Goal: Task Accomplishment & Management: Manage account settings

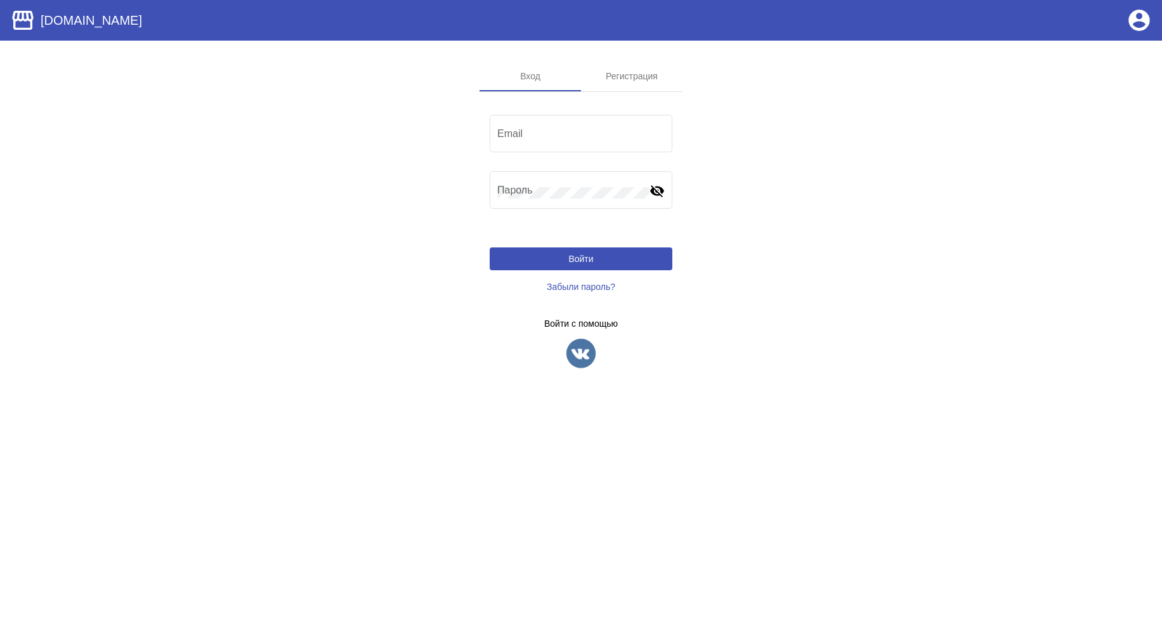
click at [579, 340] on img at bounding box center [581, 353] width 32 height 32
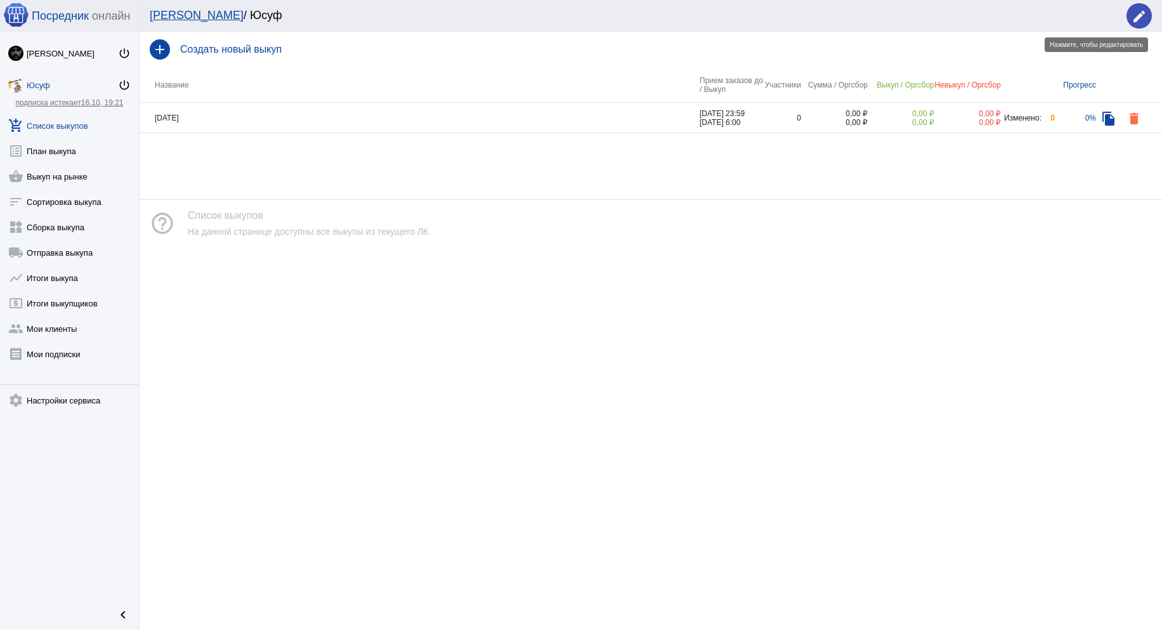
click at [1134, 18] on mat-icon "edit" at bounding box center [1138, 16] width 15 height 15
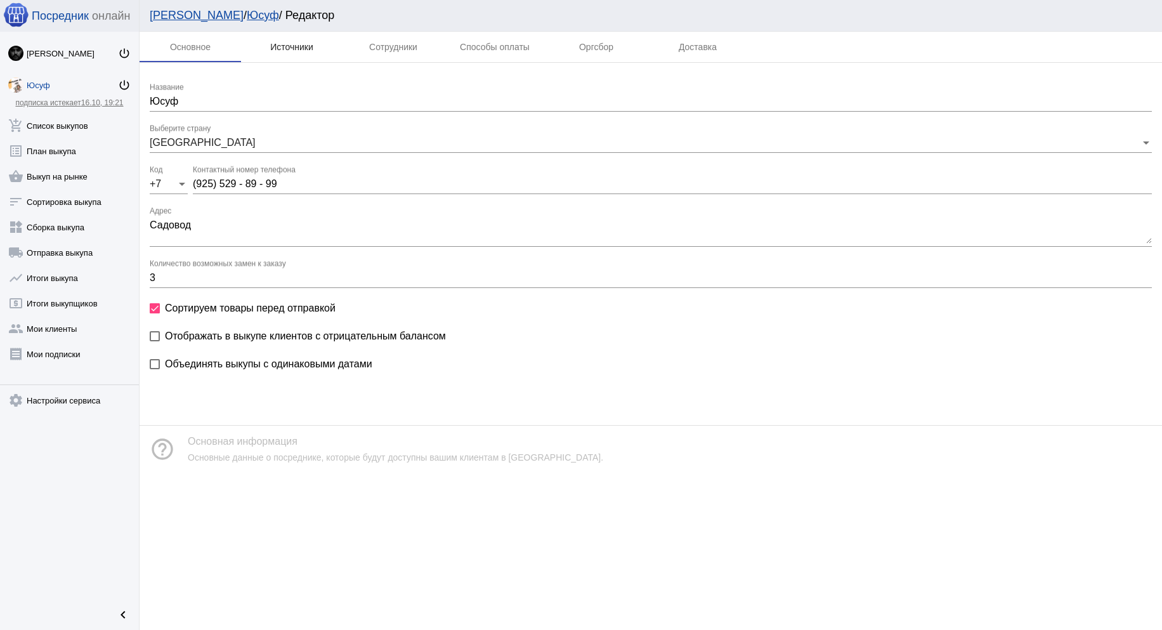
click at [287, 49] on div "Источники" at bounding box center [291, 47] width 43 height 10
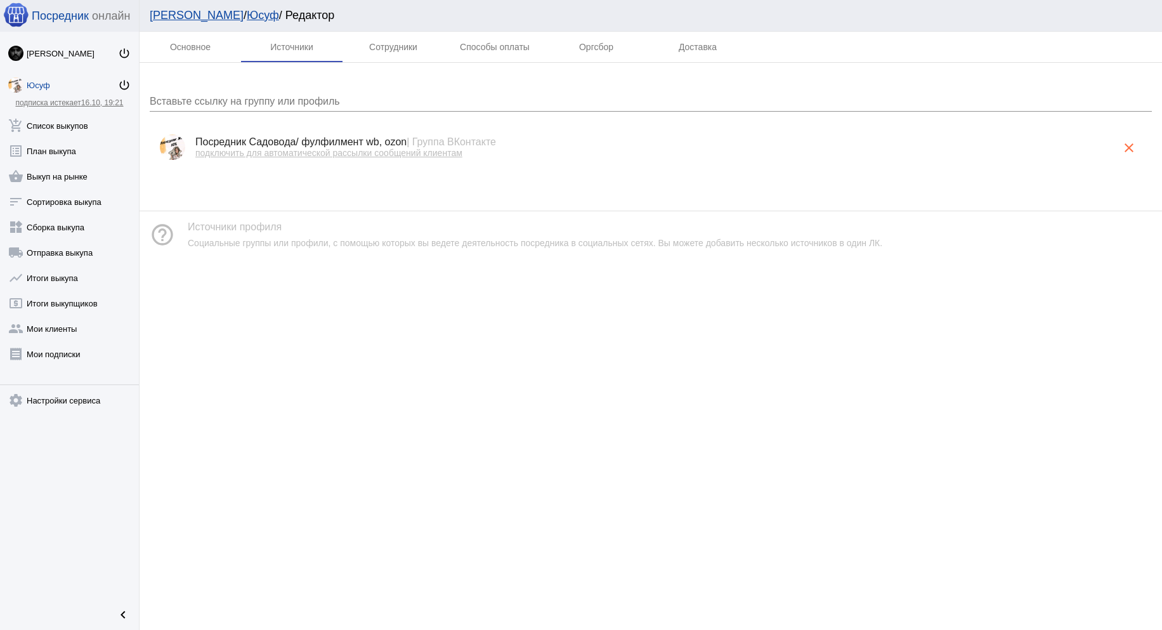
click at [280, 152] on span "подключить для автоматической рассылки сообщений клиентам" at bounding box center [328, 153] width 267 height 10
click at [424, 311] on div "Основное Источники Сотрудники Способы оплаты Оргсбор Доставка Вставьте ссылку н…" at bounding box center [650, 331] width 1022 height 598
click at [299, 181] on mat-tab-body at bounding box center [650, 126] width 1022 height 127
drag, startPoint x: 555, startPoint y: 186, endPoint x: 555, endPoint y: 194, distance: 7.6
click at [555, 186] on mat-tab-body at bounding box center [650, 126] width 1022 height 127
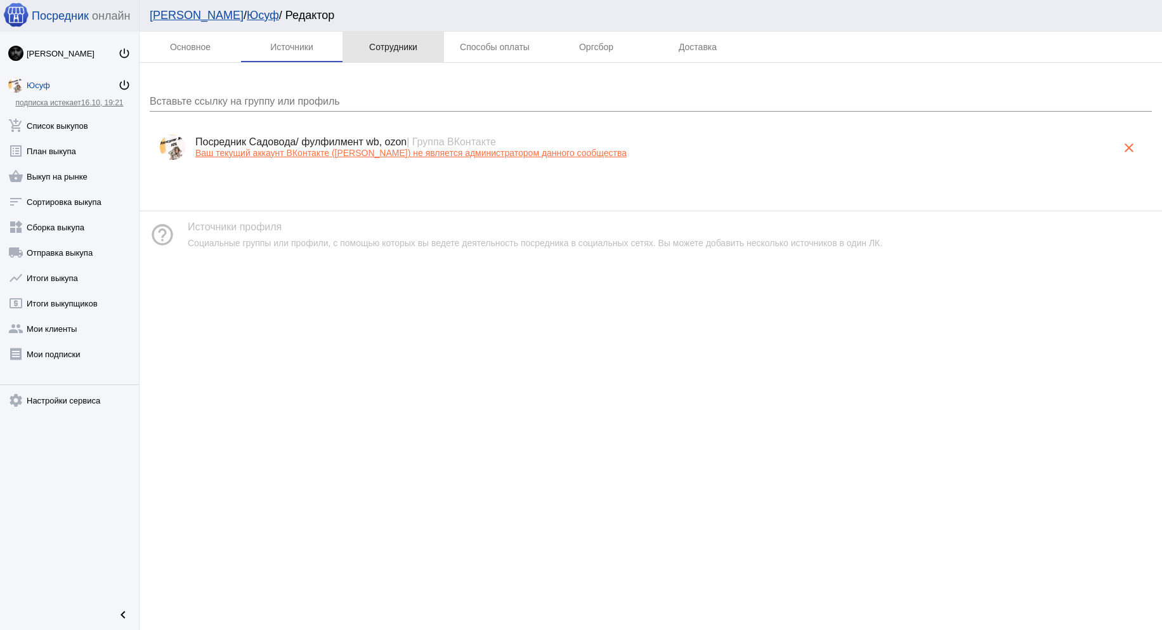
click at [387, 51] on div "Сотрудники" at bounding box center [393, 47] width 48 height 10
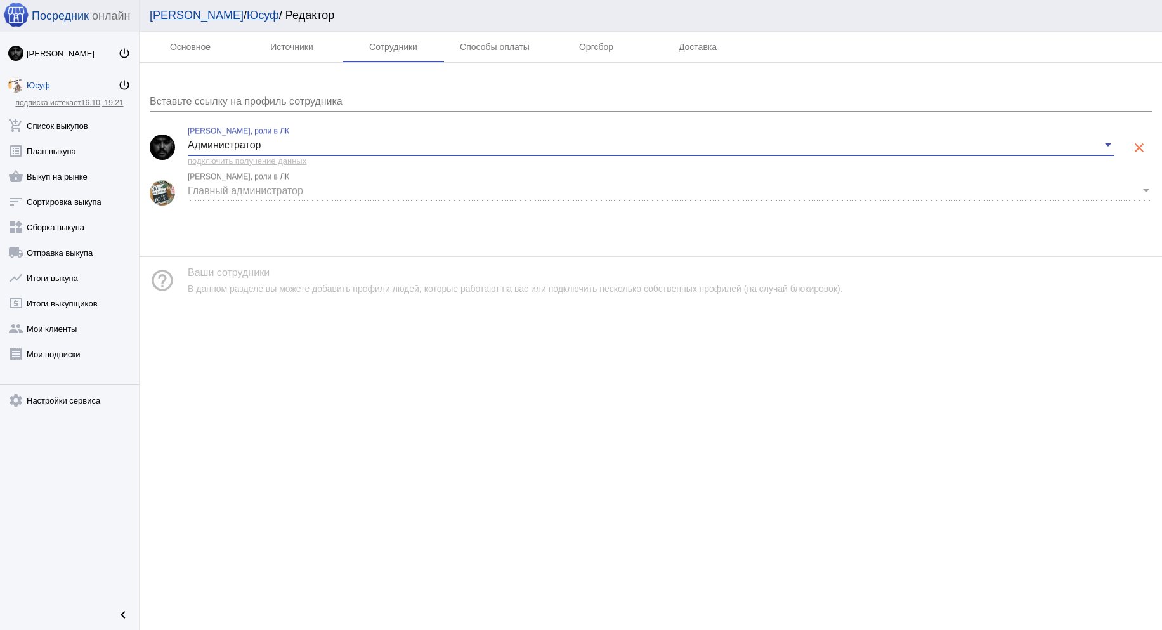
click at [242, 143] on span "Администратор" at bounding box center [224, 144] width 73 height 11
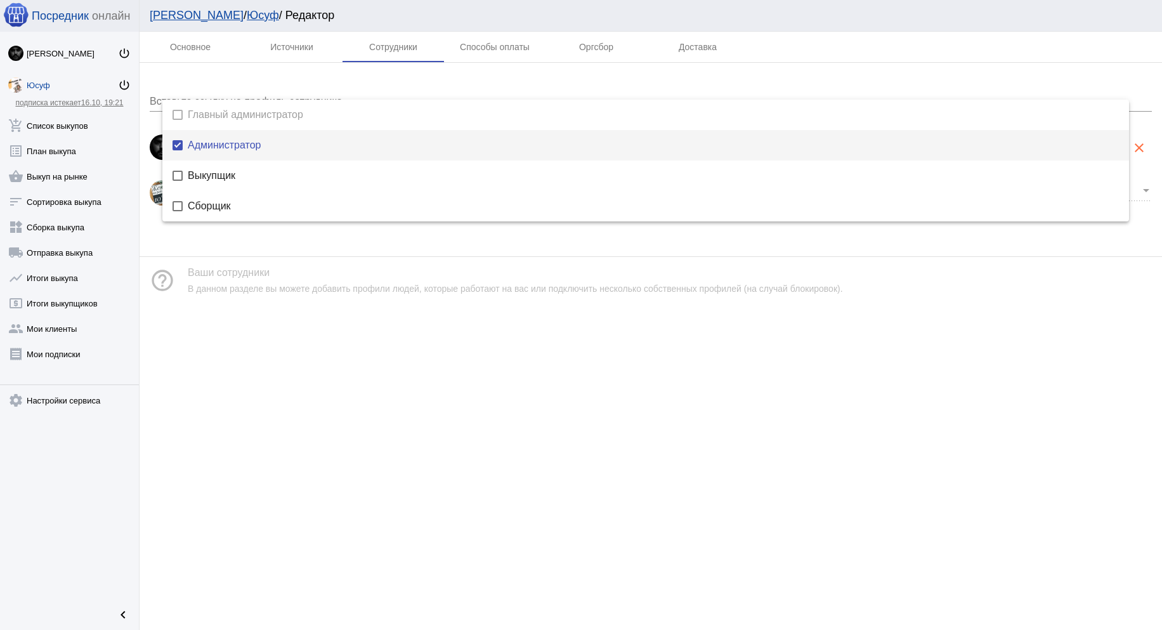
click at [237, 147] on span "Администратор" at bounding box center [653, 145] width 931 height 10
click at [238, 110] on span "Главный администратор" at bounding box center [653, 115] width 931 height 10
click at [209, 141] on span "Администратор" at bounding box center [653, 145] width 931 height 10
click at [261, 343] on div at bounding box center [581, 315] width 1162 height 630
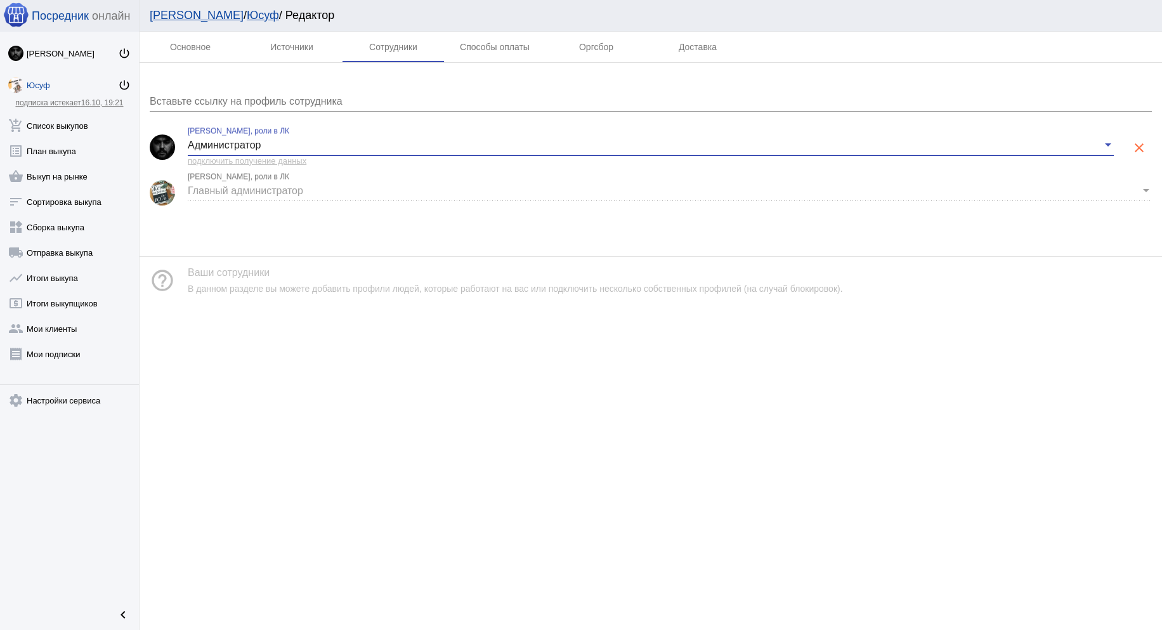
click at [208, 145] on span "Администратор" at bounding box center [224, 144] width 73 height 11
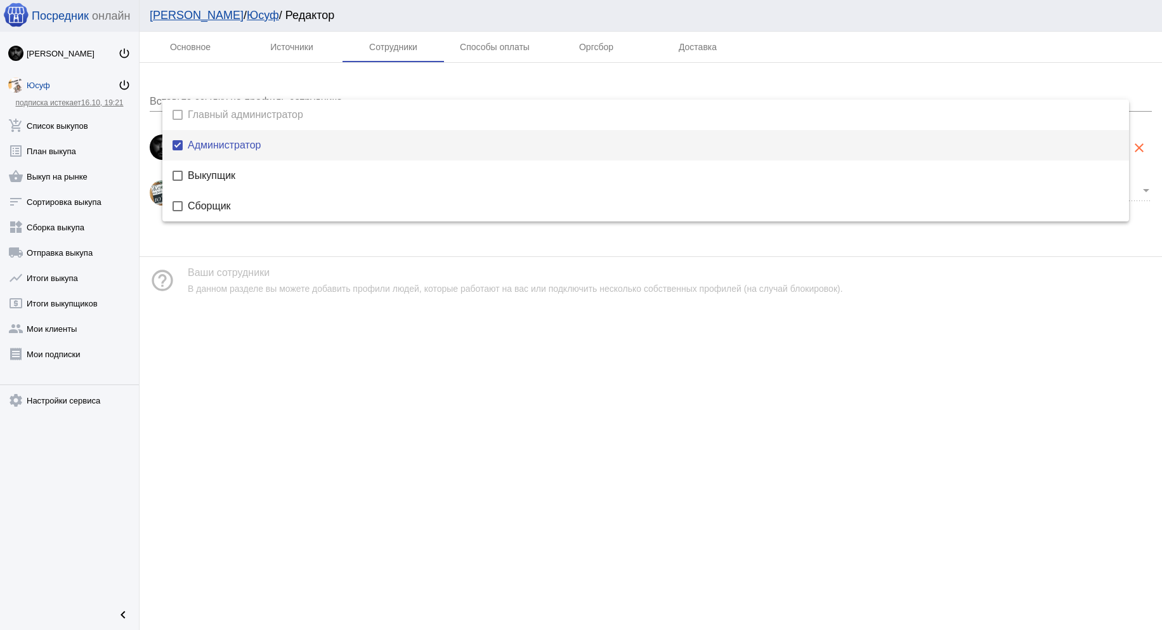
click at [174, 112] on mat-pseudo-checkbox at bounding box center [177, 115] width 10 height 10
click at [179, 113] on mat-pseudo-checkbox at bounding box center [177, 115] width 10 height 10
click at [179, 114] on mat-pseudo-checkbox at bounding box center [177, 115] width 10 height 10
click at [179, 119] on mat-pseudo-checkbox at bounding box center [177, 115] width 10 height 10
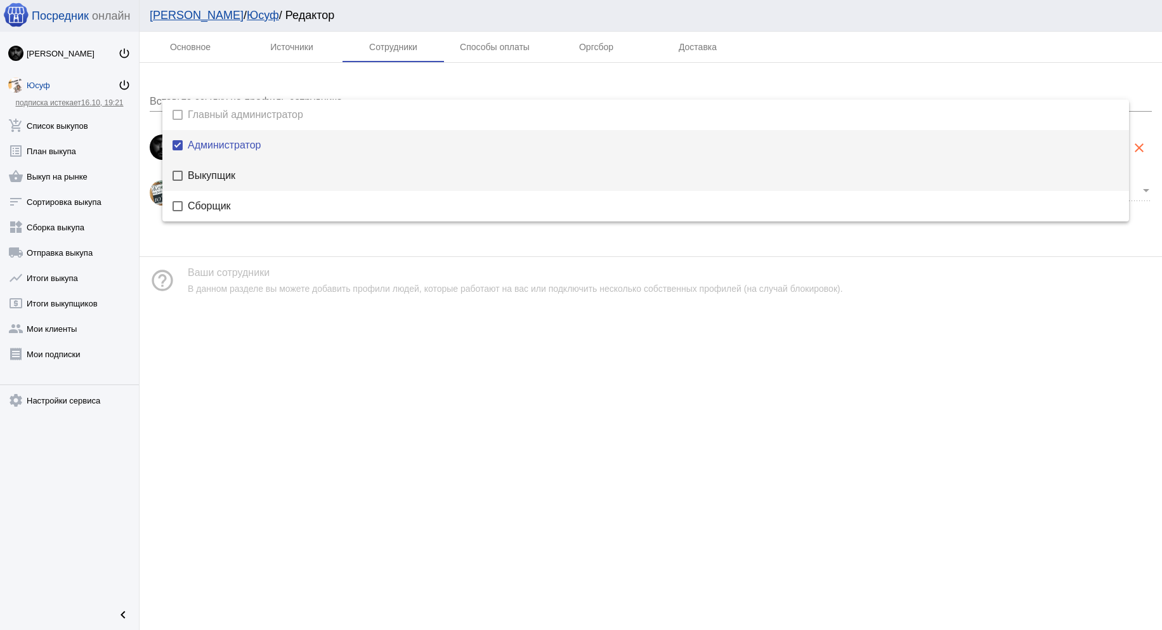
drag, startPoint x: 174, startPoint y: 172, endPoint x: 178, endPoint y: 161, distance: 12.0
click at [176, 171] on mat-pseudo-checkbox at bounding box center [177, 176] width 10 height 10
click at [178, 143] on mat-pseudo-checkbox at bounding box center [177, 145] width 10 height 10
click at [181, 180] on mat-pseudo-checkbox at bounding box center [177, 176] width 10 height 10
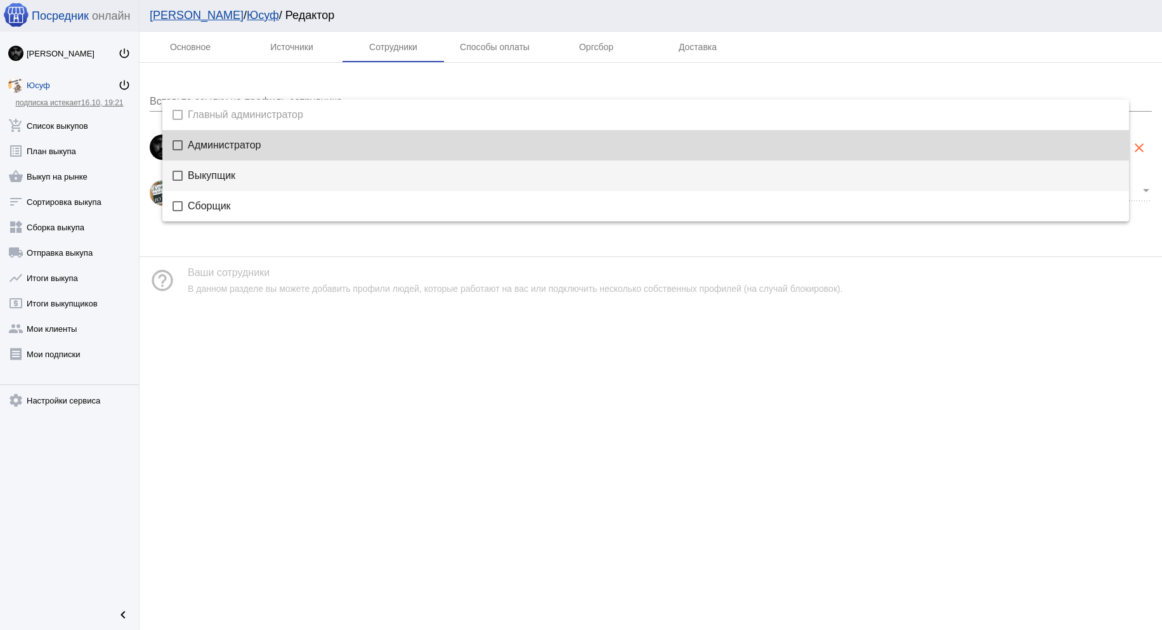
click at [181, 146] on mat-pseudo-checkbox at bounding box center [177, 145] width 10 height 10
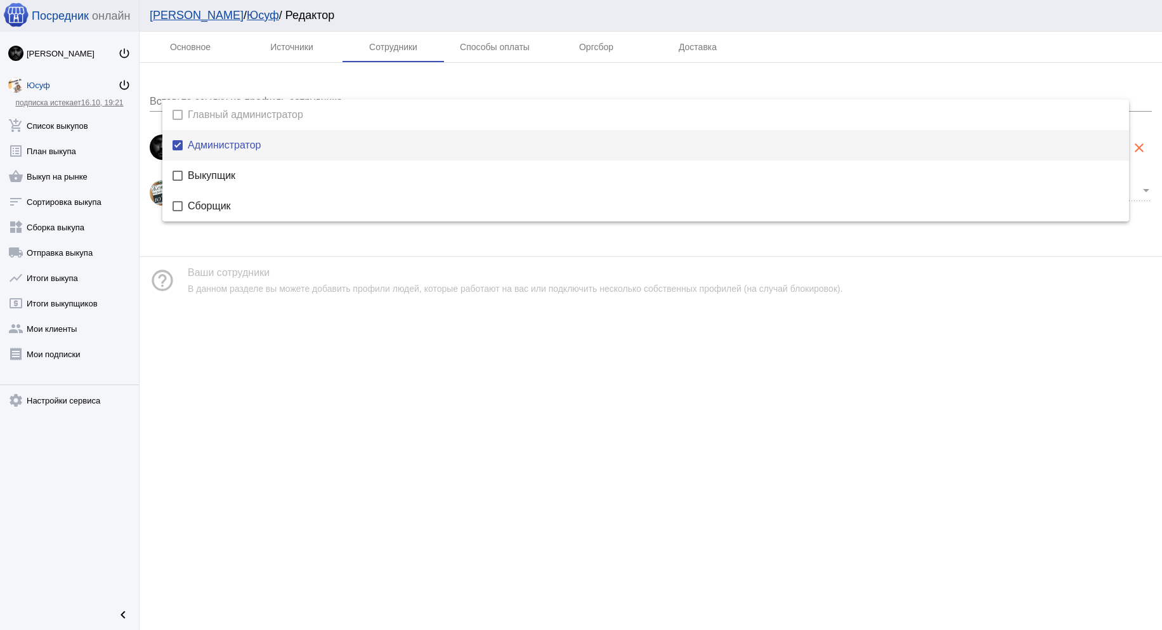
click at [178, 111] on mat-pseudo-checkbox at bounding box center [177, 115] width 10 height 10
click at [198, 74] on div at bounding box center [581, 315] width 1162 height 630
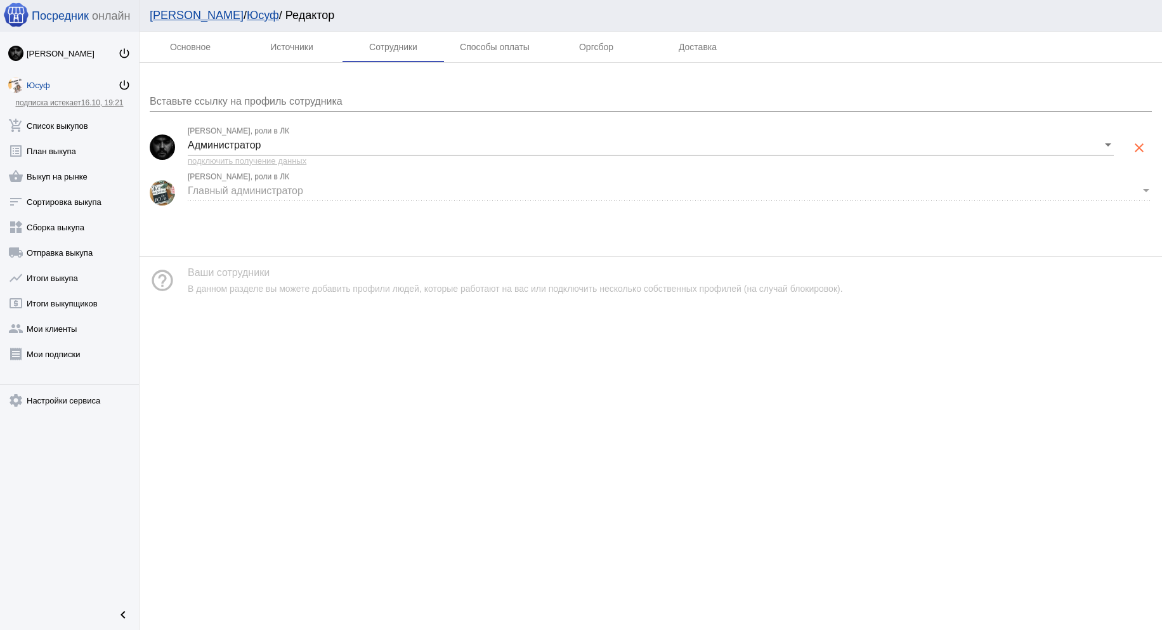
click at [160, 72] on mat-tab-body at bounding box center [650, 149] width 1022 height 173
click at [71, 60] on link "Юсиф Гасанов power_settings_new" at bounding box center [69, 50] width 139 height 25
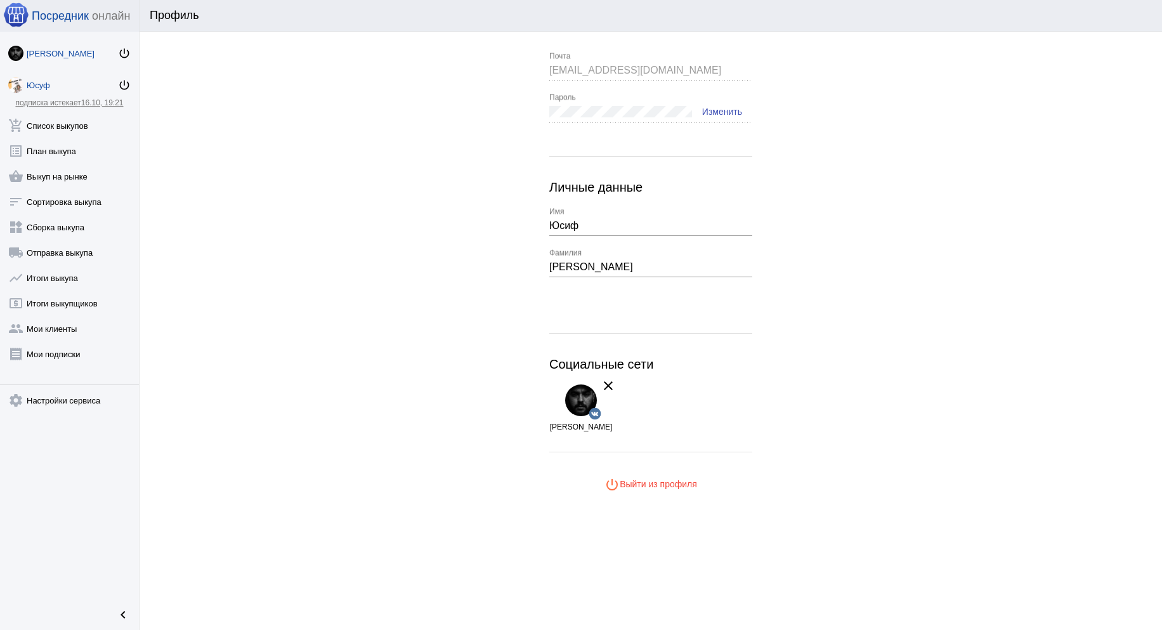
click at [55, 84] on div "Юсуф" at bounding box center [72, 86] width 91 height 10
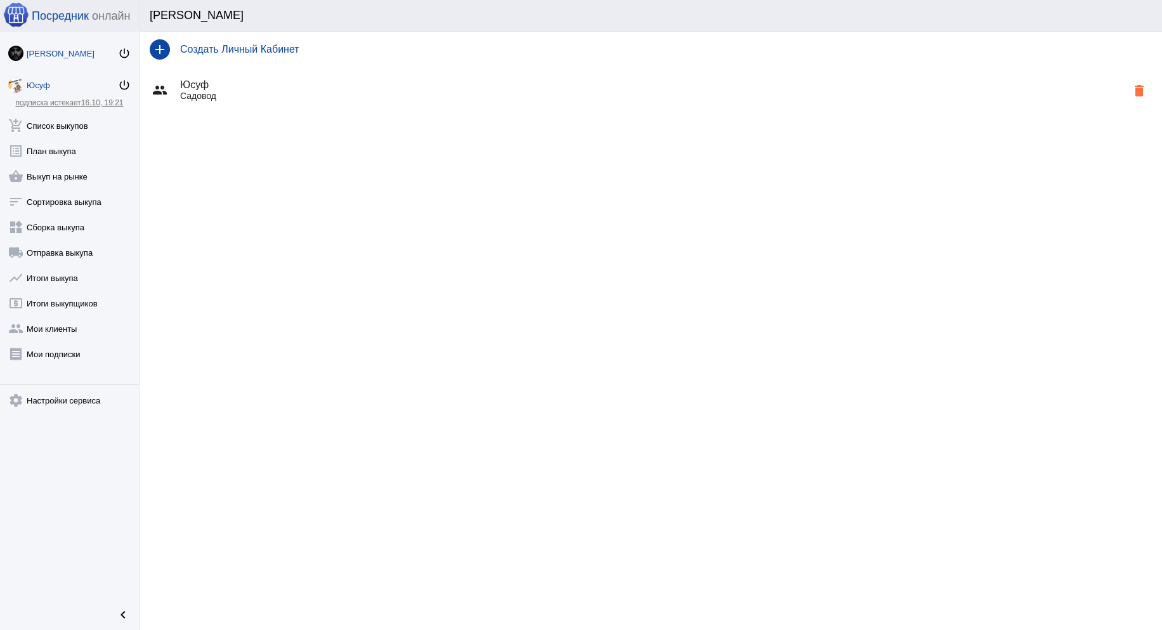
click at [60, 56] on div "[PERSON_NAME]" at bounding box center [72, 54] width 91 height 10
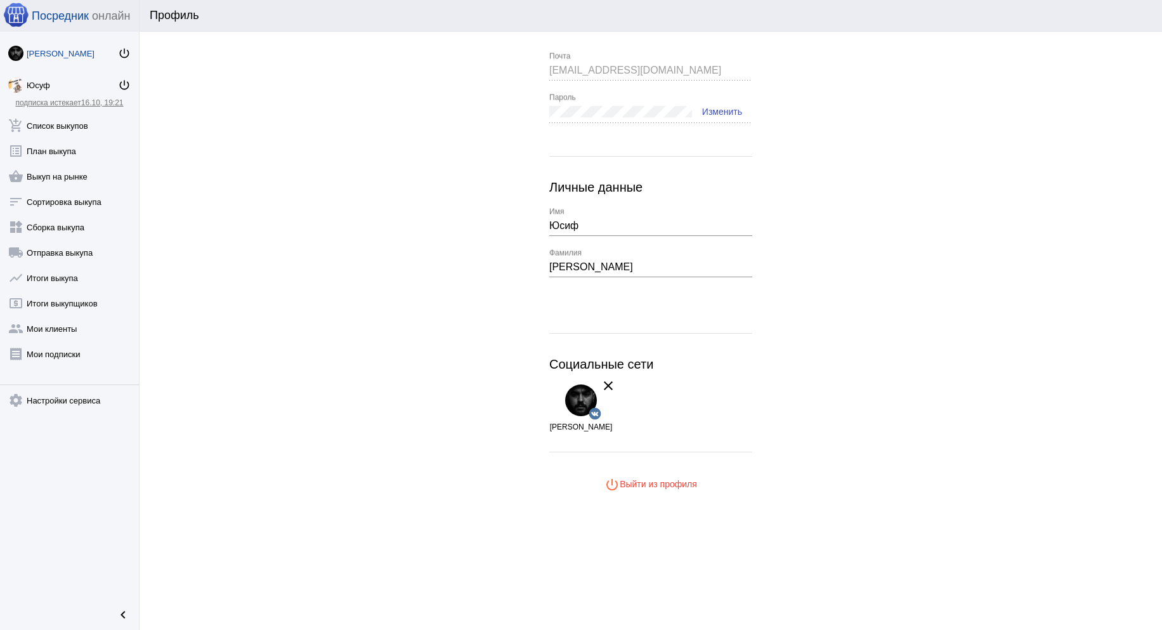
click at [346, 154] on app-user-info "sgullish@bk.ru Почта Пароль Изменить Личные данные Юсиф Имя Гасанов Фамилия Соц…" at bounding box center [650, 273] width 1022 height 443
click at [51, 86] on div "Юсуф" at bounding box center [72, 86] width 91 height 10
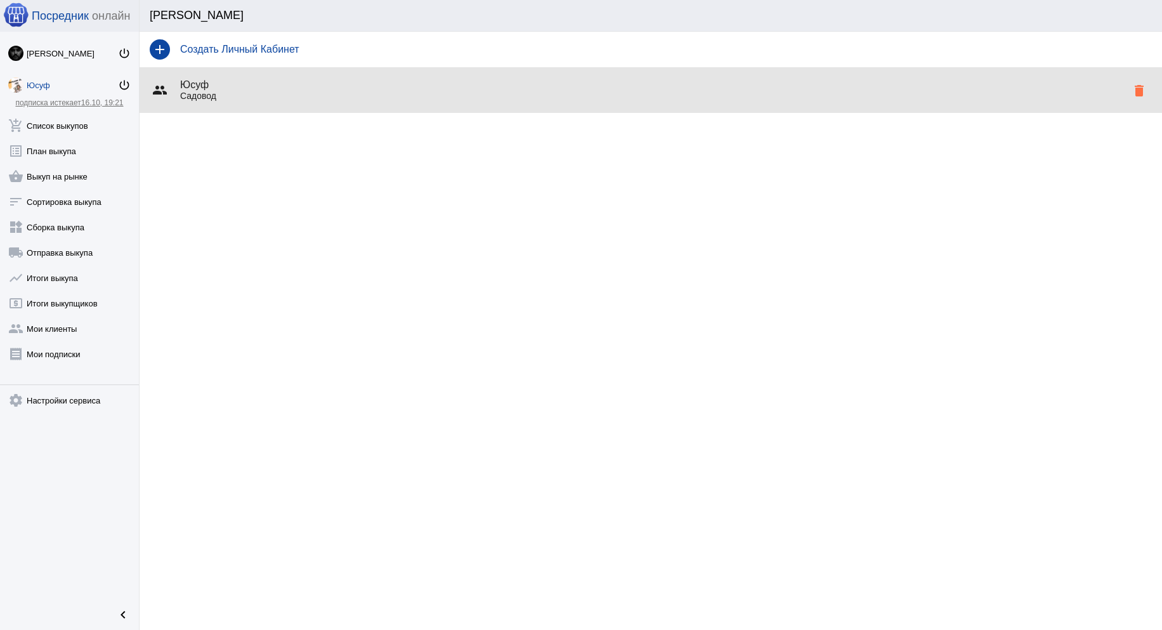
click at [204, 93] on p "Садовод" at bounding box center [653, 96] width 946 height 10
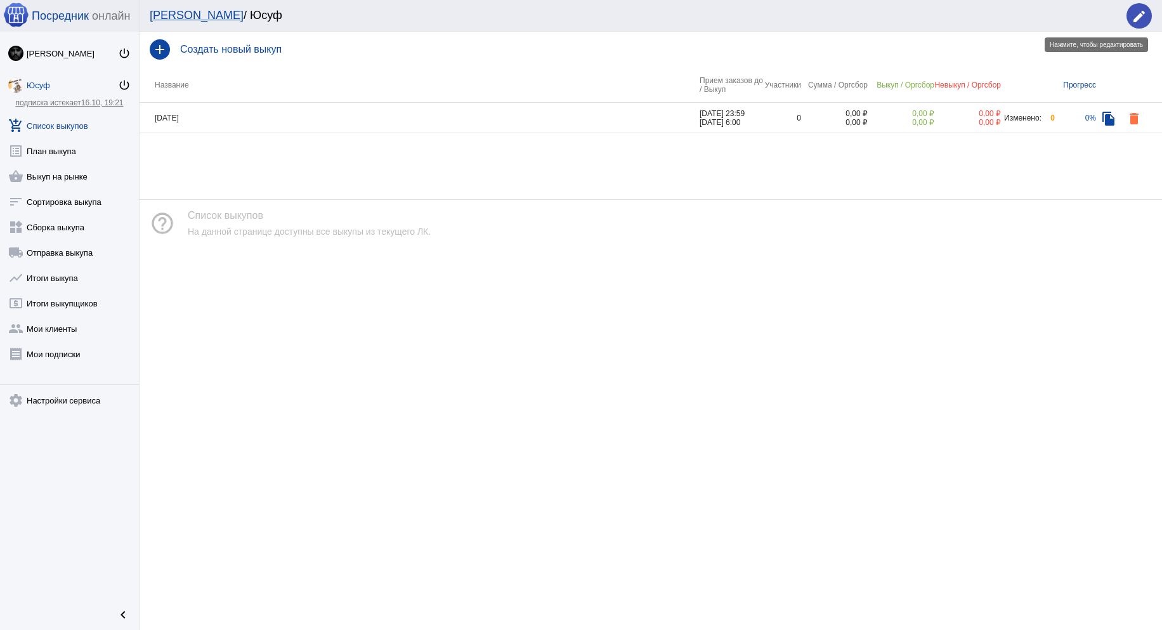
click at [1141, 20] on mat-icon "edit" at bounding box center [1138, 16] width 15 height 15
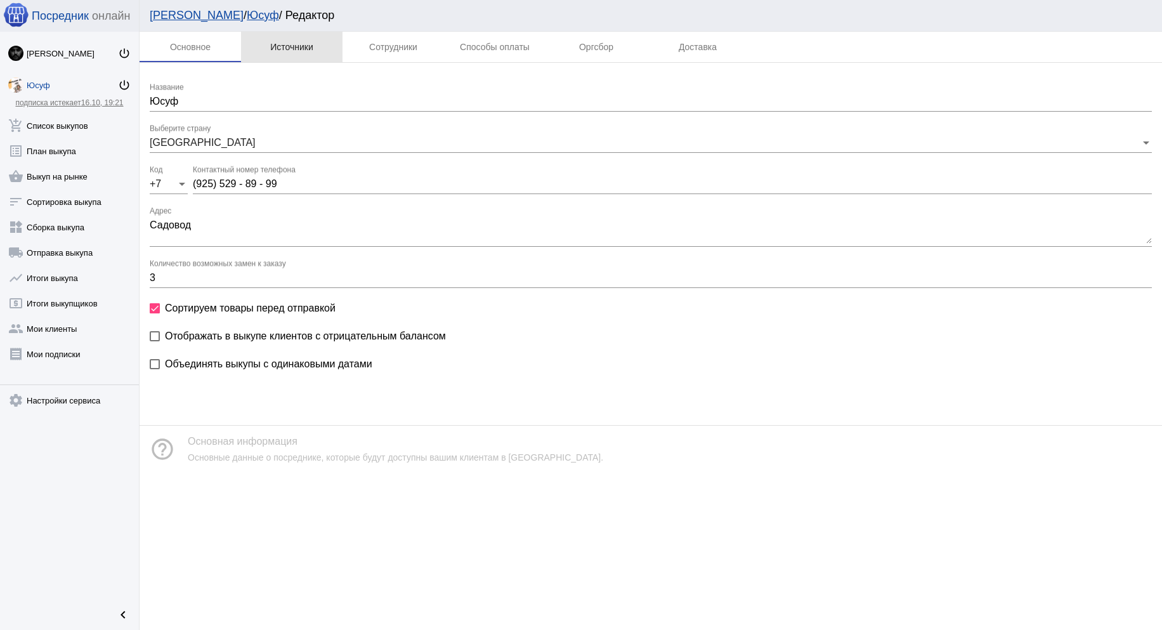
click at [299, 53] on div "Источники" at bounding box center [291, 47] width 101 height 30
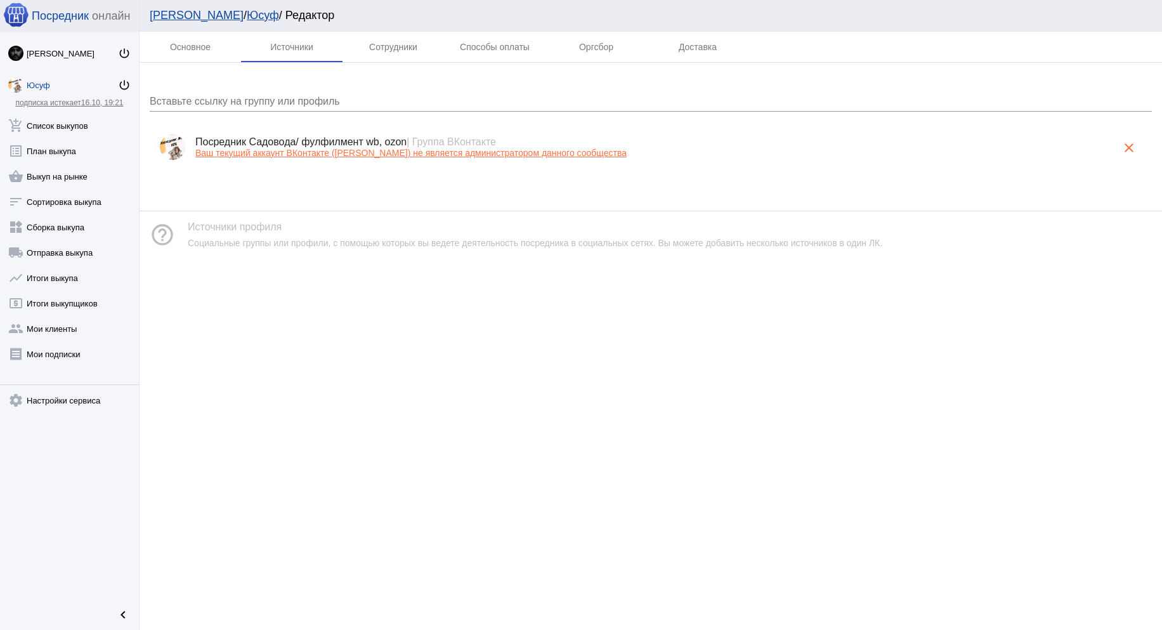
click at [441, 140] on span "| Группа ВКонтакте" at bounding box center [450, 141] width 89 height 11
click at [397, 137] on h4 "Посредник Садовода/ фулфилмент wb, ozon | Группа ВКонтакте" at bounding box center [655, 141] width 921 height 11
drag, startPoint x: 404, startPoint y: 138, endPoint x: 344, endPoint y: 195, distance: 83.0
click at [344, 195] on div "Основное Источники Сотрудники Способы оплаты Оргсбор Доставка Вставьте ссылку н…" at bounding box center [650, 331] width 1022 height 598
click at [345, 195] on app-interface-message "help_outline Источники профиля Социальные группы или профили, с помощью которых…" at bounding box center [650, 224] width 1022 height 68
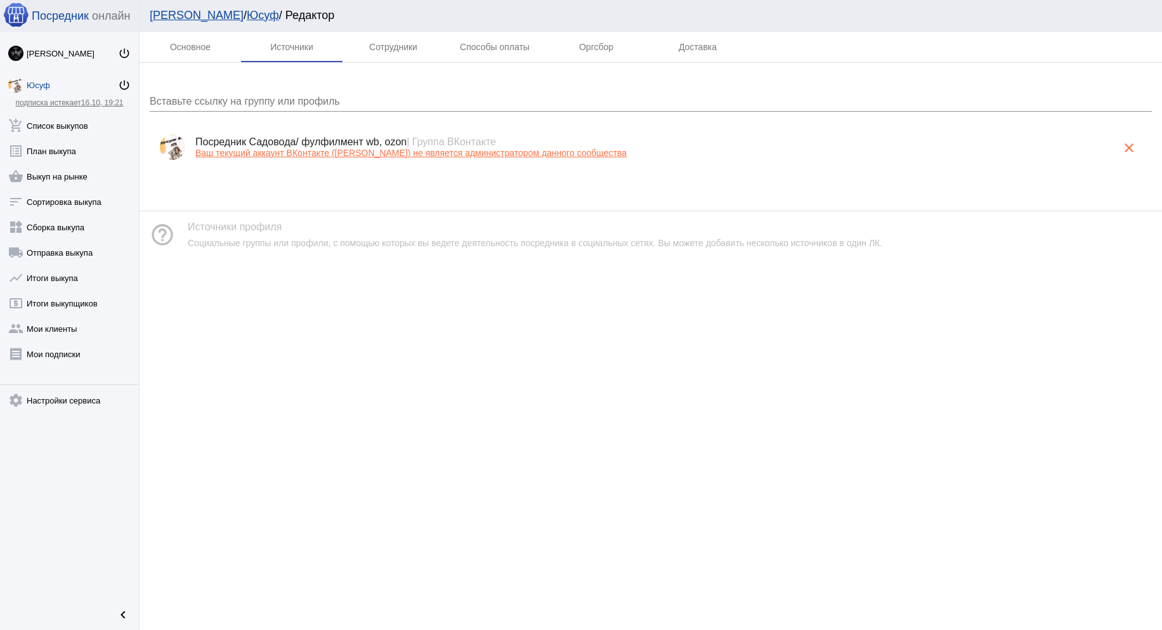
click at [356, 156] on span "Ваш текущий аккаунт ВКонтакте (Joseph Hasanov) не является администратором данн…" at bounding box center [410, 153] width 431 height 10
click at [367, 156] on span "подключить для автоматической рассылки сообщений клиентам" at bounding box center [328, 153] width 267 height 10
click at [381, 183] on mat-tab-body at bounding box center [650, 126] width 1022 height 127
click at [396, 53] on div "Сотрудники" at bounding box center [392, 47] width 101 height 30
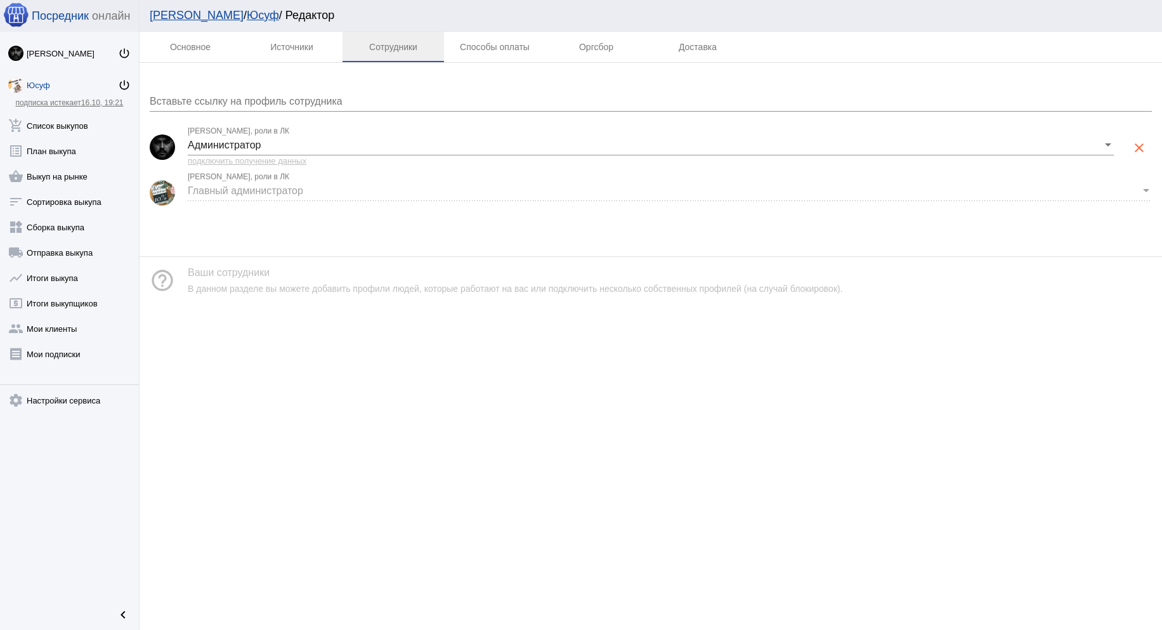
click at [316, 137] on div "Администратор Joseph Hasanov, роли в ЛК" at bounding box center [651, 141] width 926 height 29
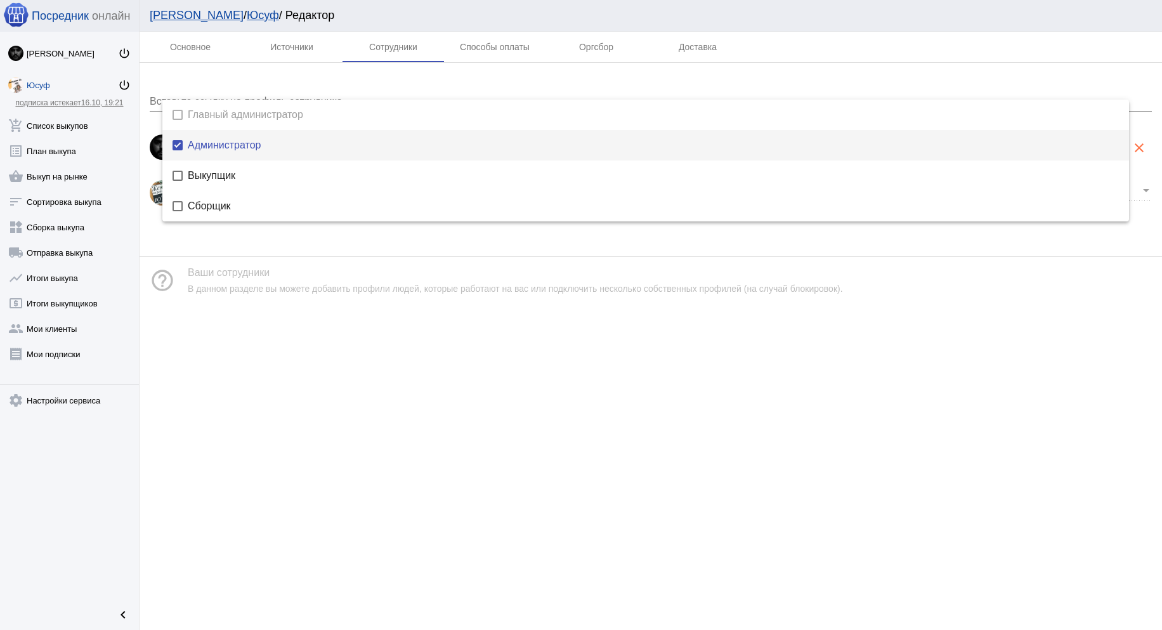
click at [229, 110] on span "Главный администратор" at bounding box center [653, 115] width 931 height 10
drag, startPoint x: 177, startPoint y: 114, endPoint x: 206, endPoint y: 55, distance: 66.4
click at [177, 113] on mat-pseudo-checkbox at bounding box center [177, 115] width 10 height 10
click at [207, 54] on div at bounding box center [581, 315] width 1162 height 630
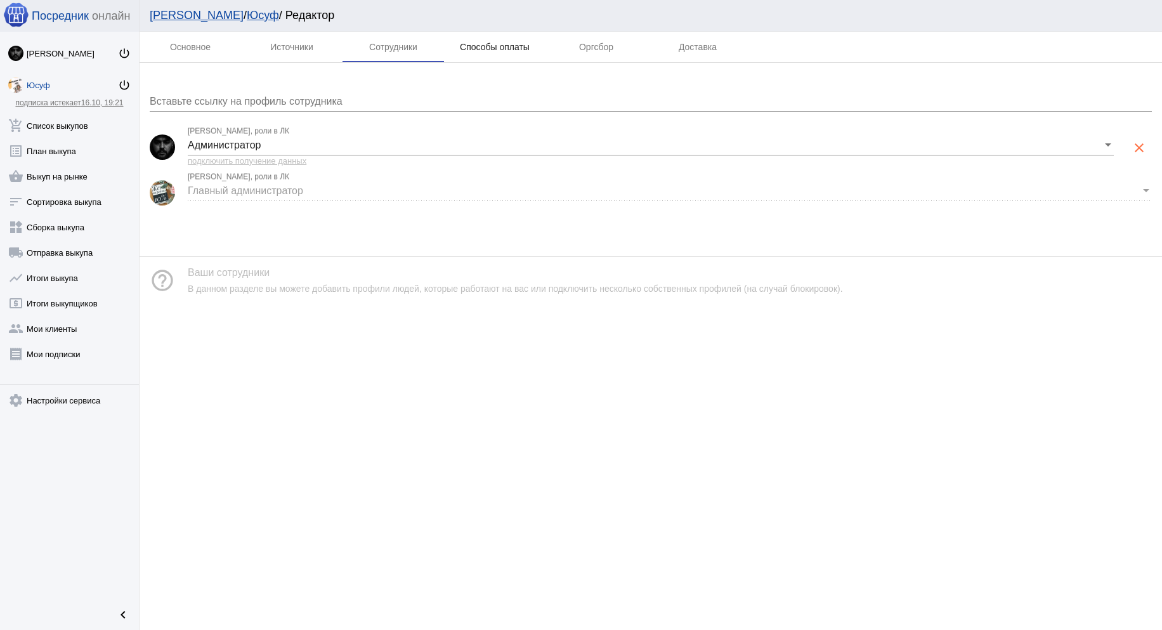
click at [477, 48] on div "Способы оплаты" at bounding box center [495, 47] width 70 height 10
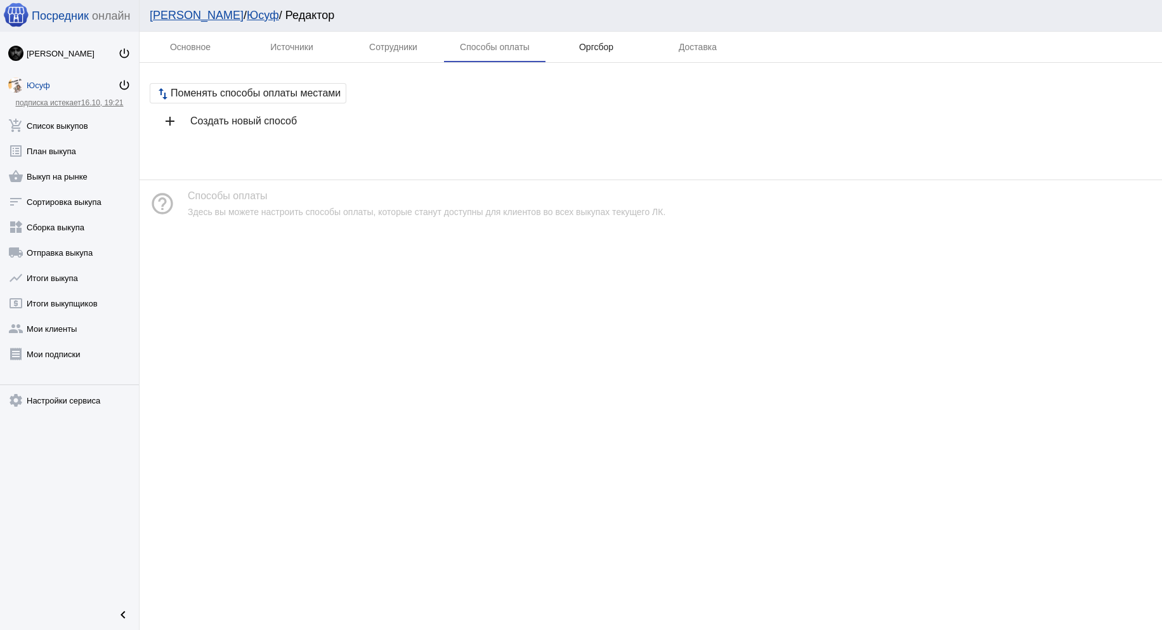
click at [589, 46] on div "Оргсбор" at bounding box center [596, 47] width 34 height 10
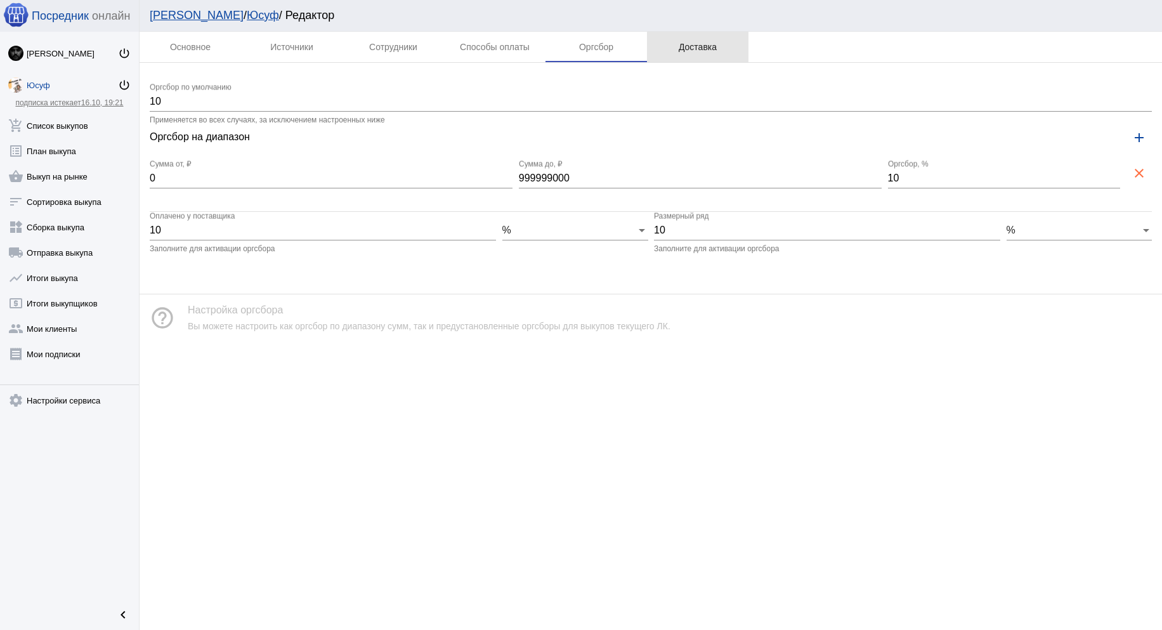
click at [698, 54] on div "Доставка" at bounding box center [697, 47] width 101 height 30
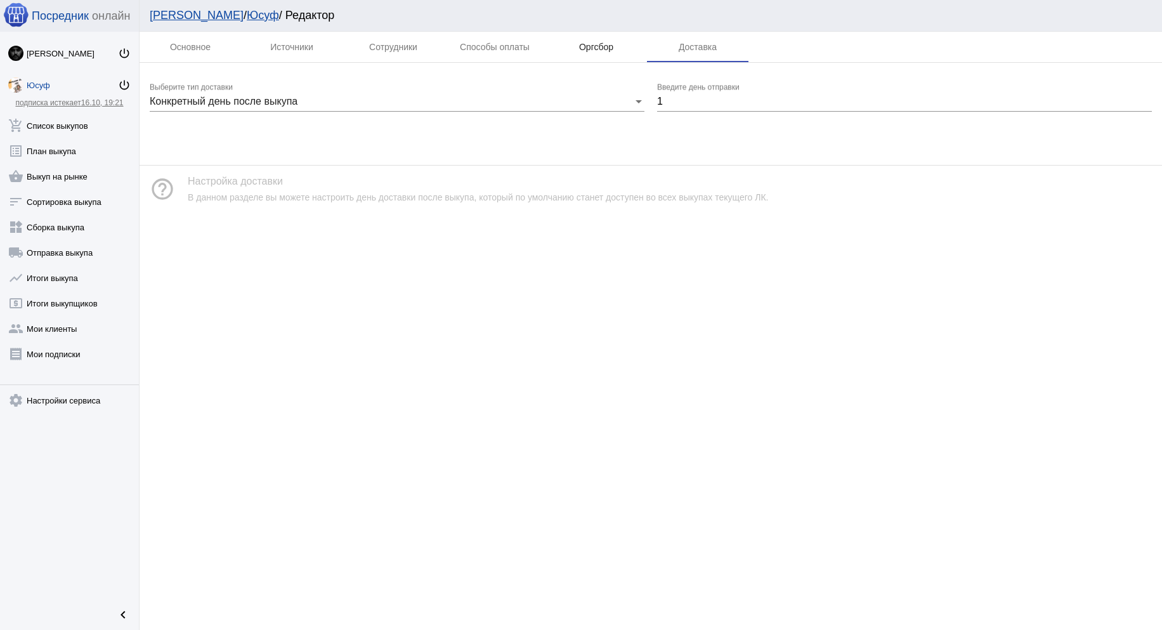
click at [597, 53] on div "Оргсбор" at bounding box center [595, 47] width 101 height 30
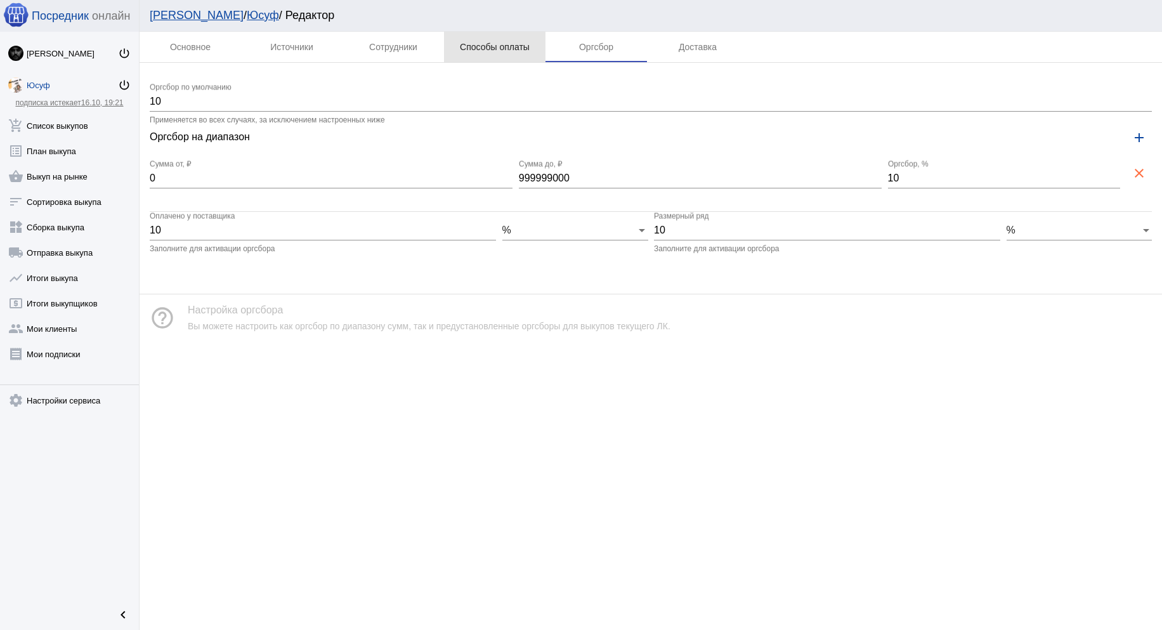
click at [499, 53] on div "Способы оплаты" at bounding box center [494, 47] width 101 height 30
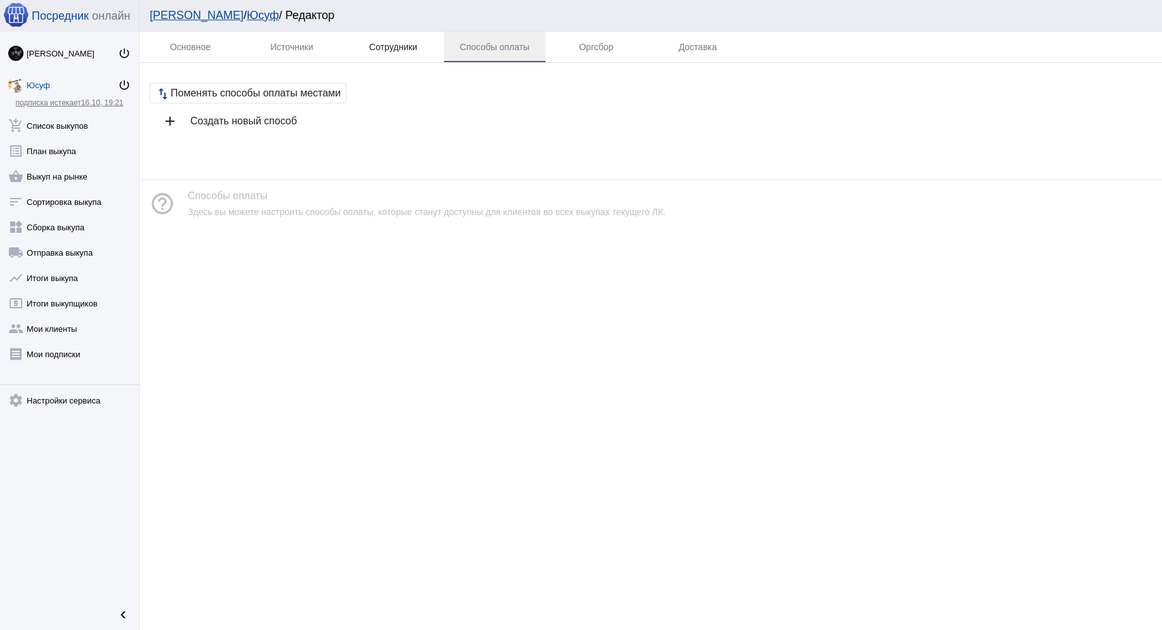
click at [376, 47] on div "Сотрудники" at bounding box center [393, 47] width 48 height 10
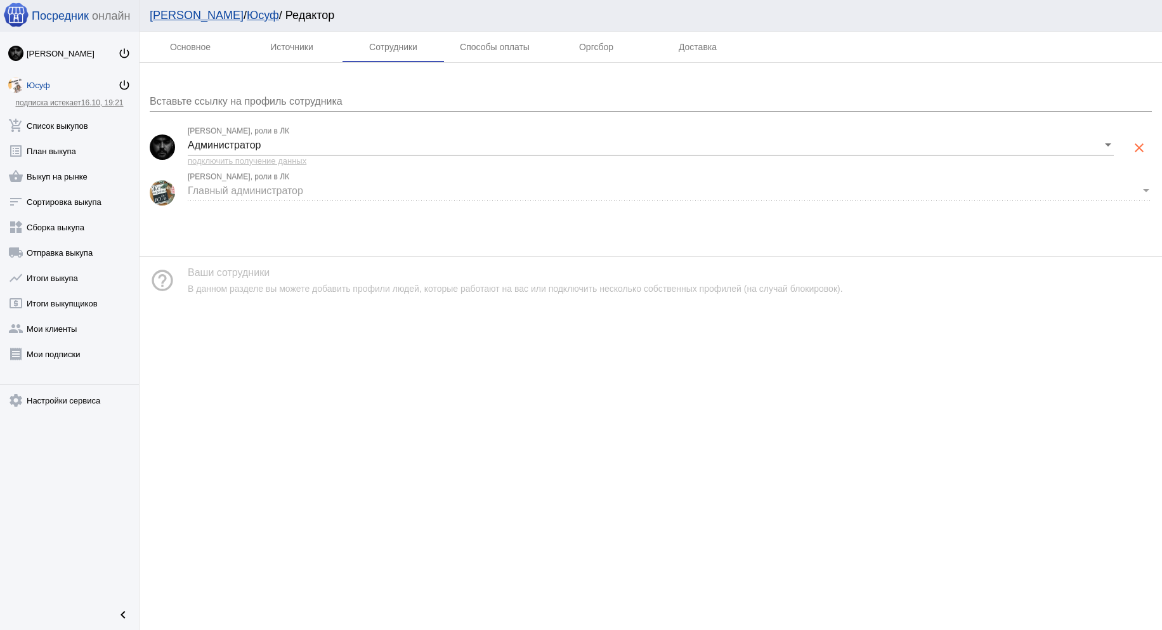
click at [69, 20] on span "Посредник" at bounding box center [60, 16] width 57 height 13
click at [62, 56] on div "[PERSON_NAME]" at bounding box center [72, 54] width 91 height 10
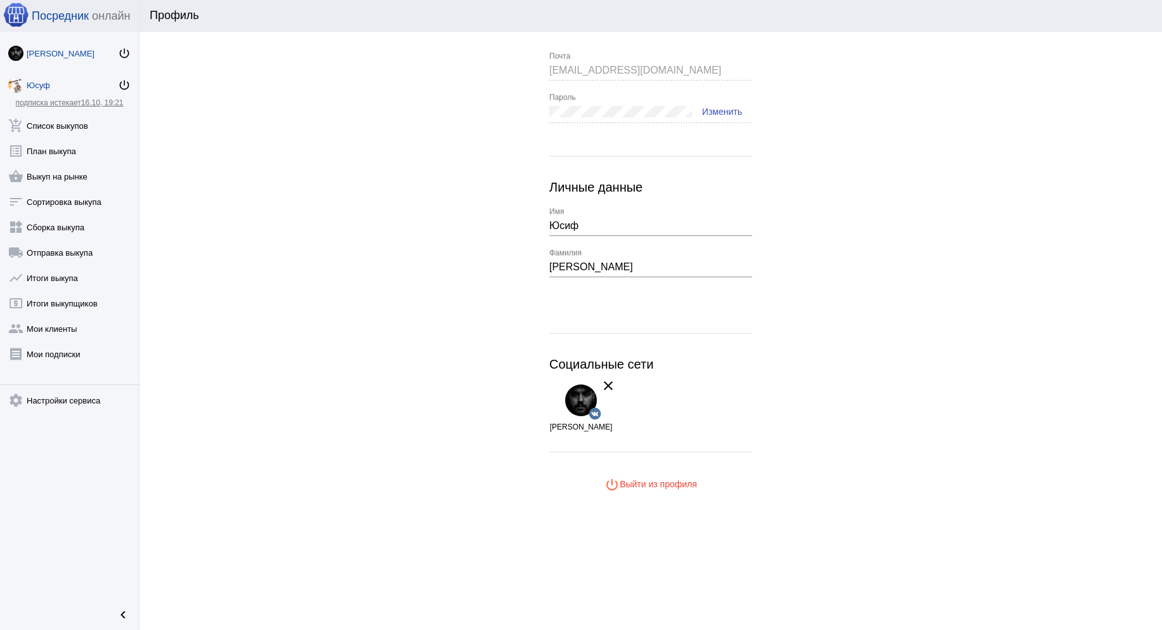
click at [36, 85] on div "Юсуф" at bounding box center [72, 86] width 91 height 10
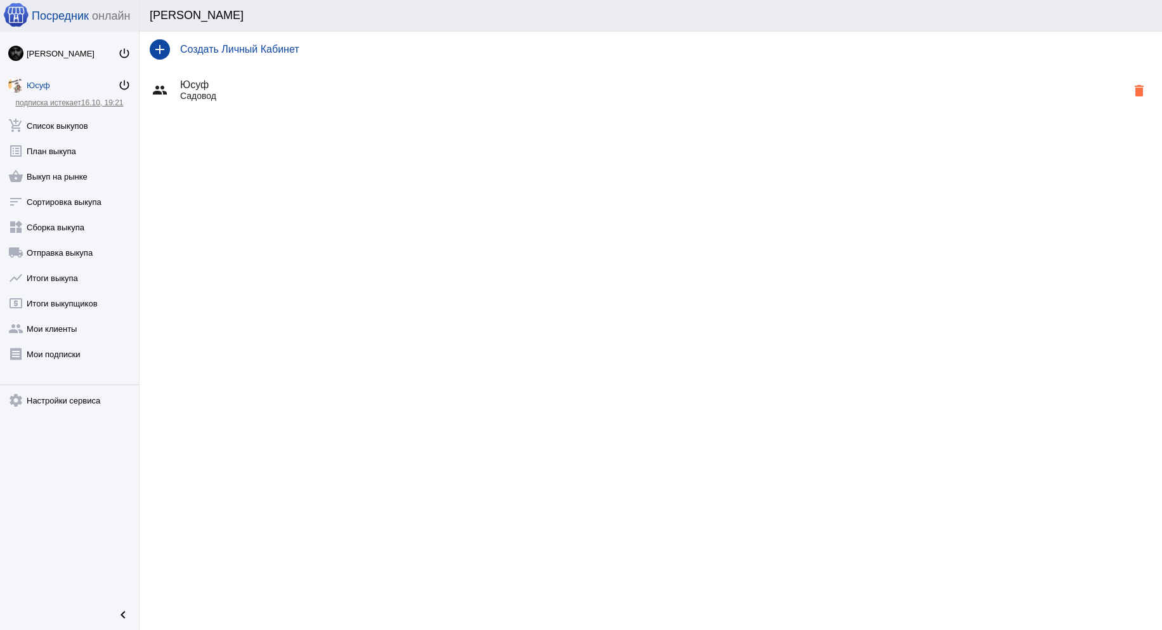
click at [202, 52] on h4 "Создать Личный Кабинет" at bounding box center [665, 49] width 971 height 11
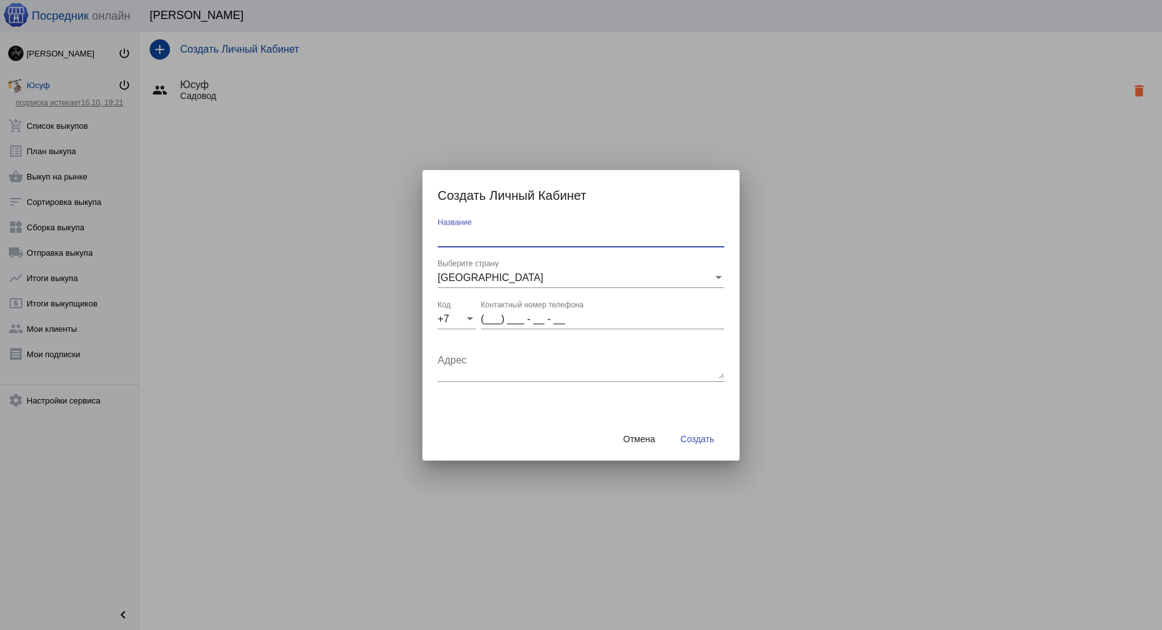
click at [519, 241] on input "Название" at bounding box center [580, 236] width 287 height 11
type input "[PERSON_NAME]"
click at [499, 314] on input "(___) ___ - __ - __" at bounding box center [602, 318] width 243 height 11
type input "(926) 053 - 28 - 24"
click at [486, 370] on textarea "Адрес" at bounding box center [580, 365] width 287 height 25
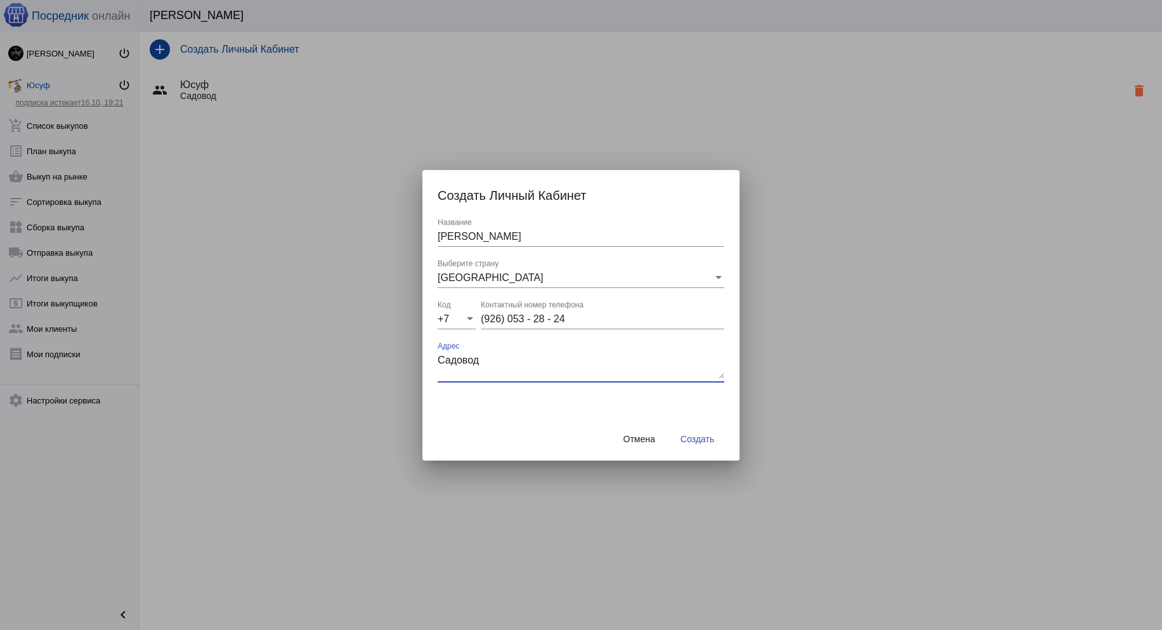
type textarea "Садовод"
click at [693, 436] on span "Создать" at bounding box center [697, 439] width 34 height 10
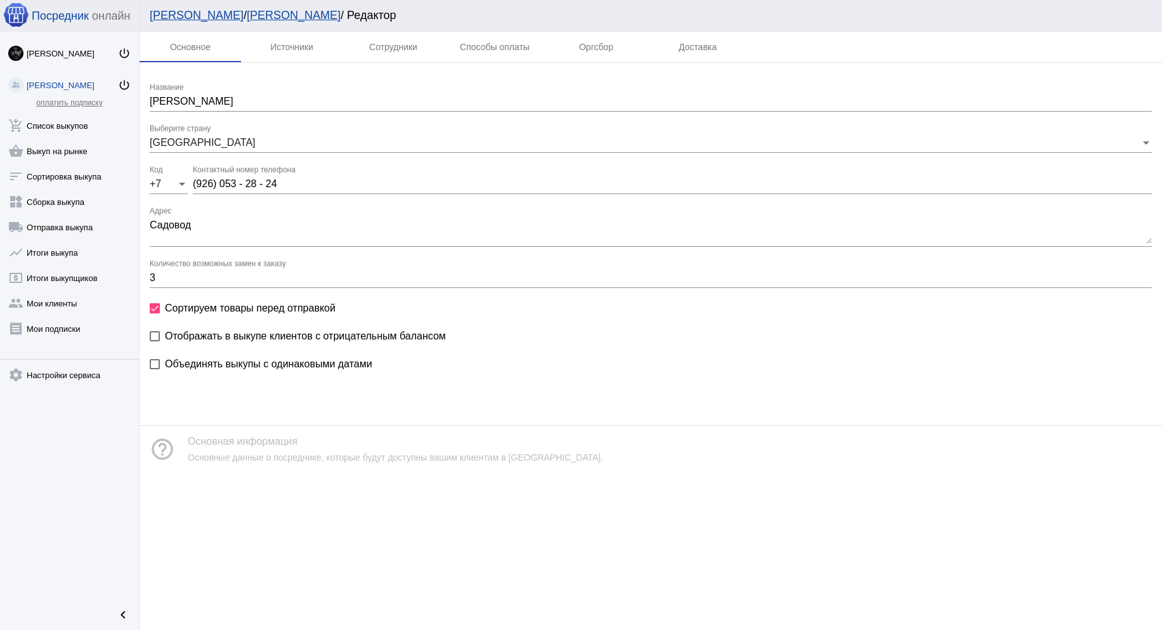
click at [159, 341] on label "Отображать в выкупе клиентов с отрицательным балансом" at bounding box center [298, 335] width 296 height 15
click at [155, 341] on input "Отображать в выкупе клиентов с отрицательным балансом" at bounding box center [154, 341] width 1 height 1
checkbox input "true"
click at [157, 368] on div at bounding box center [155, 364] width 10 height 10
click at [155, 369] on input "Объединять выкупы с одинаковыми датами" at bounding box center [154, 369] width 1 height 1
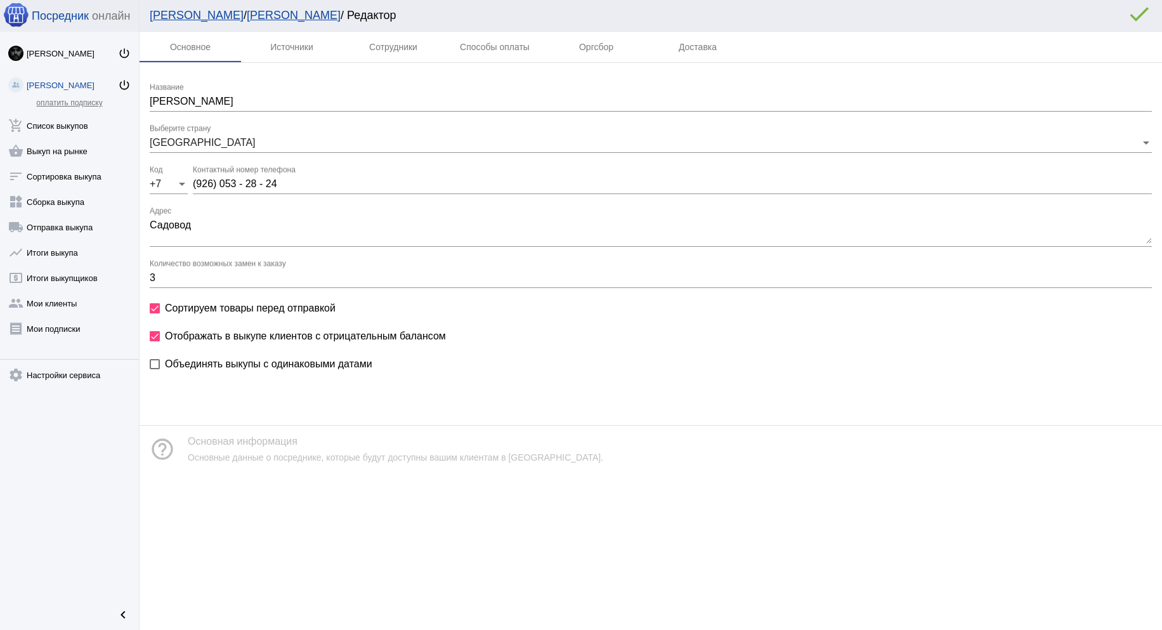
checkbox input "true"
click at [297, 42] on div "Источники" at bounding box center [291, 47] width 43 height 10
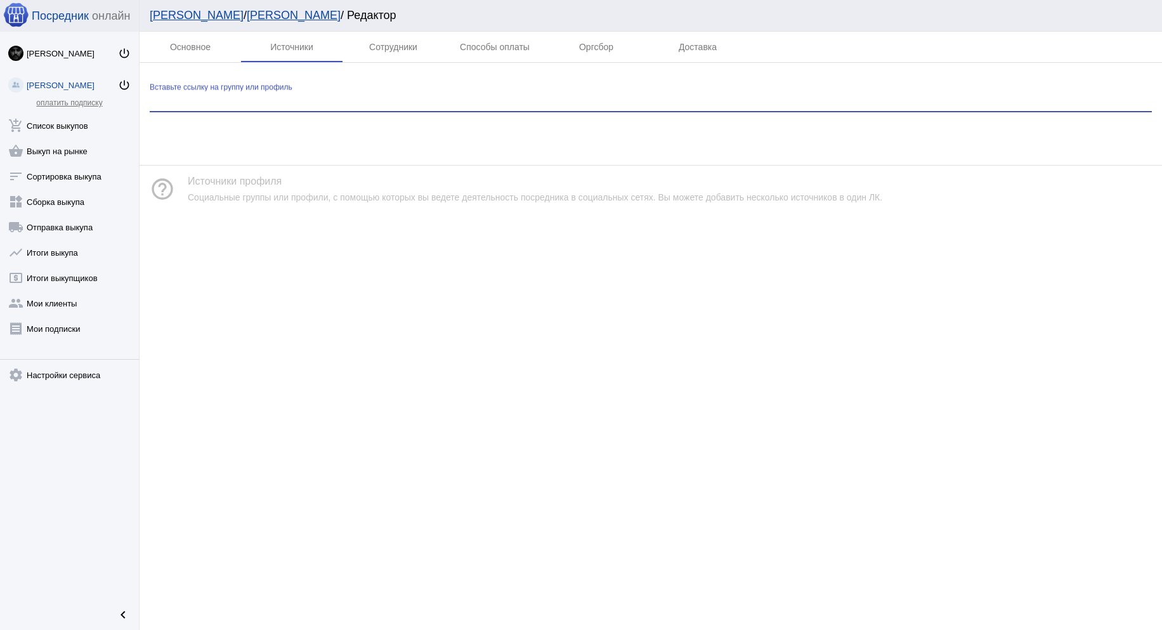
click at [268, 104] on input "Вставьте ссылку на группу или профиль" at bounding box center [651, 101] width 1002 height 11
click at [268, 105] on input "Вставьте ссылку на группу или профиль" at bounding box center [651, 101] width 1002 height 11
paste input "https://vk.com/club199071590"
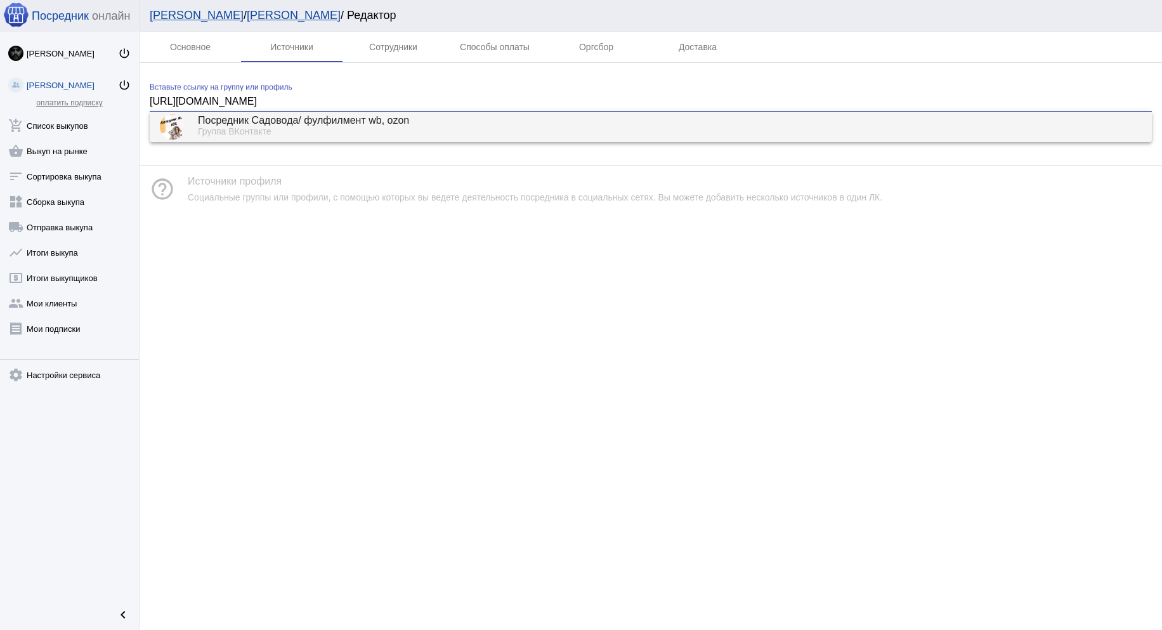
type input "https://vk.com/club199071590"
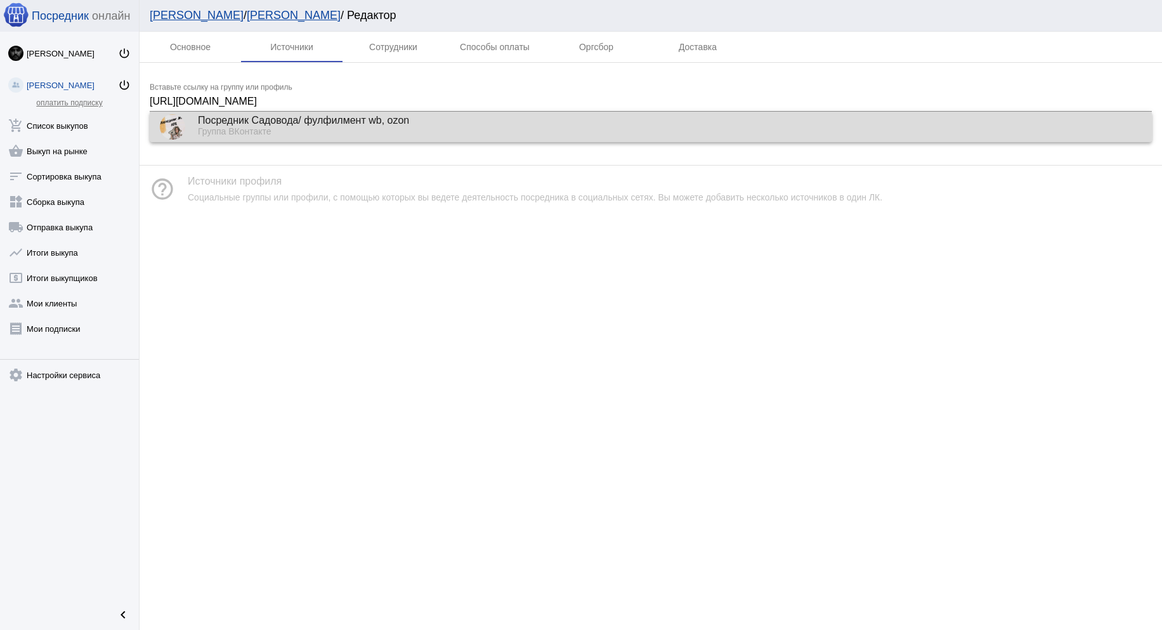
click at [290, 126] on div "Посредник Садовода/ фулфилмент wb, ozon" at bounding box center [669, 120] width 943 height 11
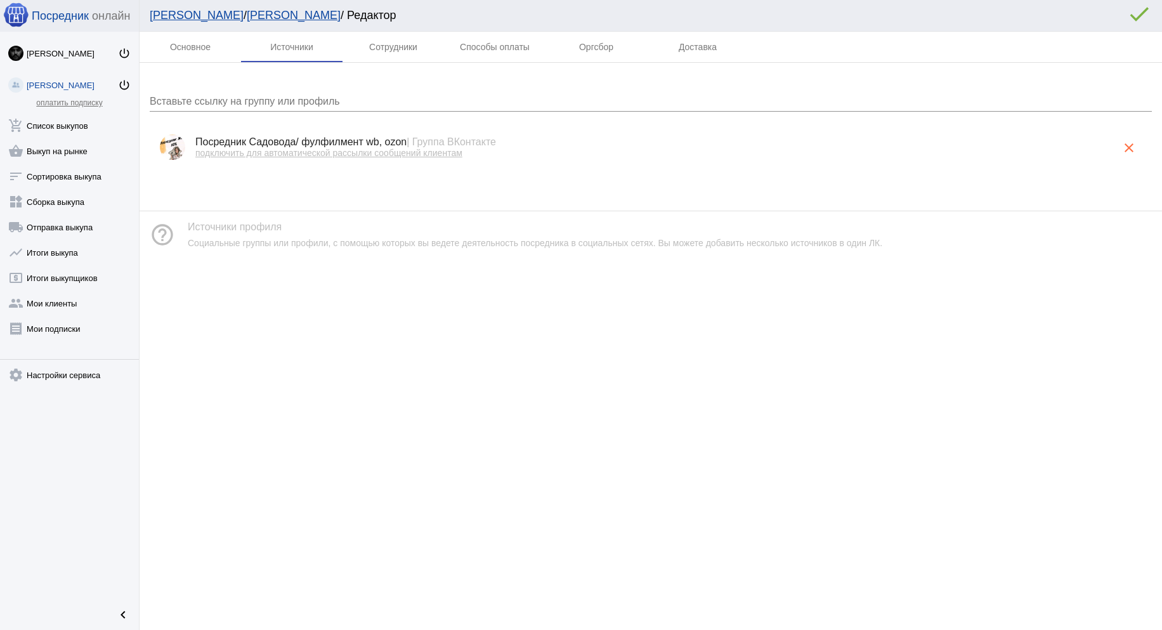
click at [360, 153] on span "подключить для автоматической рассылки сообщений клиентам" at bounding box center [328, 153] width 267 height 10
drag, startPoint x: 385, startPoint y: 197, endPoint x: 373, endPoint y: 117, distance: 80.9
click at [385, 197] on app-interface-message "help_outline Источники профиля Социальные группы или профили, с помощью которых…" at bounding box center [650, 224] width 1022 height 68
click at [384, 51] on div "Сотрудники" at bounding box center [392, 47] width 101 height 30
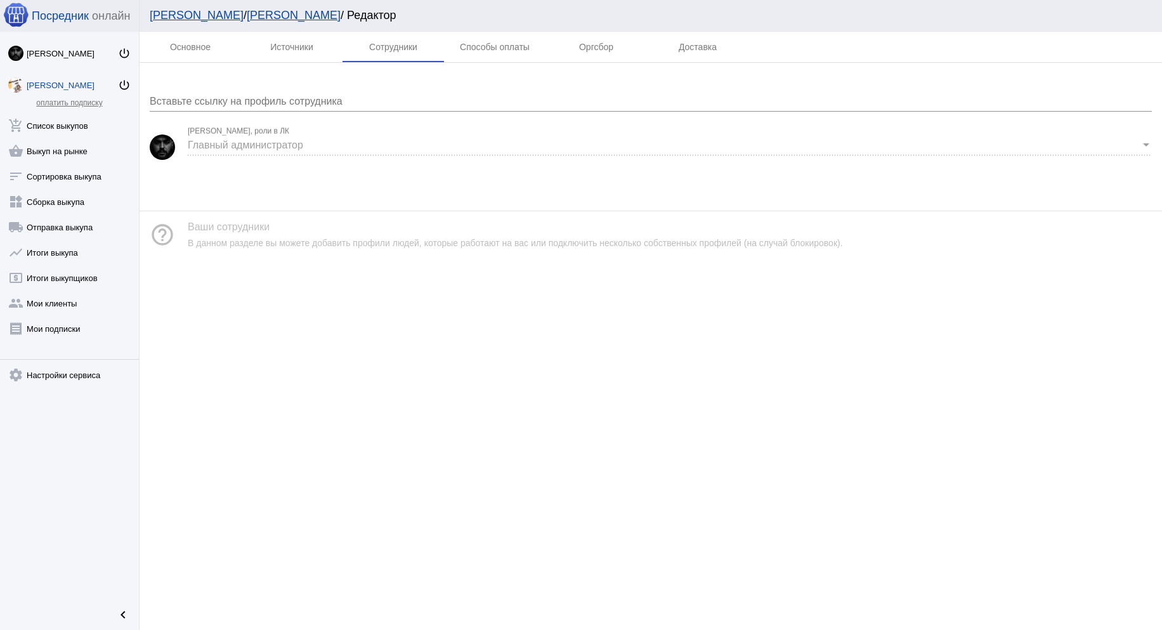
click at [275, 143] on span "Главный администратор" at bounding box center [245, 144] width 115 height 11
click at [273, 174] on mat-tab-body at bounding box center [650, 126] width 1022 height 127
click at [54, 55] on div "[PERSON_NAME]" at bounding box center [72, 54] width 91 height 10
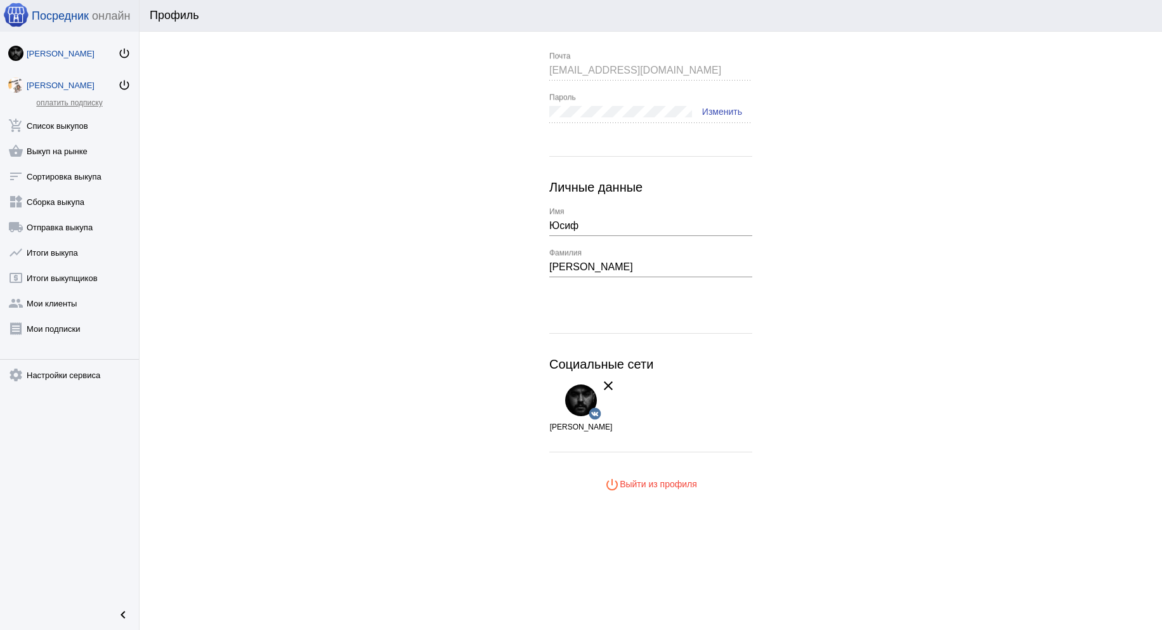
click at [67, 92] on link "Юсуф Гасанов power_settings_new" at bounding box center [69, 82] width 139 height 25
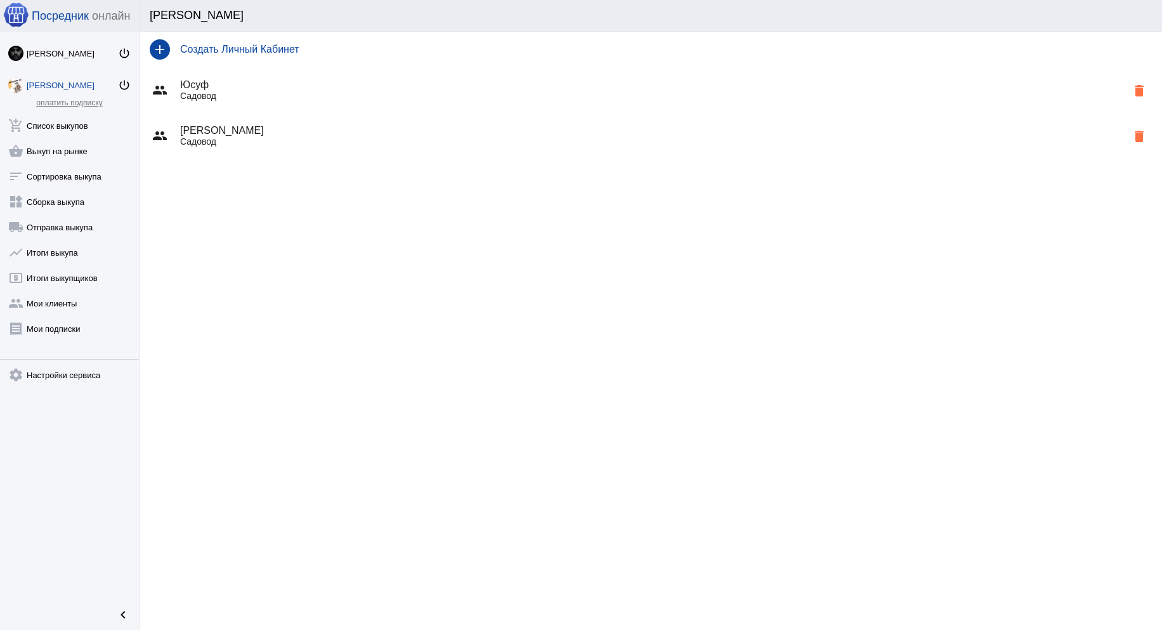
click at [600, 295] on div "add Создать Личный Кабинет group Юсуф Садовод delete group Юсуф Гасанов Садовод…" at bounding box center [650, 331] width 1022 height 598
click at [232, 127] on h4 "Юсуф Гасанов" at bounding box center [653, 130] width 946 height 11
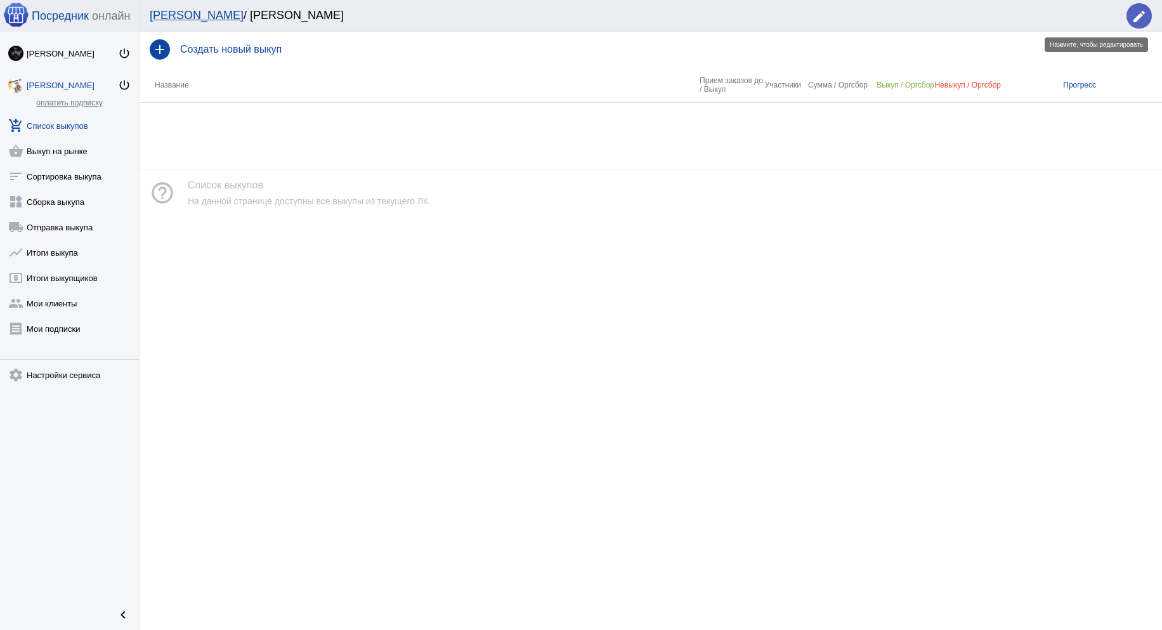
click at [1144, 17] on mat-icon "edit" at bounding box center [1138, 16] width 15 height 15
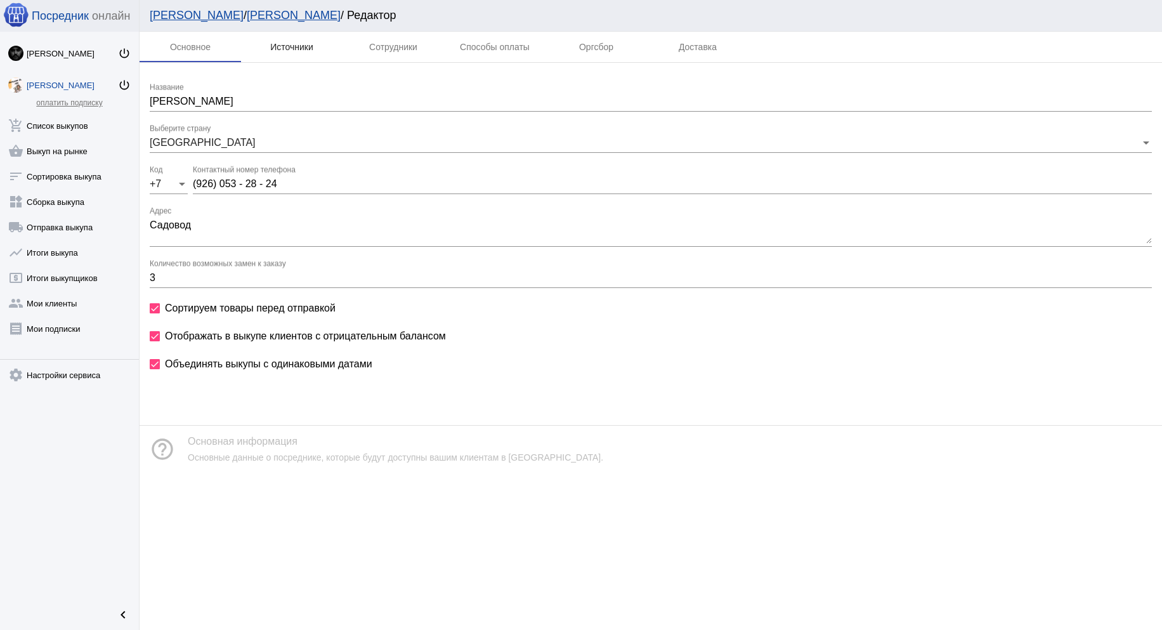
click at [306, 49] on div "Источники" at bounding box center [291, 47] width 43 height 10
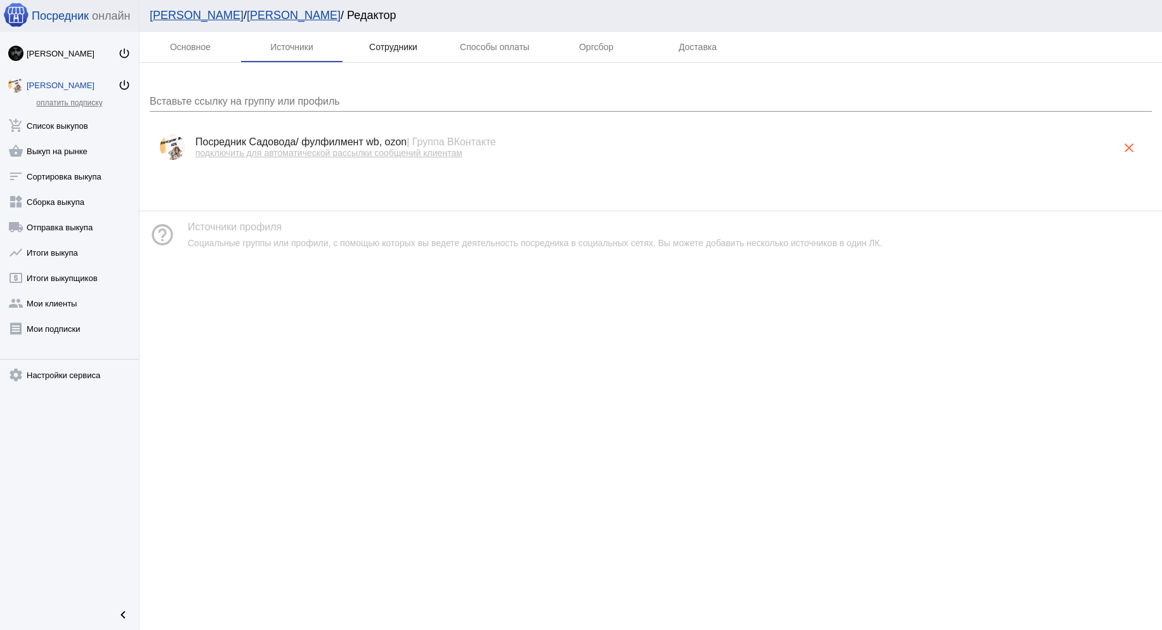
click at [382, 38] on div "Сотрудники" at bounding box center [392, 47] width 101 height 30
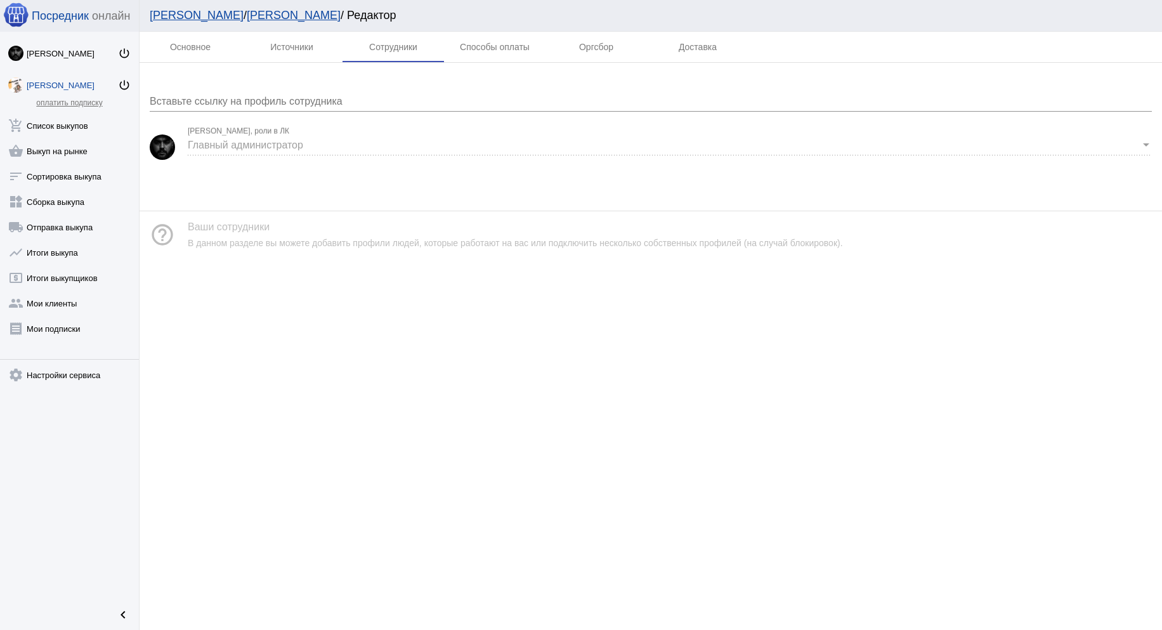
click at [320, 144] on div "Главный администратор" at bounding box center [664, 144] width 952 height 11
click at [293, 148] on span "Главный администратор" at bounding box center [245, 144] width 115 height 11
click at [484, 46] on div "Способы оплаты" at bounding box center [495, 47] width 70 height 10
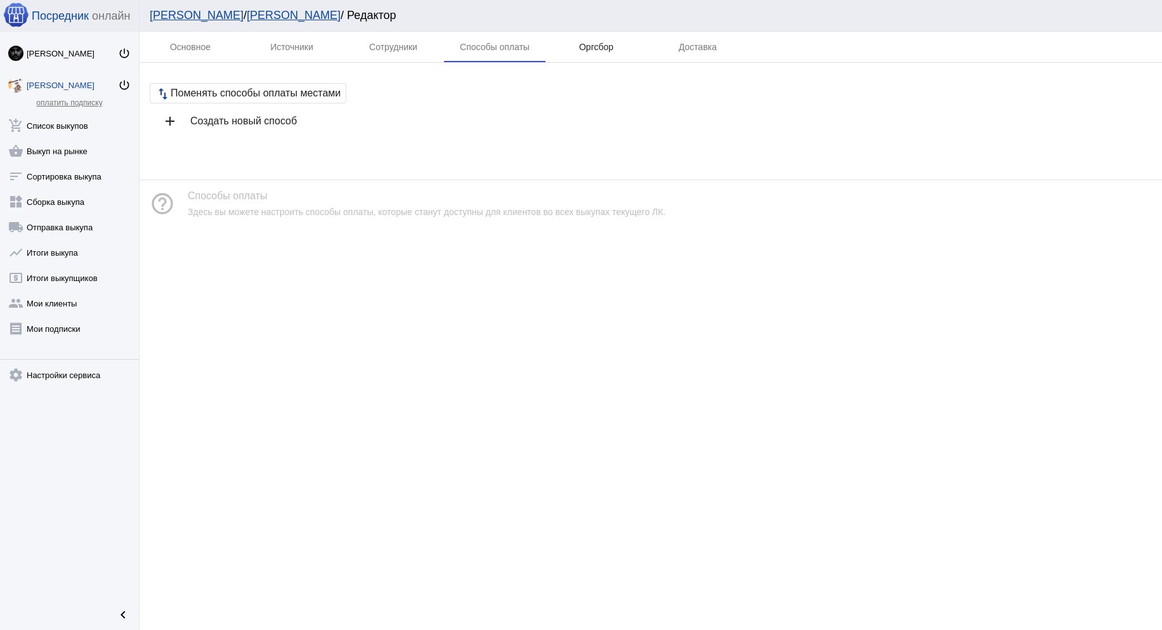
click at [599, 49] on div "Оргсбор" at bounding box center [596, 47] width 34 height 10
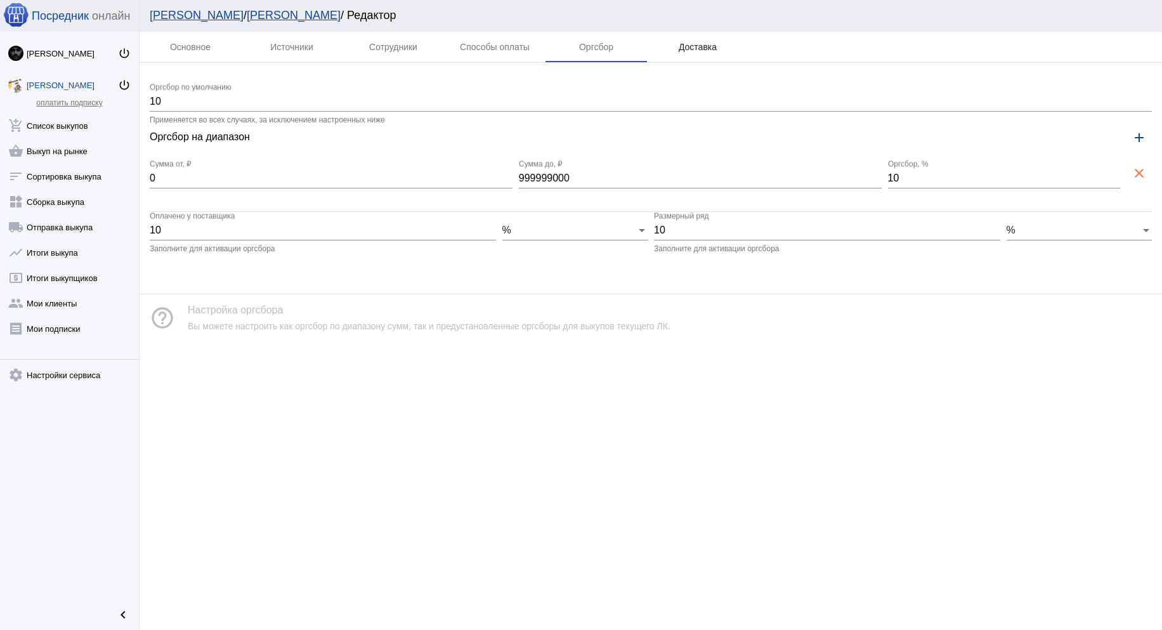
click at [712, 53] on div "Доставка" at bounding box center [697, 47] width 101 height 30
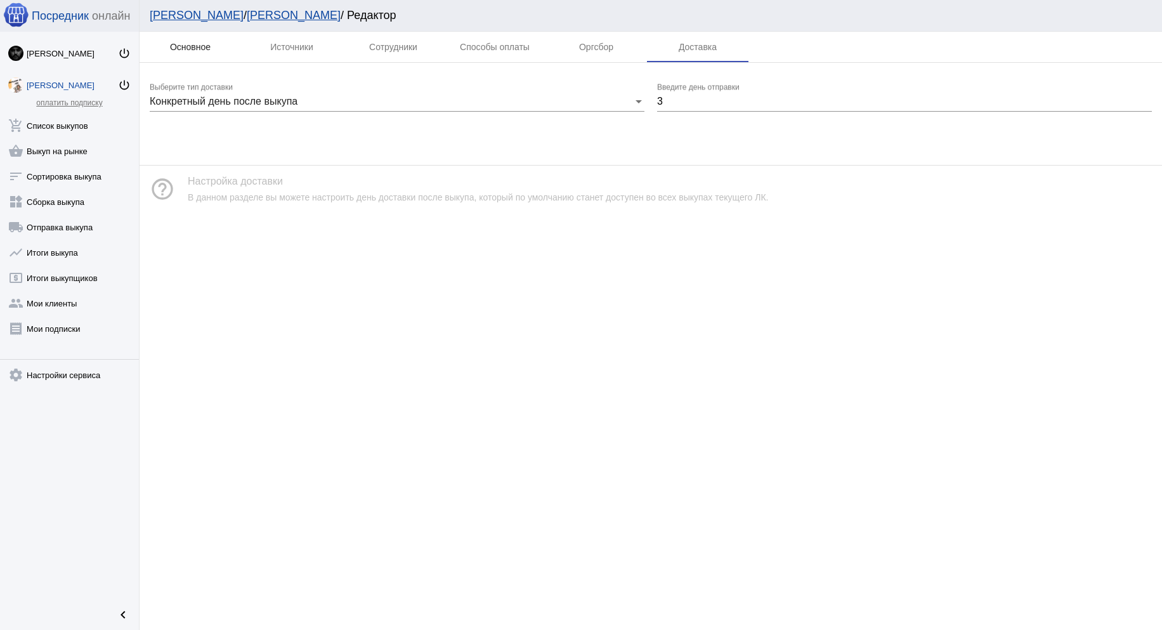
click at [197, 51] on div "Основное" at bounding box center [190, 47] width 41 height 10
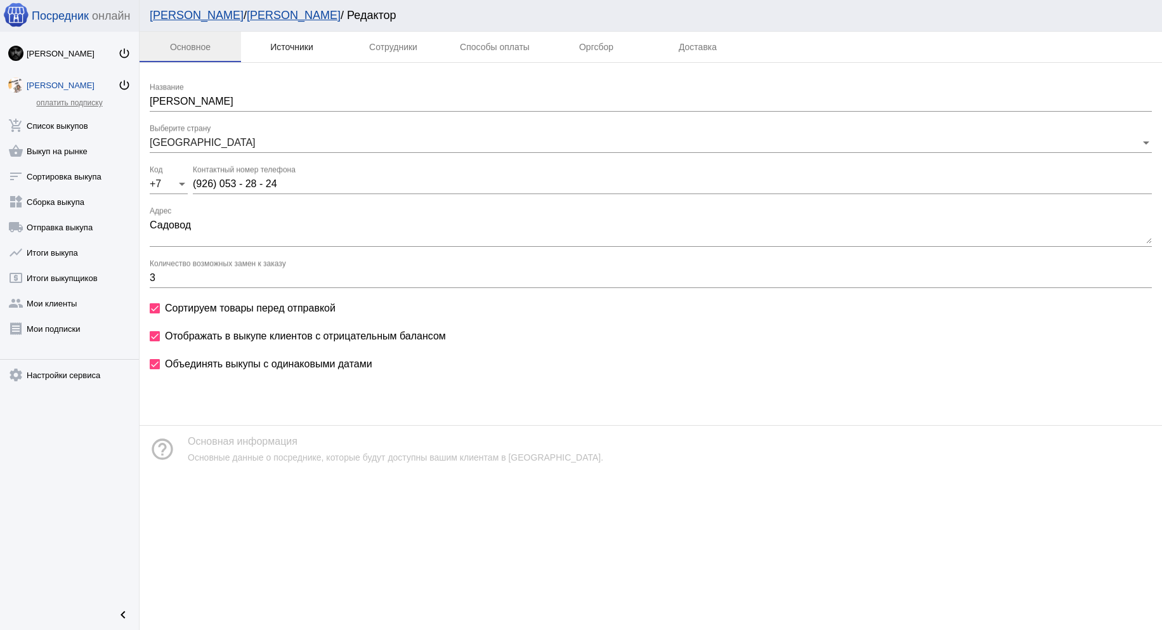
click at [284, 47] on div "Источники" at bounding box center [291, 47] width 43 height 10
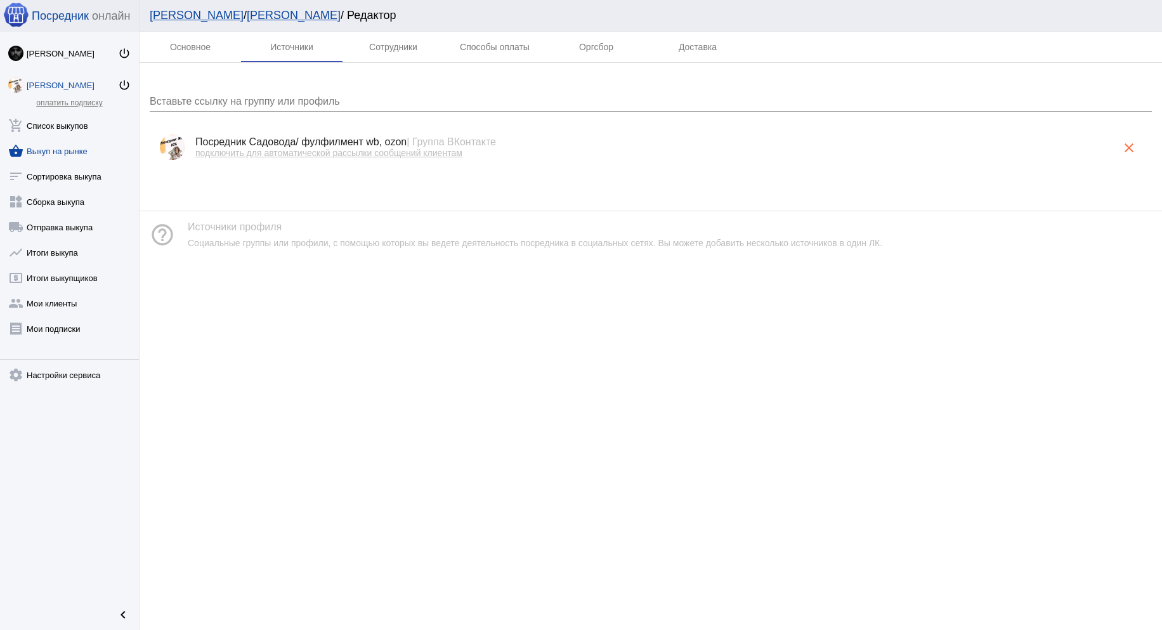
click at [48, 148] on link "shopping_basket Выкуп на рынке" at bounding box center [69, 148] width 139 height 25
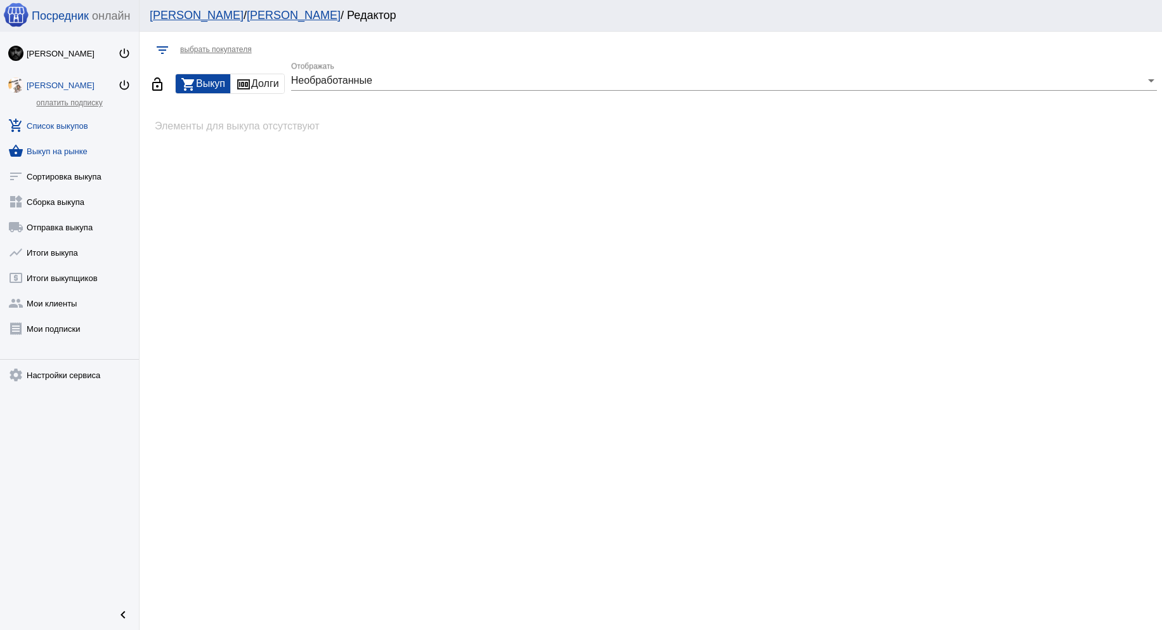
click at [60, 130] on link "add_shopping_cart Список выкупов" at bounding box center [69, 122] width 139 height 25
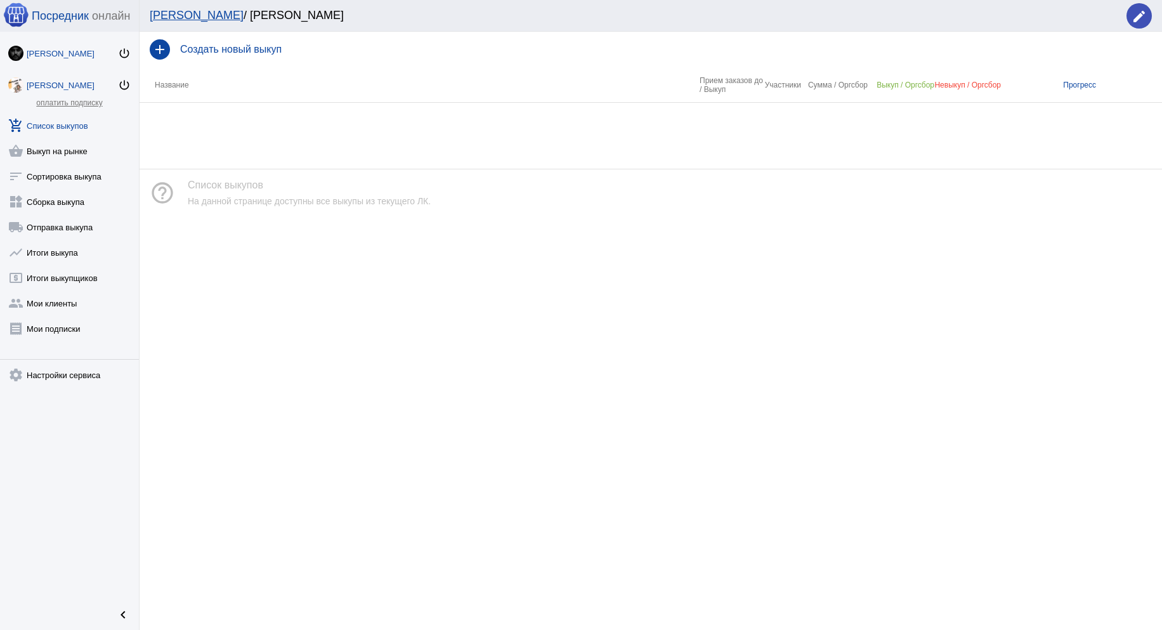
click at [63, 55] on div "[PERSON_NAME]" at bounding box center [72, 54] width 91 height 10
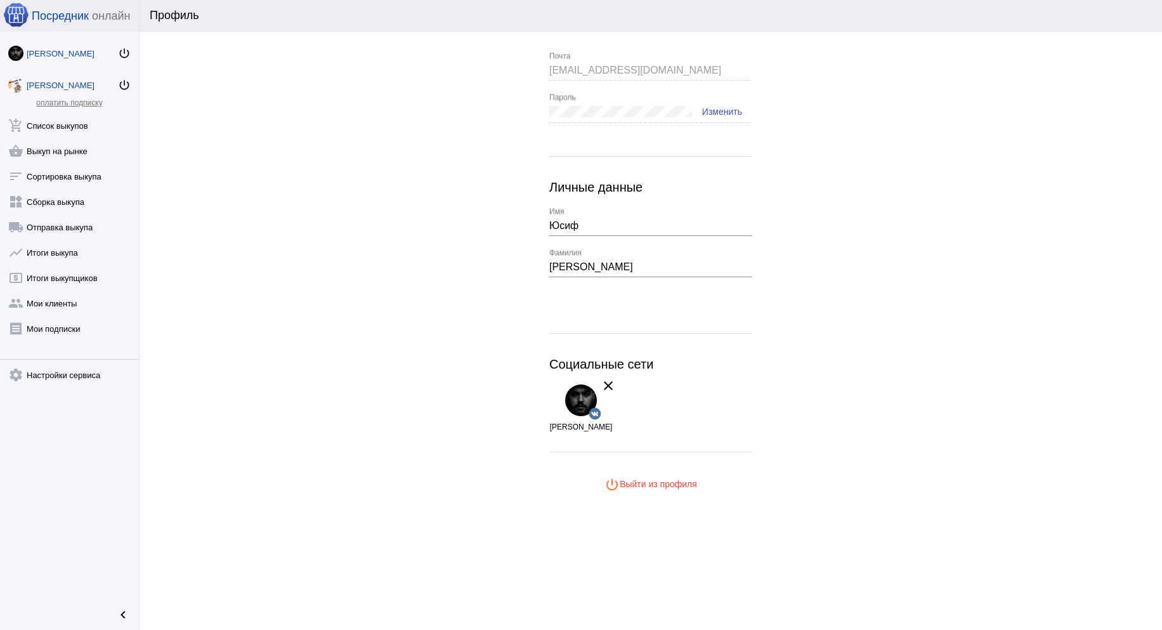
click at [58, 77] on link "Юсуф Гасанов power_settings_new" at bounding box center [69, 82] width 139 height 25
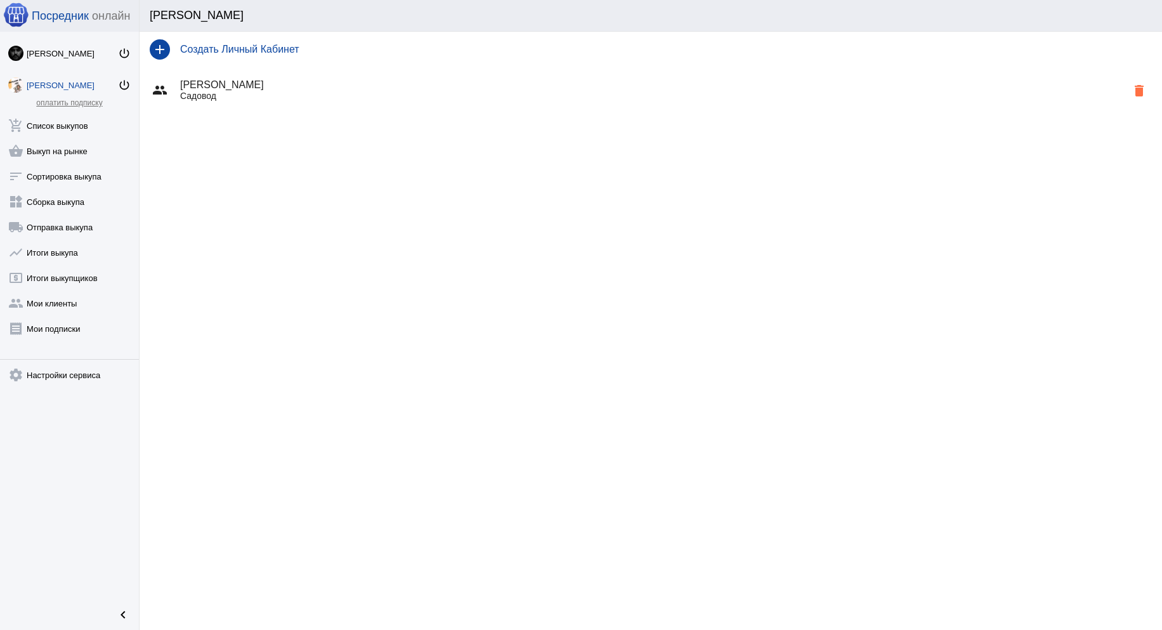
click at [207, 81] on h4 "Юсуф Гасанов" at bounding box center [653, 84] width 946 height 11
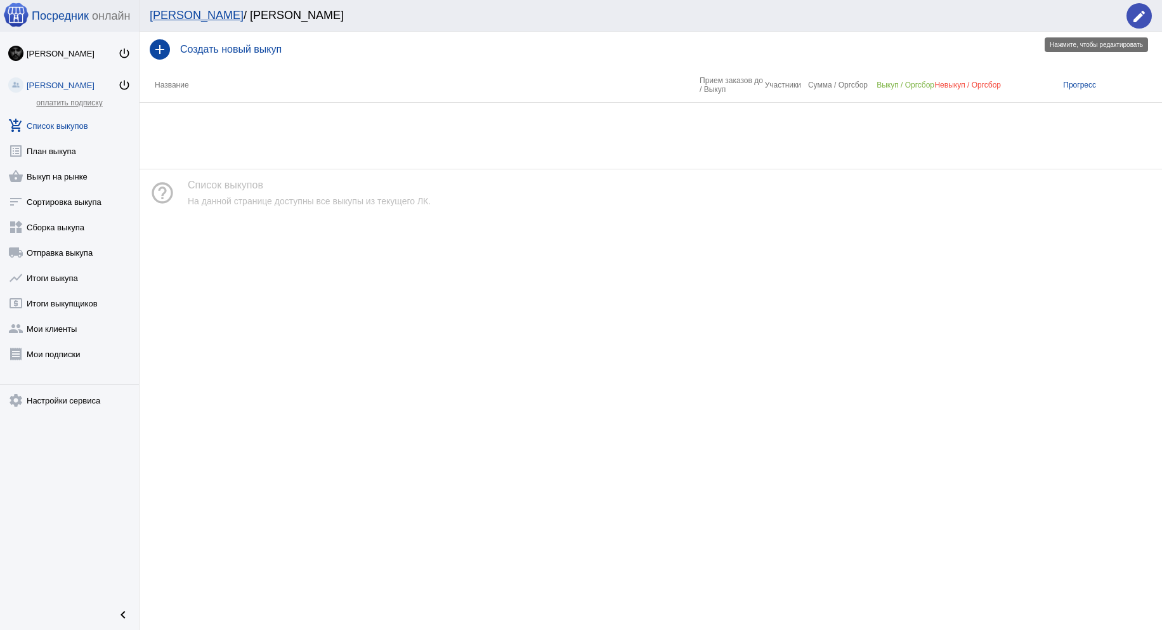
click at [1137, 24] on span "edit" at bounding box center [1138, 16] width 15 height 26
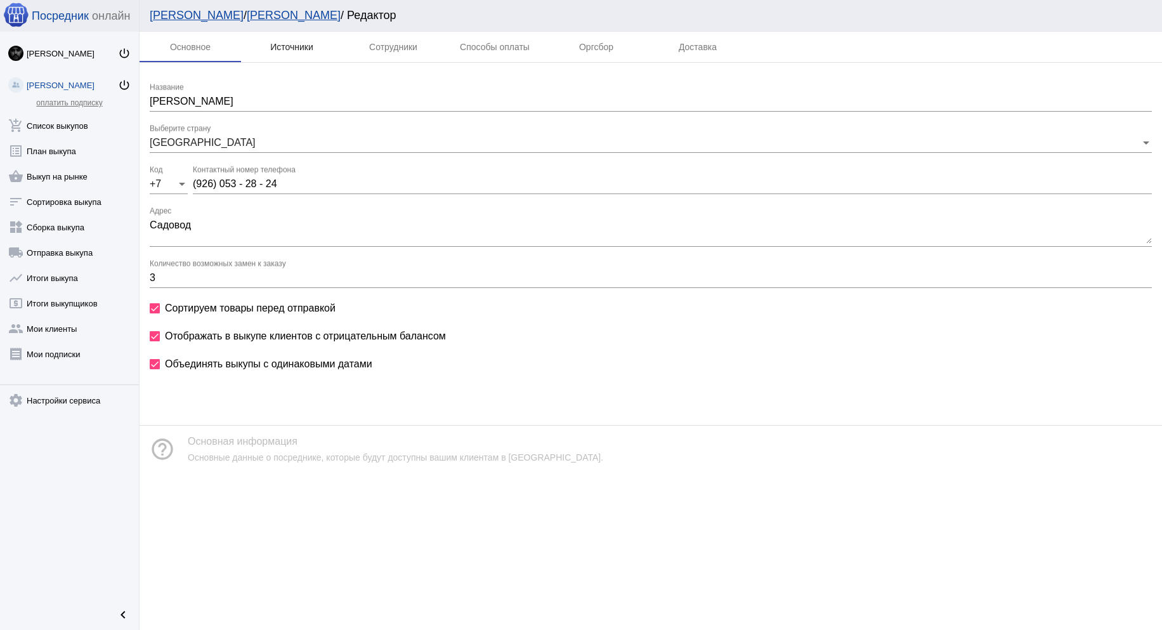
click at [300, 52] on div "Источники" at bounding box center [291, 47] width 101 height 30
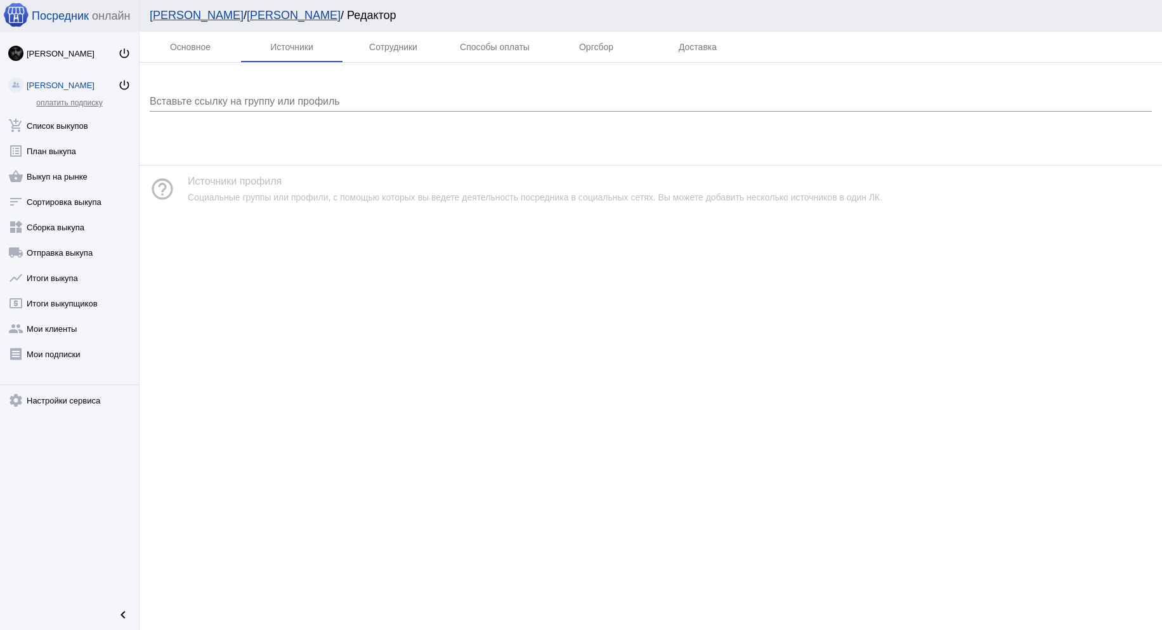
click at [271, 98] on input "Вставьте ссылку на группу или профиль" at bounding box center [651, 101] width 1002 height 11
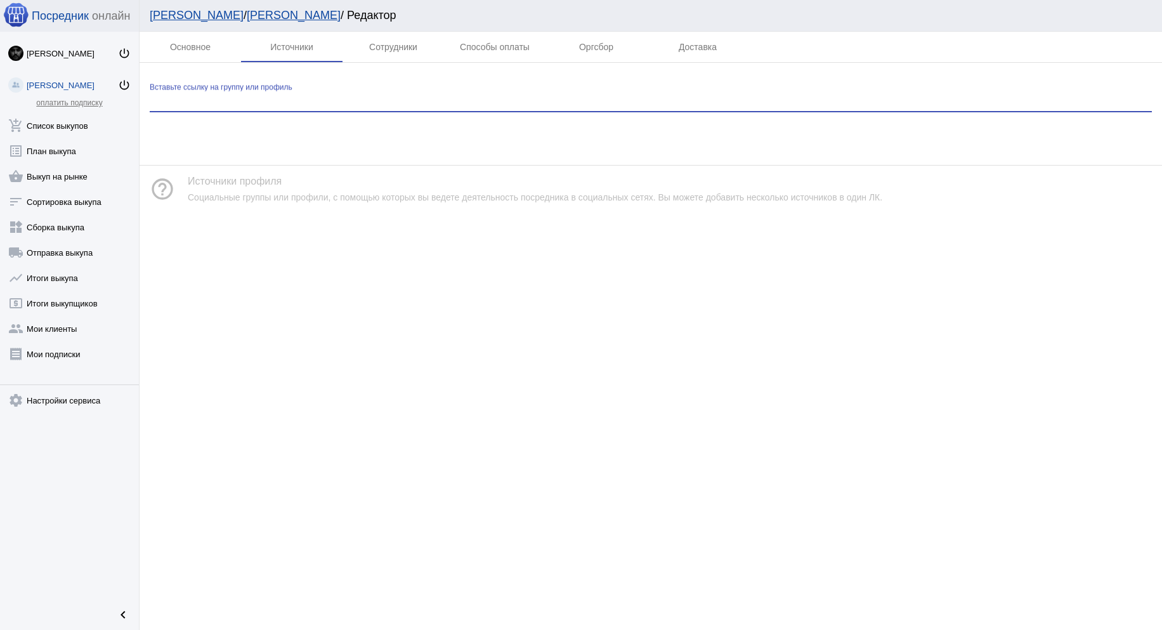
paste input "https://vk.com/club199071590"
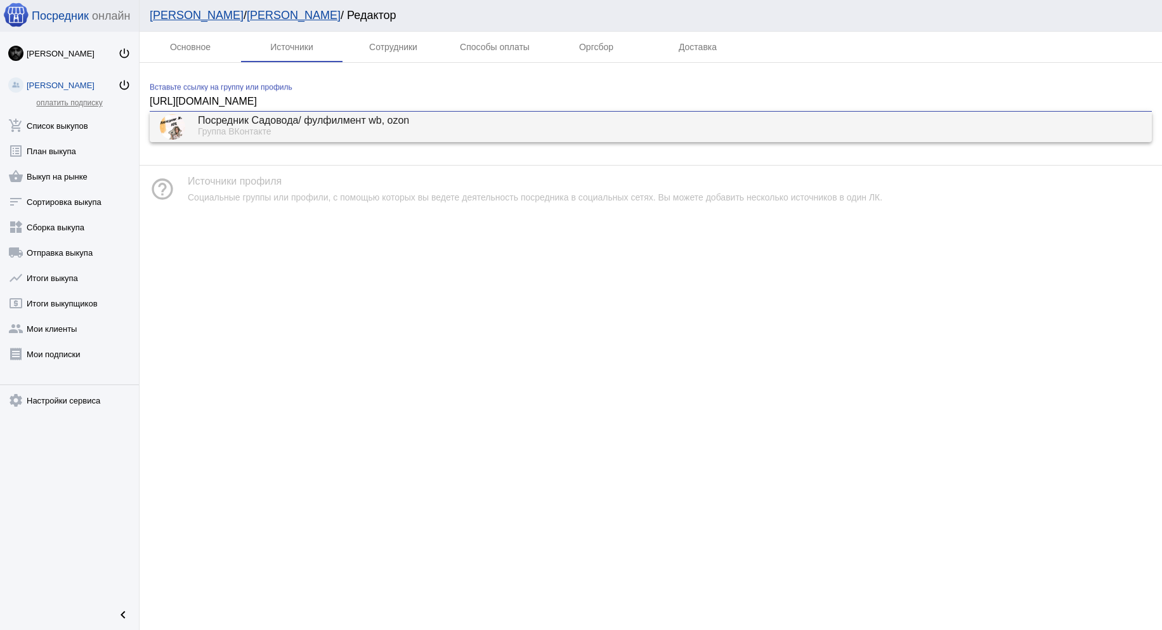
type input "https://vk.com/club199071590"
click at [256, 129] on div "Группа ВКонтакте" at bounding box center [669, 132] width 943 height 11
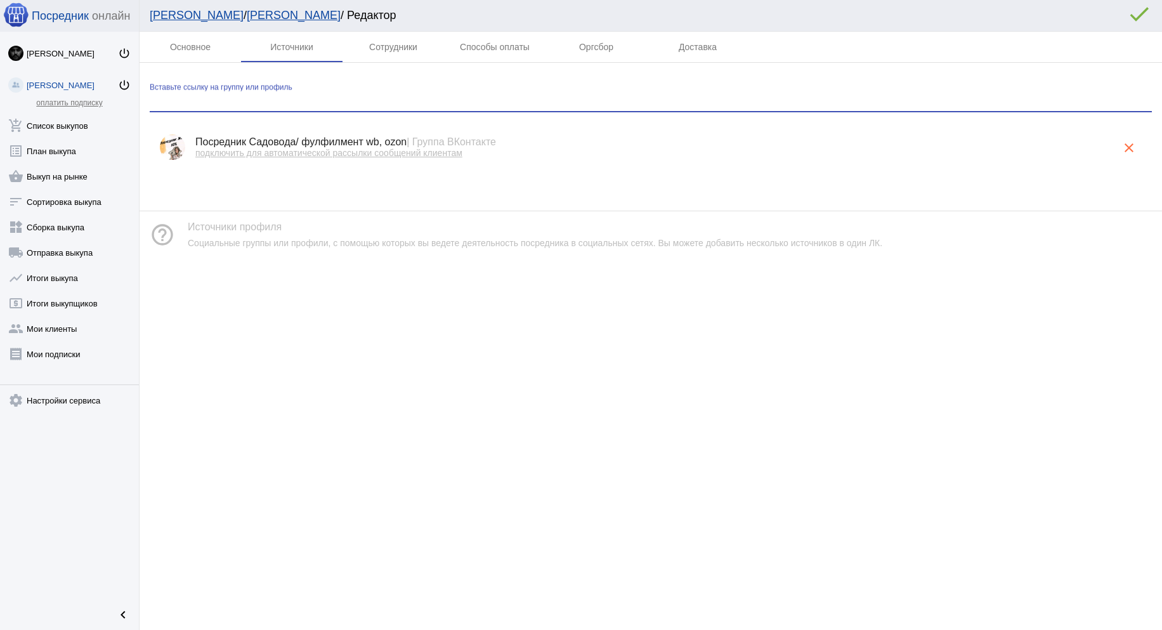
click at [262, 155] on span "подключить для автоматической рассылки сообщений клиентам" at bounding box center [328, 153] width 267 height 10
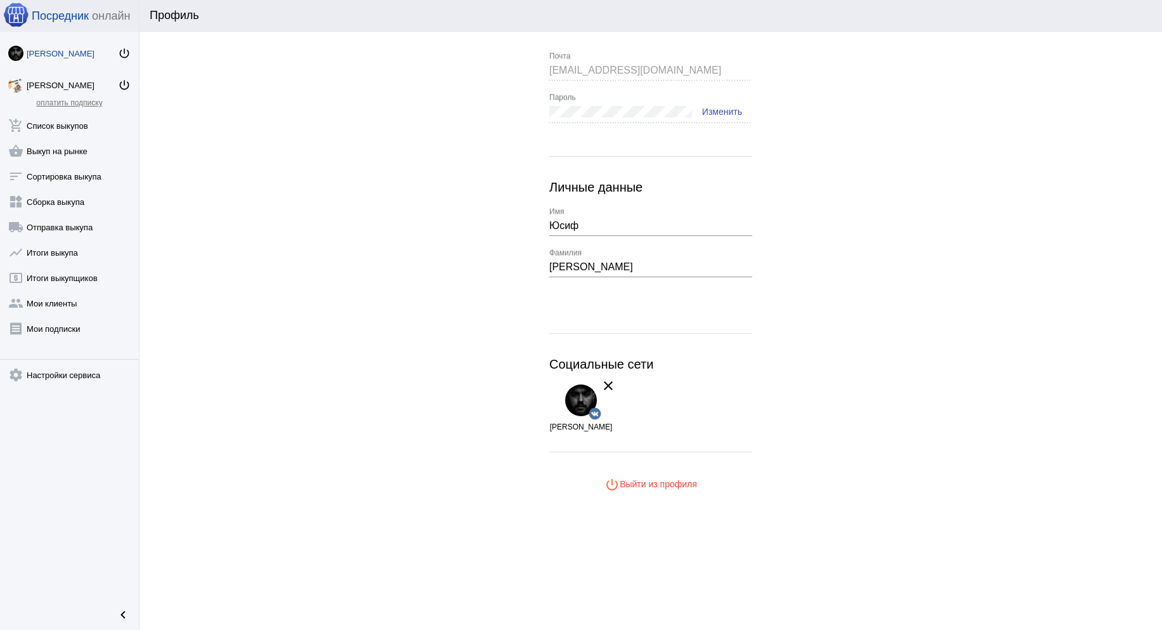
click at [53, 54] on div "[PERSON_NAME]" at bounding box center [72, 54] width 91 height 10
click at [56, 81] on div "Юсуф Гасанов" at bounding box center [72, 86] width 91 height 10
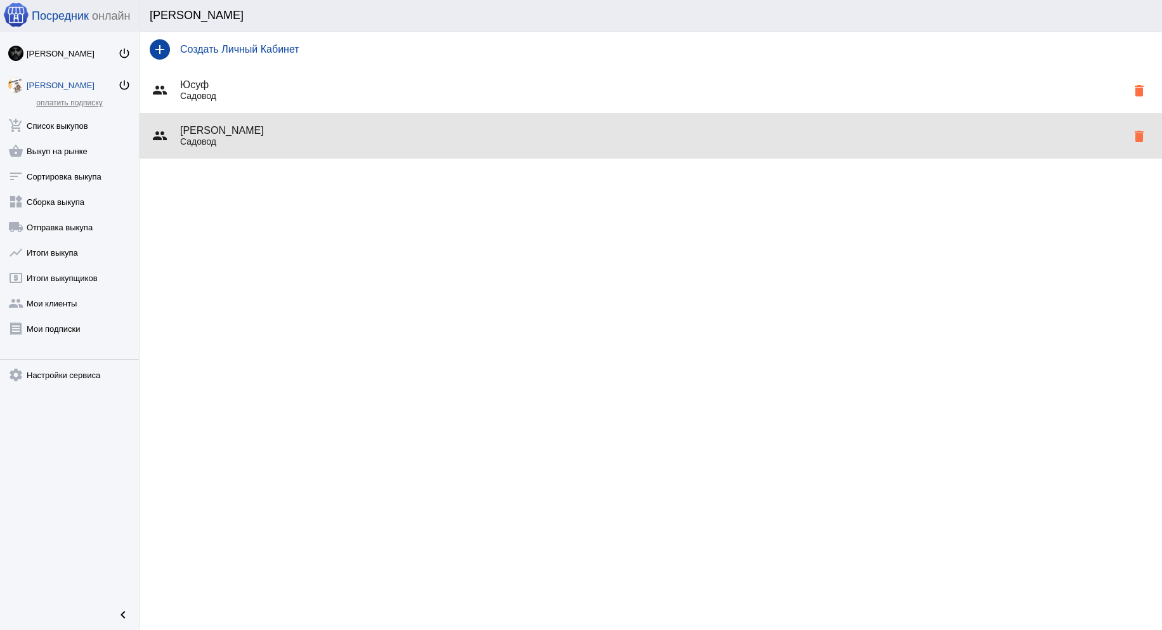
click at [266, 137] on p "Садовод" at bounding box center [653, 141] width 946 height 10
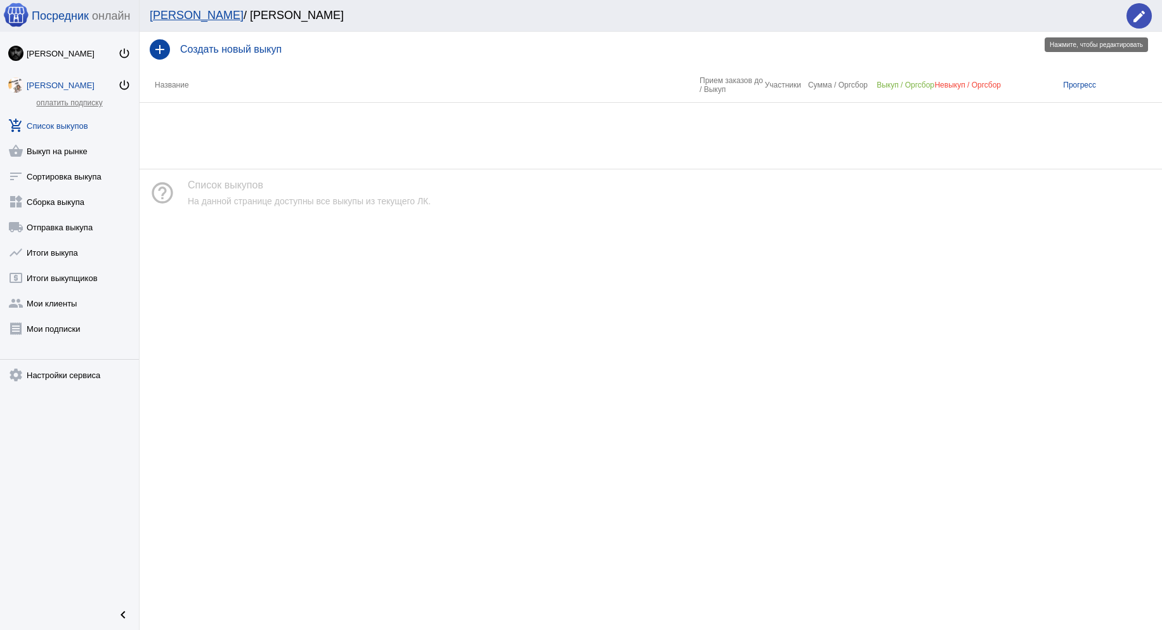
click at [1144, 20] on mat-icon "edit" at bounding box center [1138, 16] width 15 height 15
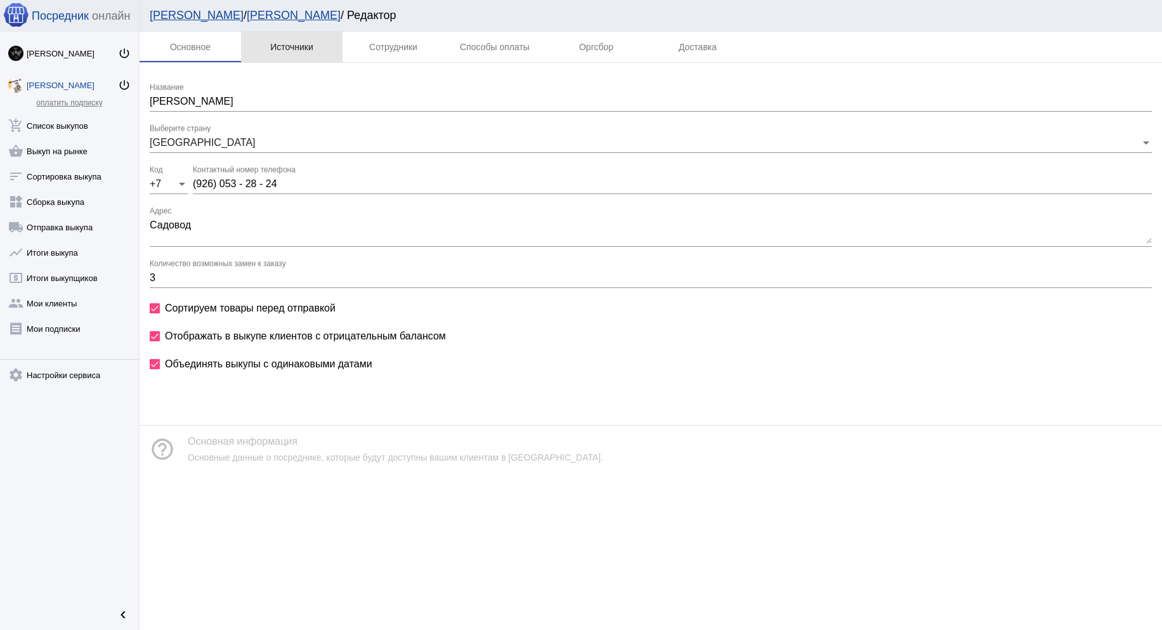
click at [294, 48] on div "Источники" at bounding box center [291, 47] width 43 height 10
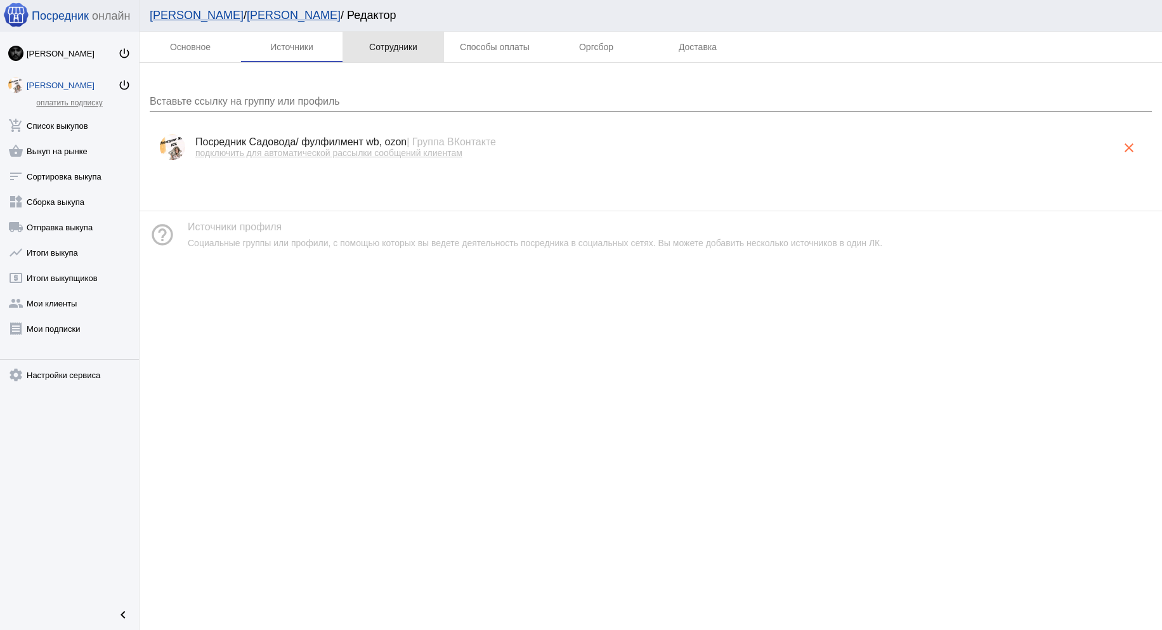
click at [380, 48] on div "Сотрудники" at bounding box center [393, 47] width 48 height 10
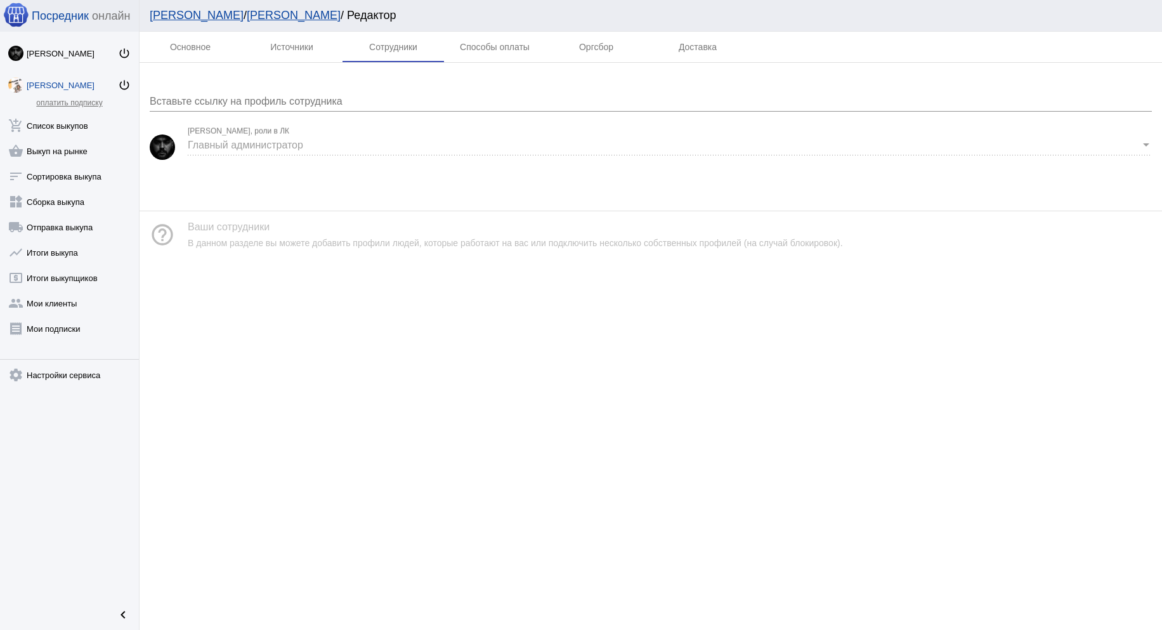
click at [268, 97] on input "Вставьте ссылку на профиль сотрудника" at bounding box center [651, 101] width 1002 height 11
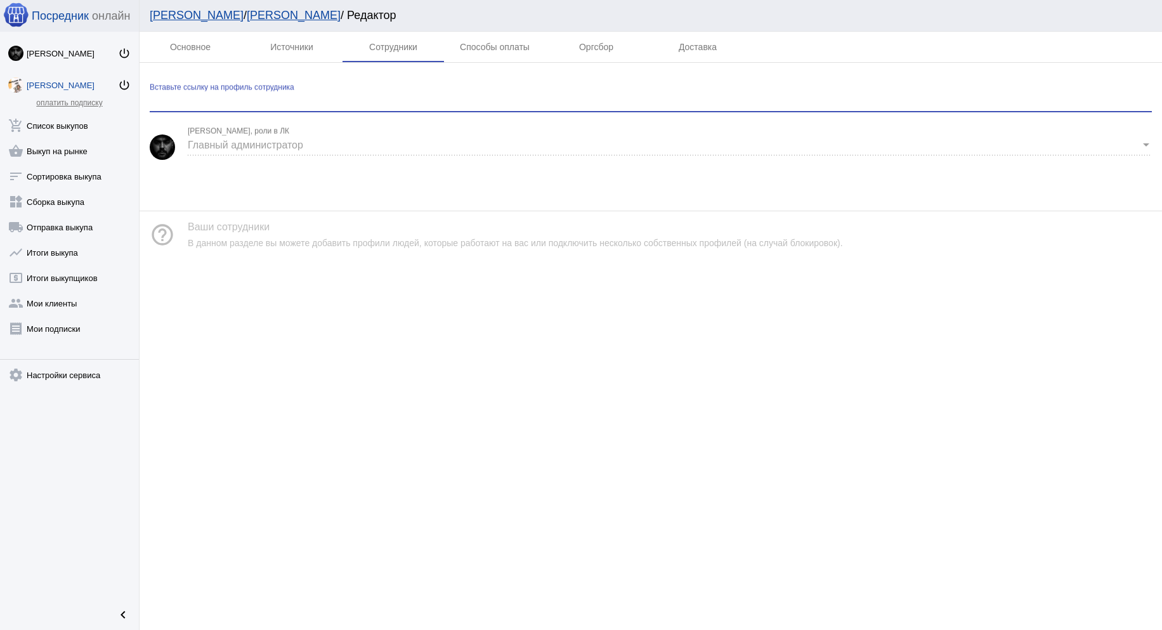
paste input "https://vk.com/smetukhina"
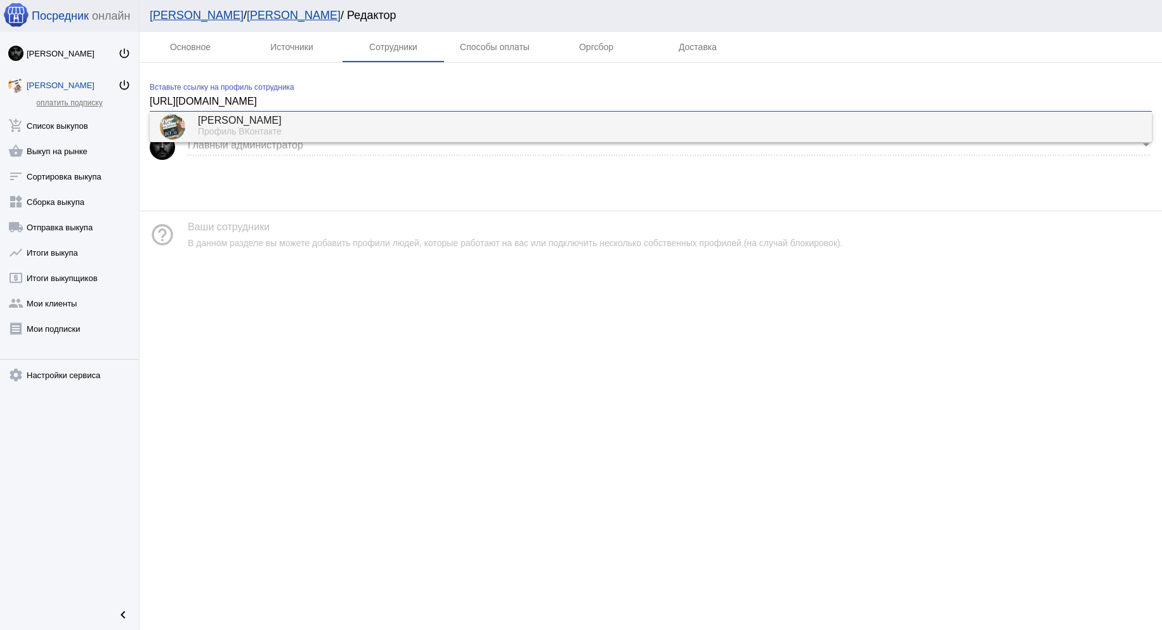
type input "https://vk.com/smetukhina"
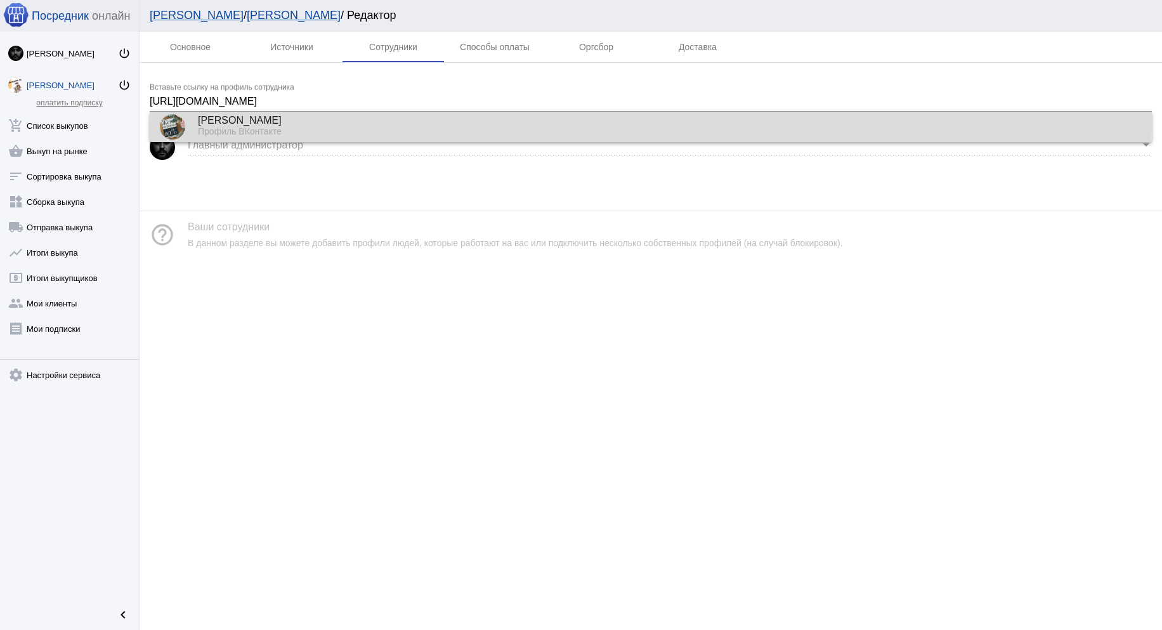
click at [250, 119] on div "Женя Сметухина" at bounding box center [669, 120] width 943 height 11
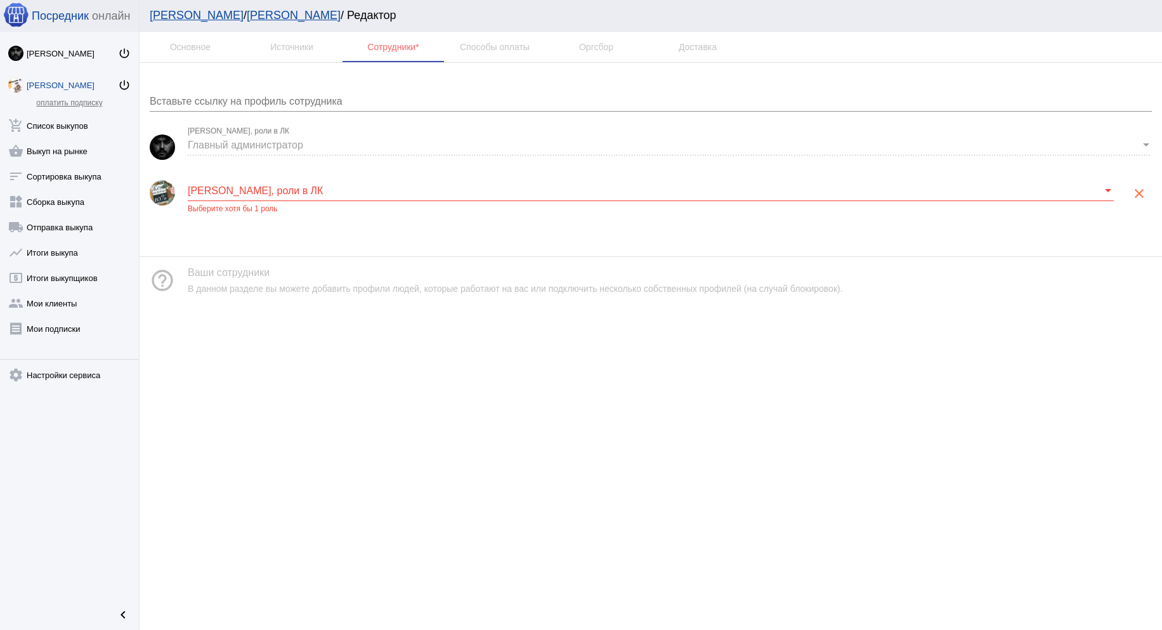
click at [233, 205] on mat-error "Выберите хотя бы 1 роль" at bounding box center [651, 209] width 926 height 9
click at [238, 191] on span at bounding box center [645, 190] width 914 height 11
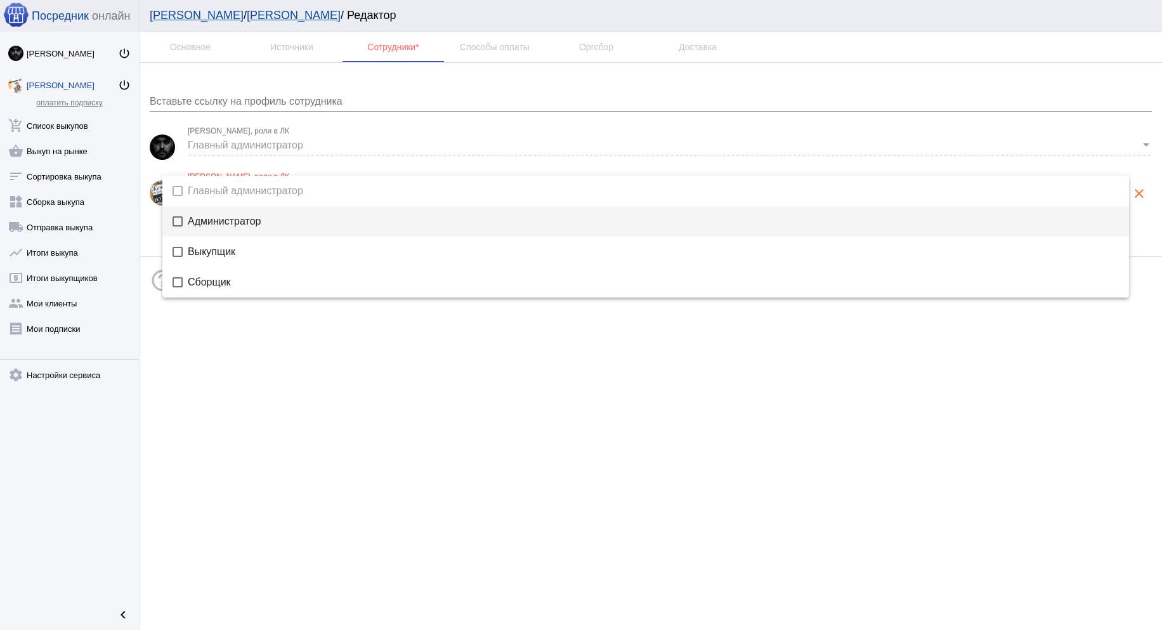
click at [219, 219] on span "Администратор" at bounding box center [653, 221] width 931 height 10
click at [243, 314] on div at bounding box center [581, 315] width 1162 height 630
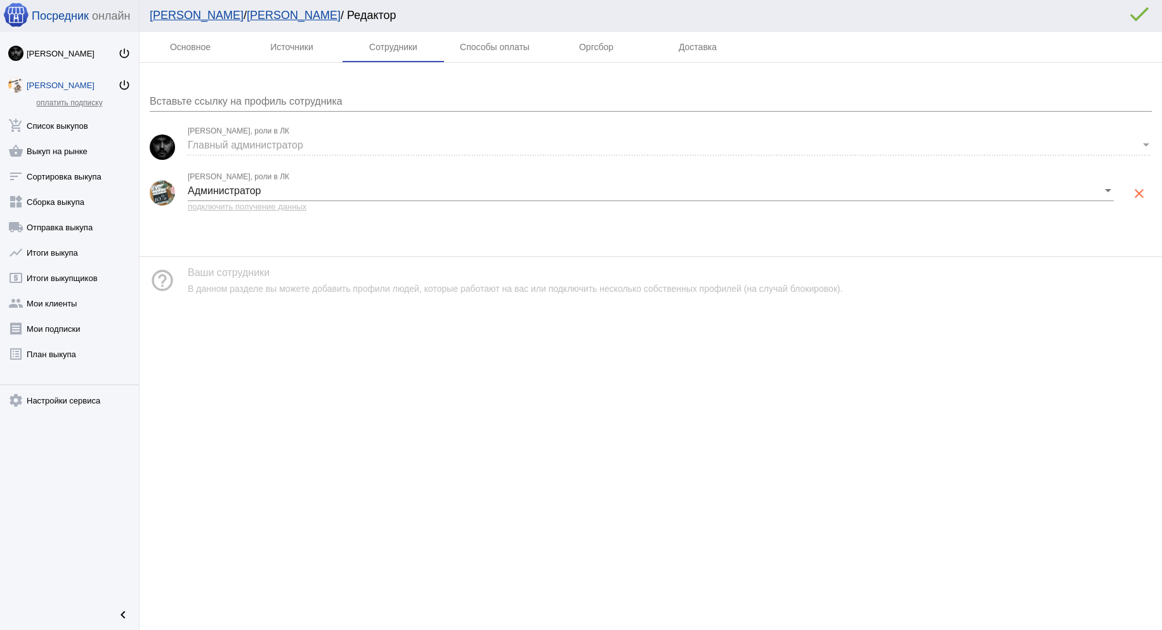
click at [287, 234] on mat-tab-body at bounding box center [650, 149] width 1022 height 173
click at [282, 48] on div "Источники" at bounding box center [291, 47] width 43 height 10
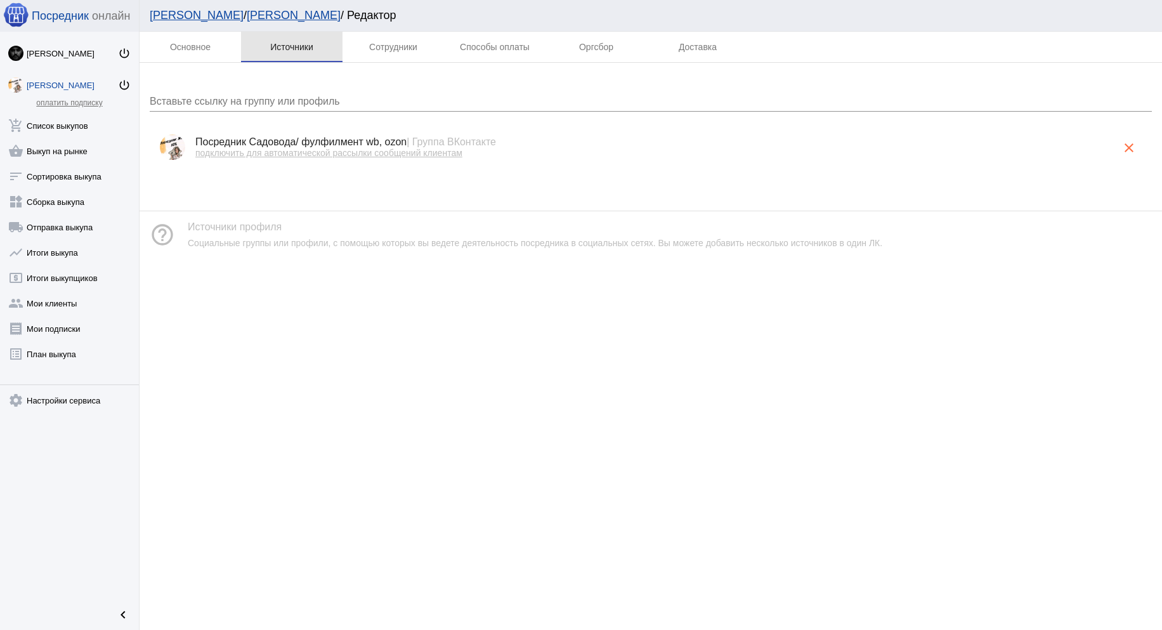
click at [283, 46] on div "Источники" at bounding box center [291, 47] width 43 height 10
click at [436, 153] on span "подключить для автоматической рассылки сообщений клиентам" at bounding box center [328, 153] width 267 height 10
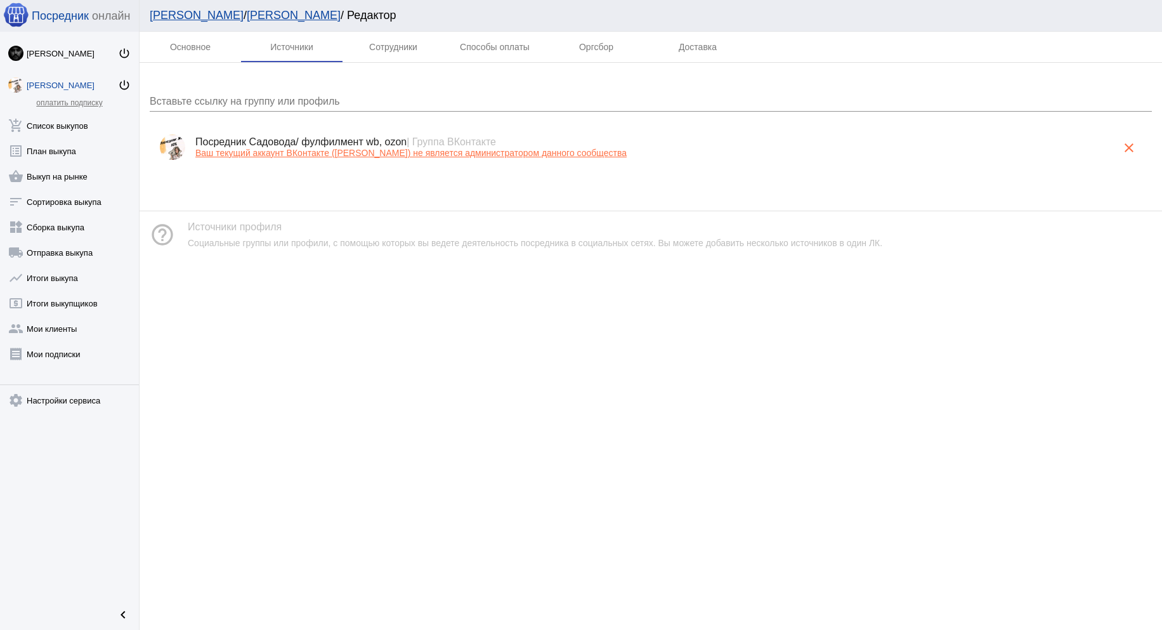
click at [217, 129] on div "Посредник Садовода/ фулфилмент wb, ozon | Группа ВКонтакте Ваш текущий аккаунт …" at bounding box center [651, 147] width 1002 height 46
click at [489, 185] on mat-tab-body at bounding box center [650, 126] width 1022 height 127
click at [403, 54] on div "Сотрудники" at bounding box center [392, 47] width 101 height 30
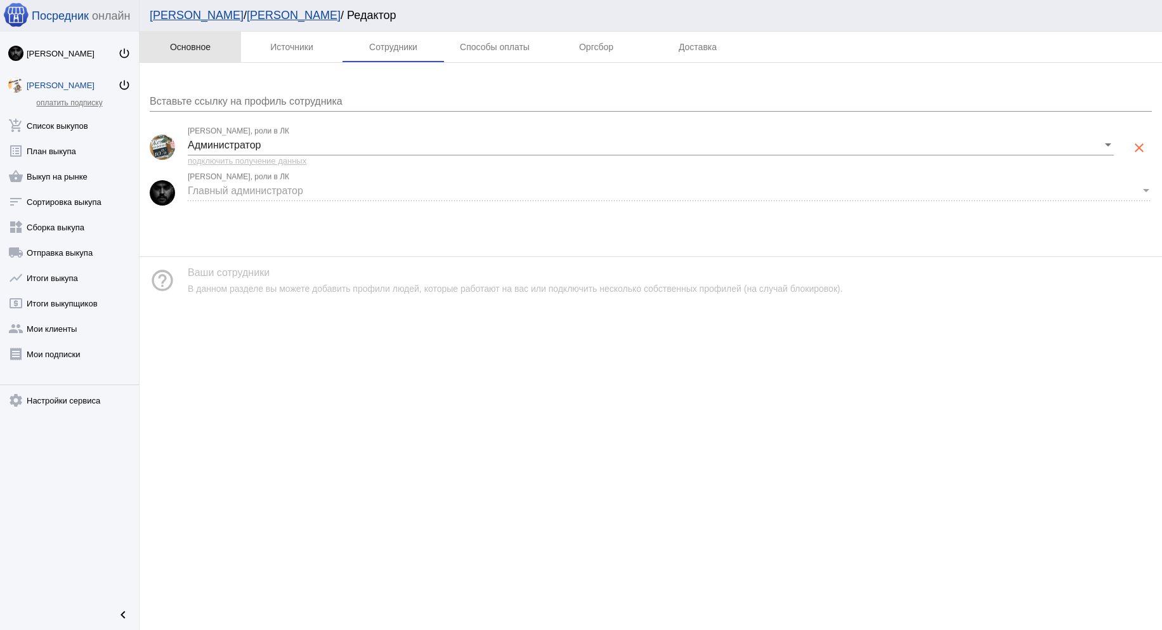
click at [207, 49] on div "Основное" at bounding box center [190, 47] width 41 height 10
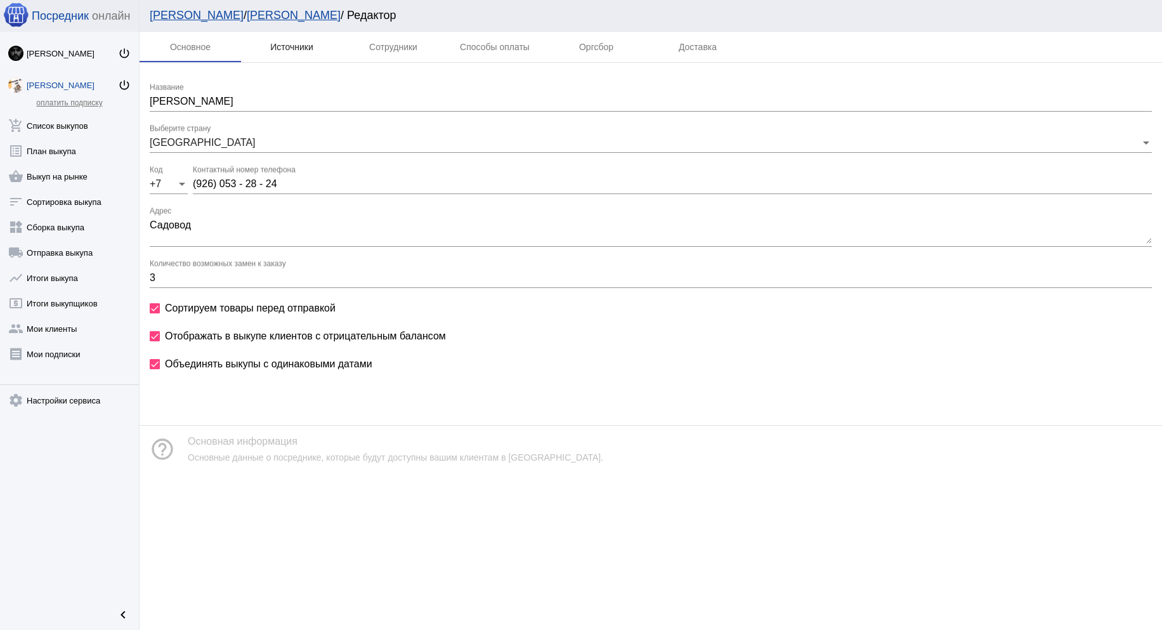
click at [309, 51] on div "Источники" at bounding box center [291, 47] width 43 height 10
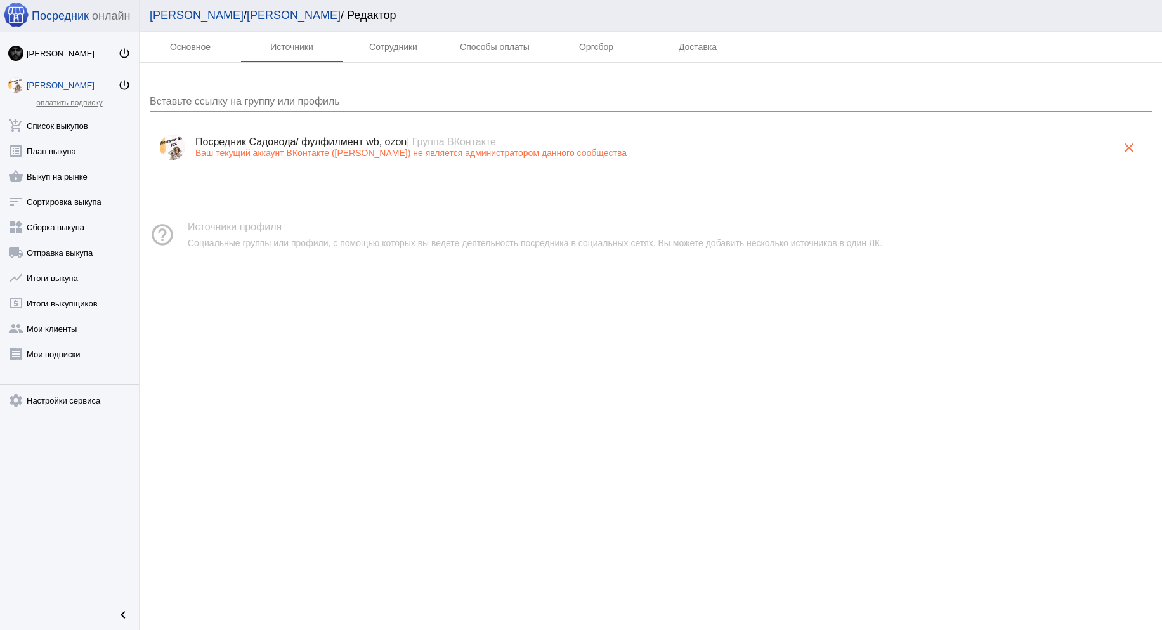
click at [313, 187] on mat-tab-body at bounding box center [650, 126] width 1022 height 127
click at [321, 155] on span "Ваш текущий аккаунт ВКонтакте ([PERSON_NAME]) не является администратором данно…" at bounding box center [410, 153] width 431 height 10
click at [353, 155] on span "подключить для автоматической рассылки сообщений клиентам" at bounding box center [328, 153] width 267 height 10
click at [298, 156] on link "нажмите, чтобы установить ЛК в свою группу" at bounding box center [288, 153] width 187 height 10
click at [203, 156] on link "нажмите, чтобы установить ЛК в свою группу" at bounding box center [288, 153] width 187 height 10
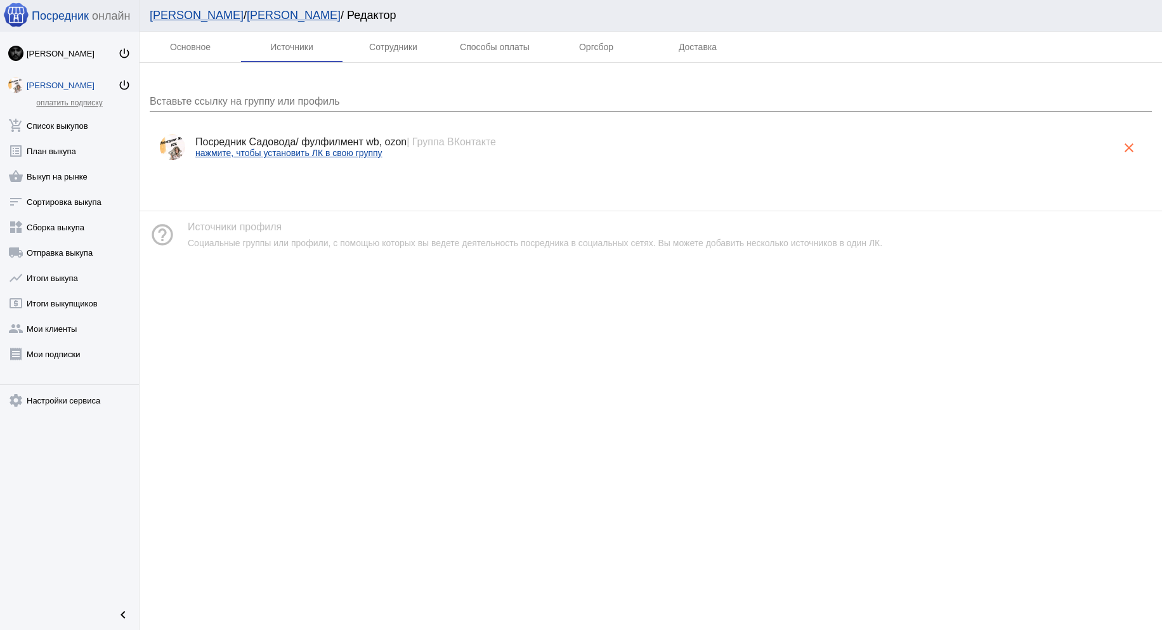
click at [60, 86] on div "[PERSON_NAME]" at bounding box center [72, 86] width 91 height 10
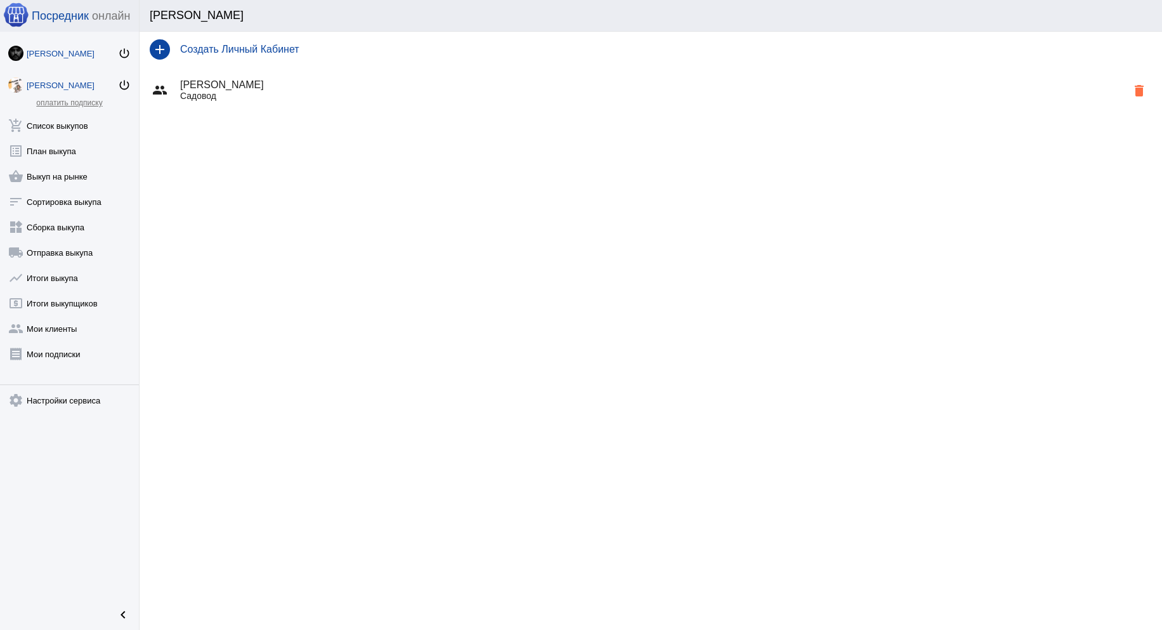
click at [60, 50] on div "[PERSON_NAME]" at bounding box center [72, 54] width 91 height 10
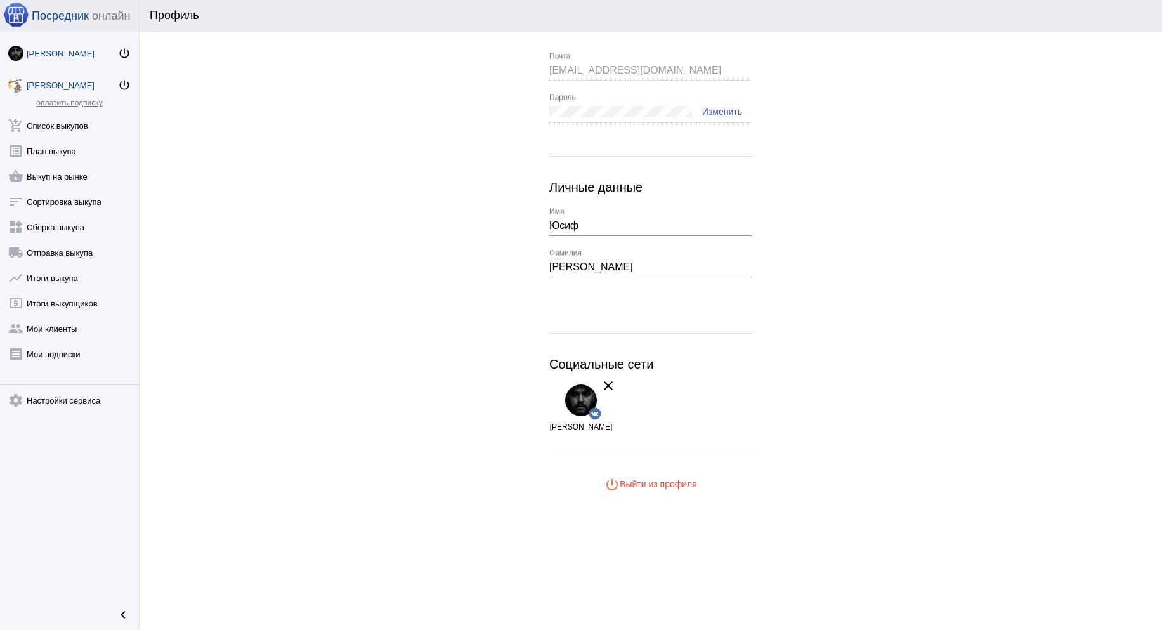
click at [57, 86] on div "[PERSON_NAME]" at bounding box center [72, 86] width 91 height 10
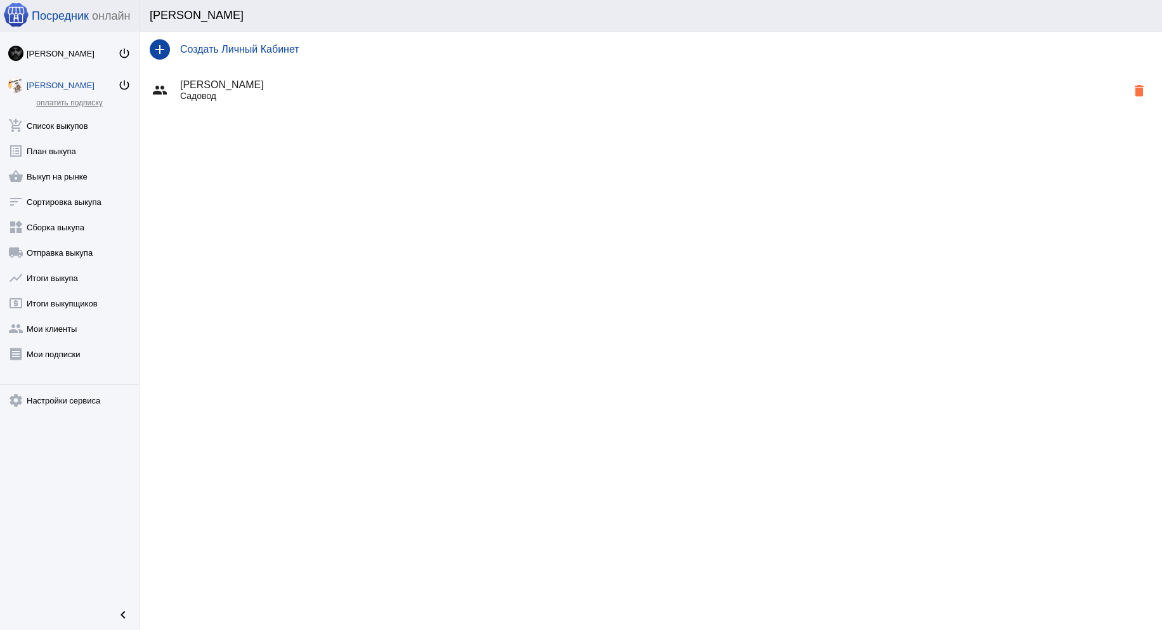
click at [207, 87] on h4 "[PERSON_NAME]" at bounding box center [653, 84] width 946 height 11
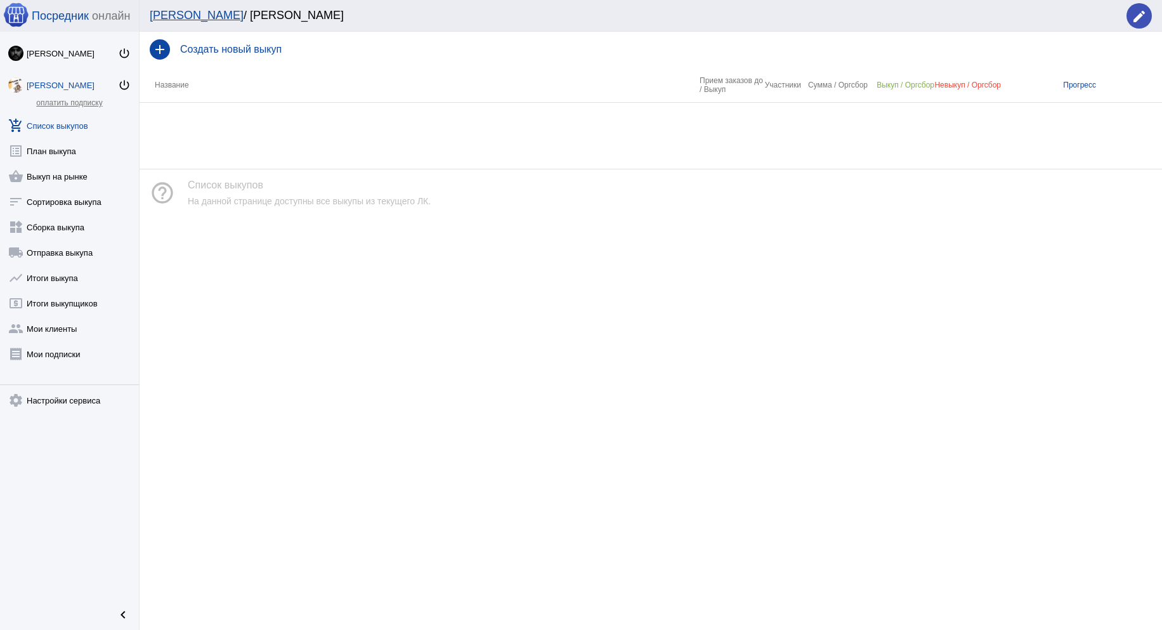
drag, startPoint x: 544, startPoint y: 156, endPoint x: 567, endPoint y: 148, distance: 24.3
click at [553, 153] on app-interface-message "help_outline Список выкупов На данной странице доступны все выкупы из текущего …" at bounding box center [650, 182] width 1022 height 68
click at [1141, 17] on mat-icon "edit" at bounding box center [1138, 16] width 15 height 15
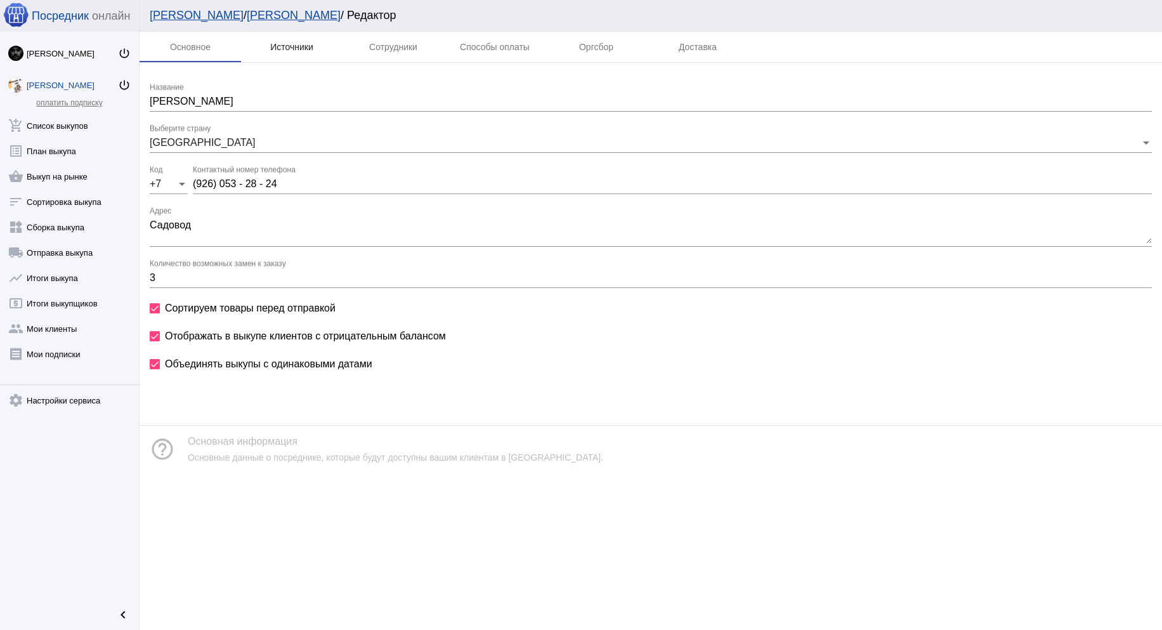
click at [281, 46] on div "Источники" at bounding box center [291, 47] width 43 height 10
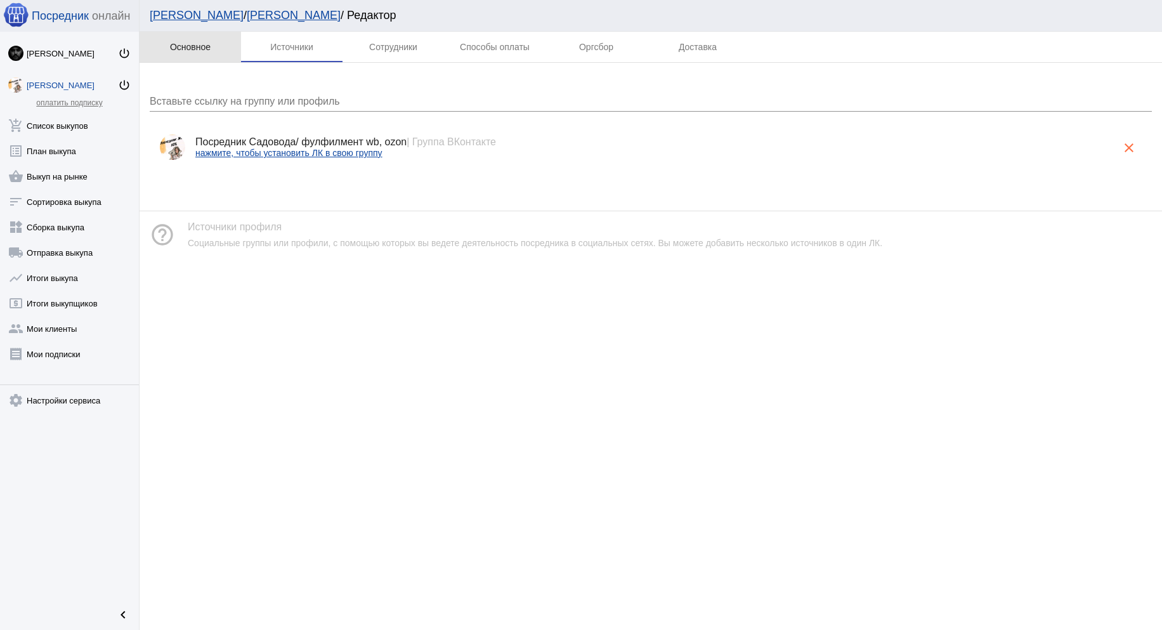
click at [213, 46] on div "Основное" at bounding box center [189, 47] width 101 height 30
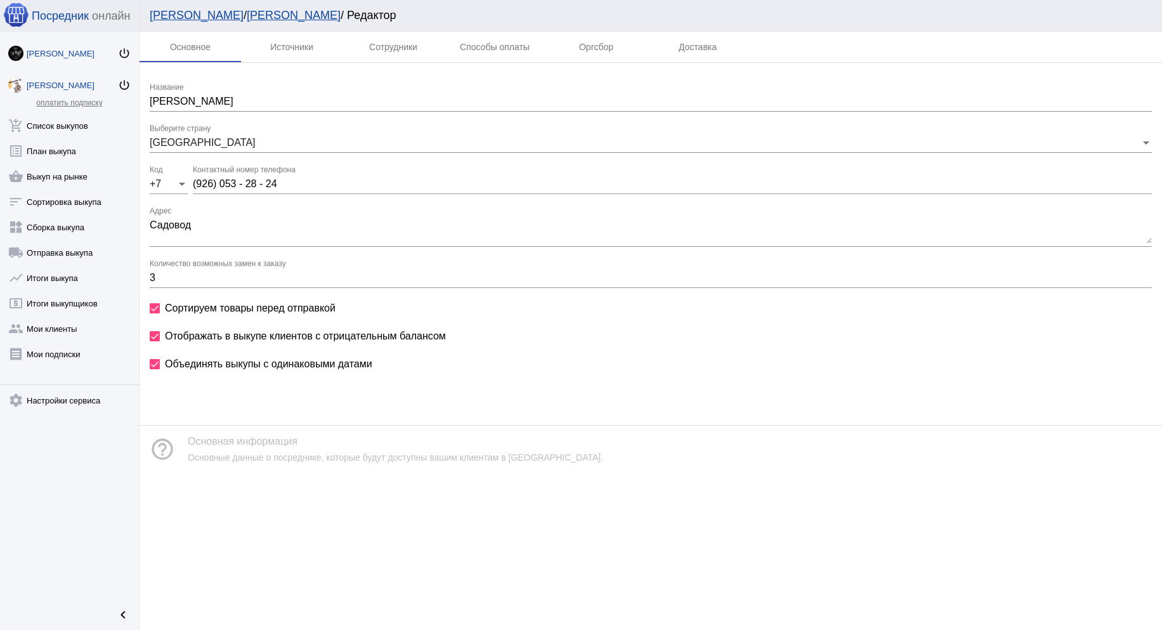
click at [61, 57] on div "[PERSON_NAME]" at bounding box center [72, 54] width 91 height 10
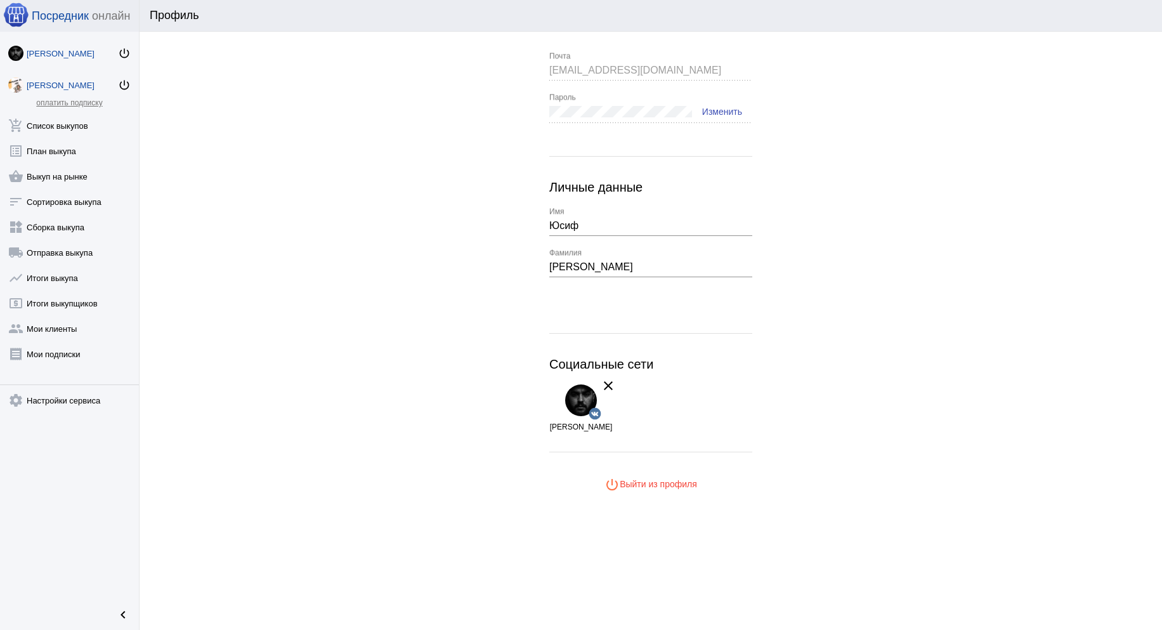
click at [58, 82] on div "[PERSON_NAME]" at bounding box center [72, 86] width 91 height 10
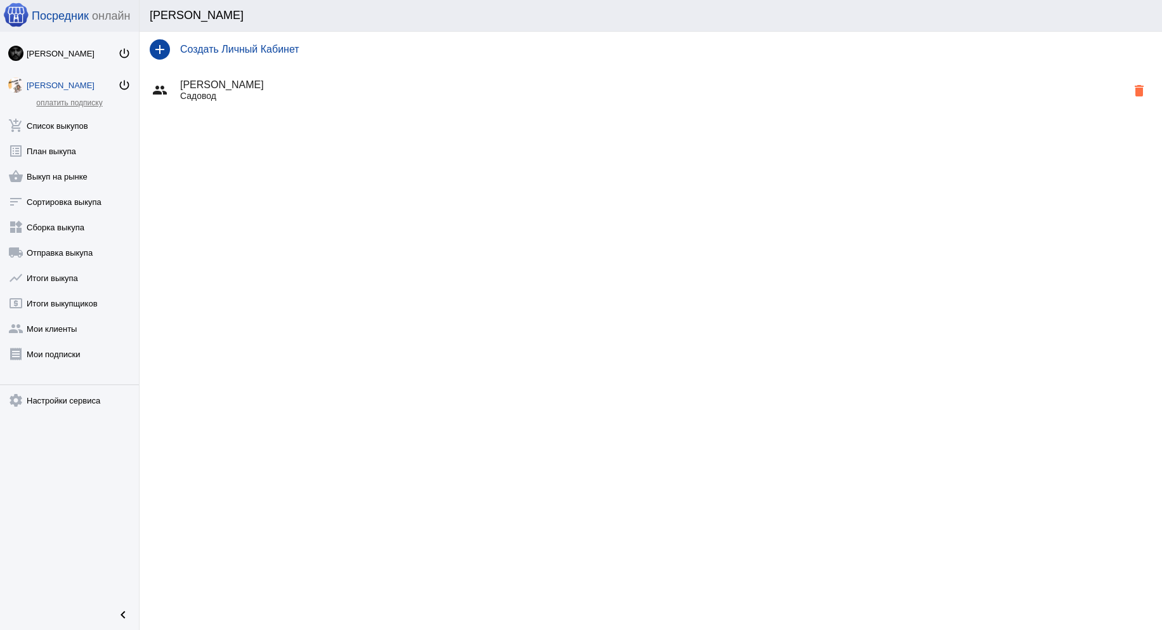
click at [277, 89] on h4 "[PERSON_NAME]" at bounding box center [653, 84] width 946 height 11
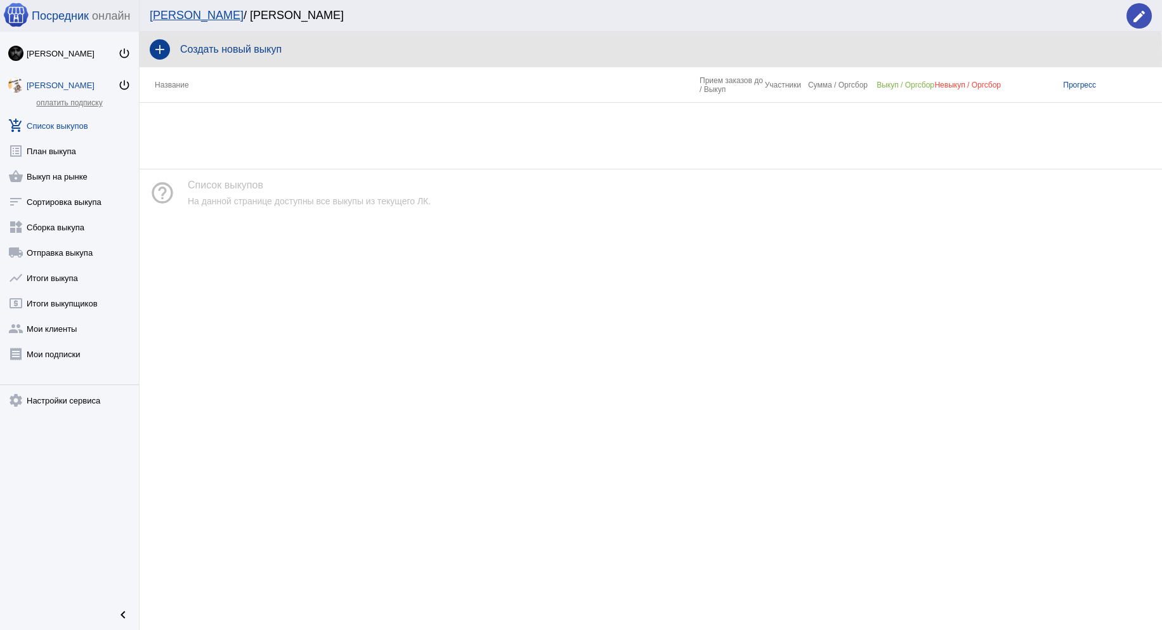
click at [209, 55] on div "add Создать новый выкуп" at bounding box center [650, 50] width 1022 height 36
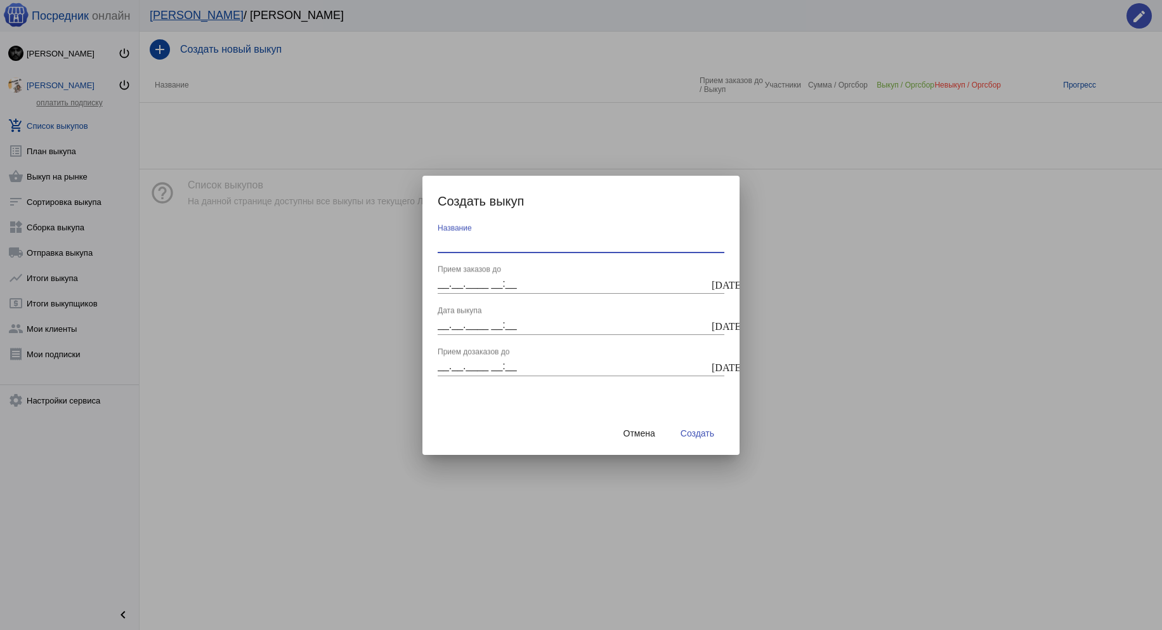
click at [500, 246] on input "Название" at bounding box center [580, 241] width 287 height 11
type input "[DATE]"
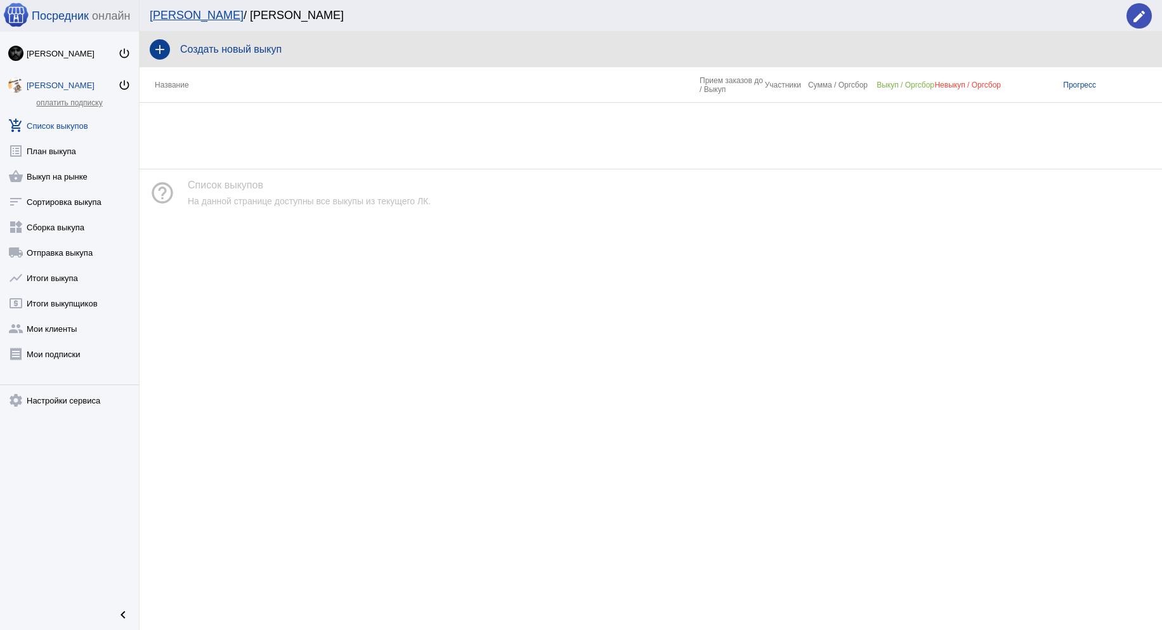
click at [256, 56] on div "add Создать новый выкуп" at bounding box center [650, 50] width 1022 height 36
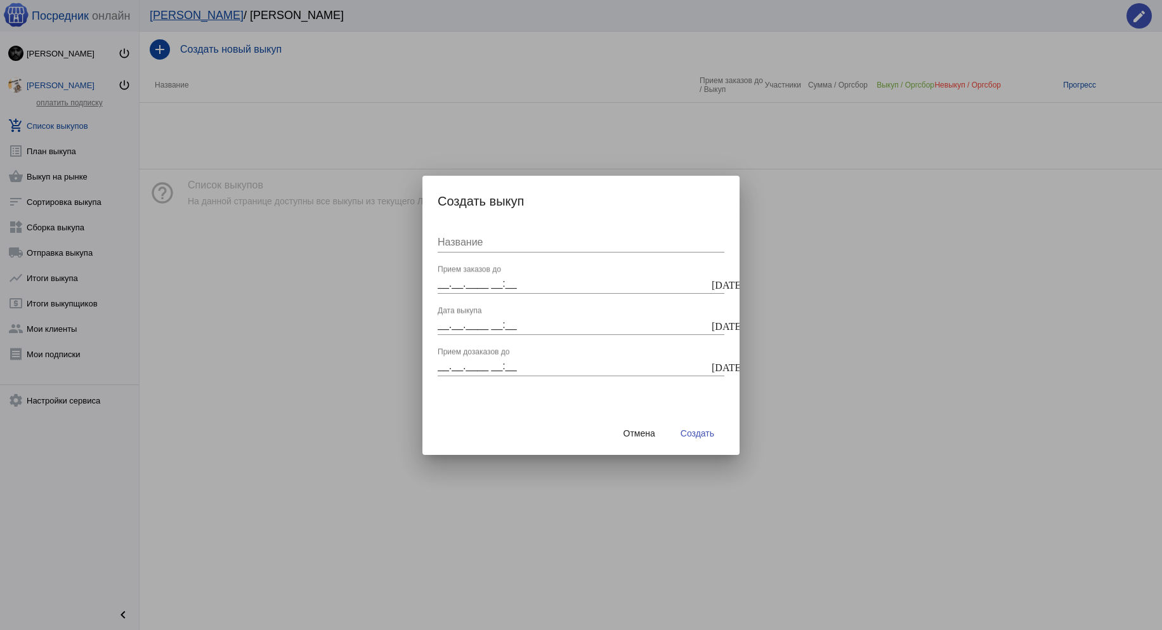
click at [522, 249] on div "Название" at bounding box center [580, 238] width 287 height 29
type input "[DATE]"
click at [508, 278] on input "__.__.____ __:__" at bounding box center [572, 283] width 271 height 11
click at [437, 282] on input "__.__.____ __:__" at bounding box center [572, 283] width 271 height 11
type input "[DATE] 02:00"
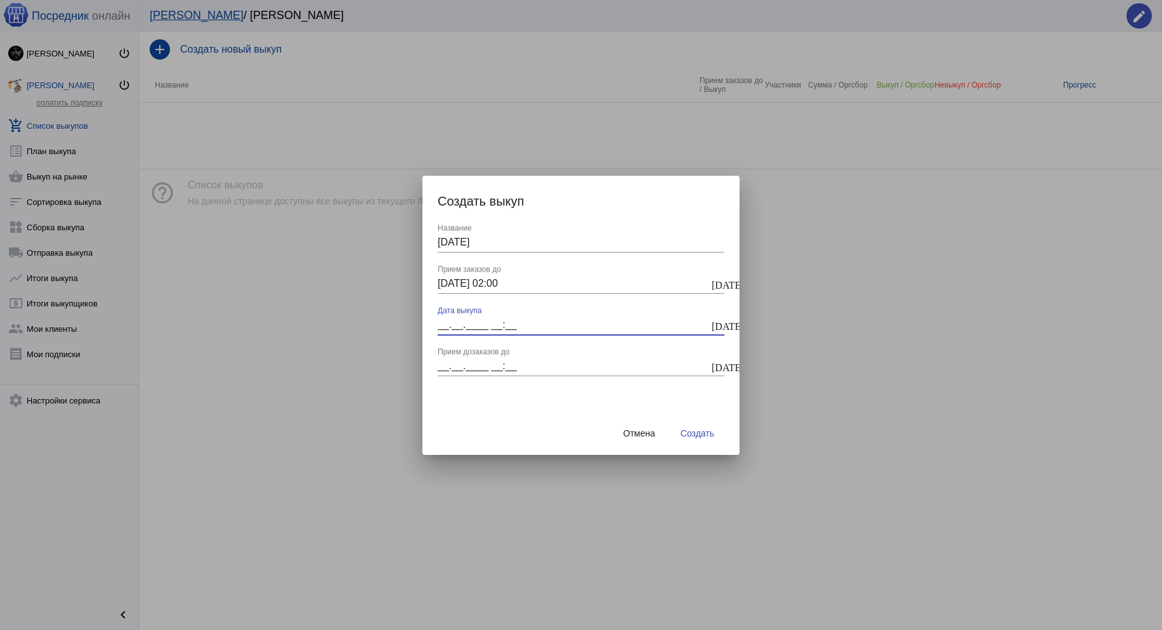
click at [449, 320] on input "__.__.____ __:__" at bounding box center [572, 324] width 271 height 11
type input "[DATE] 06:00"
click at [446, 361] on input "__.__.____ __:__" at bounding box center [572, 365] width 271 height 11
type input "18.09.2025 02:00"
click at [692, 428] on span "Создать" at bounding box center [697, 433] width 34 height 10
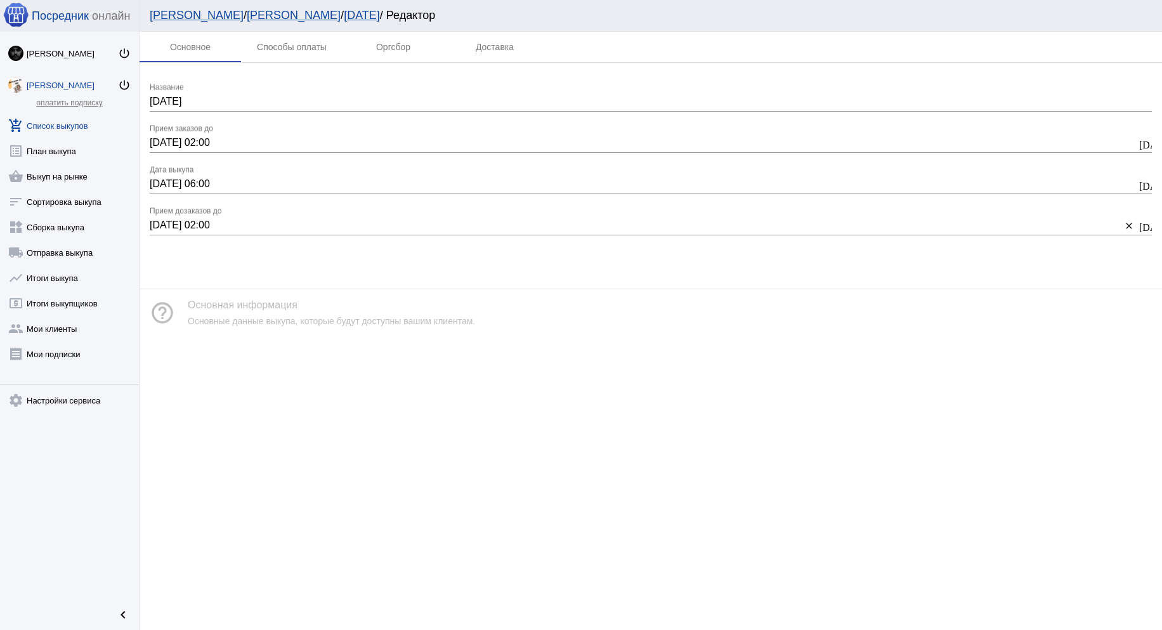
click at [70, 124] on link "add_shopping_cart Список выкупов" at bounding box center [69, 122] width 139 height 25
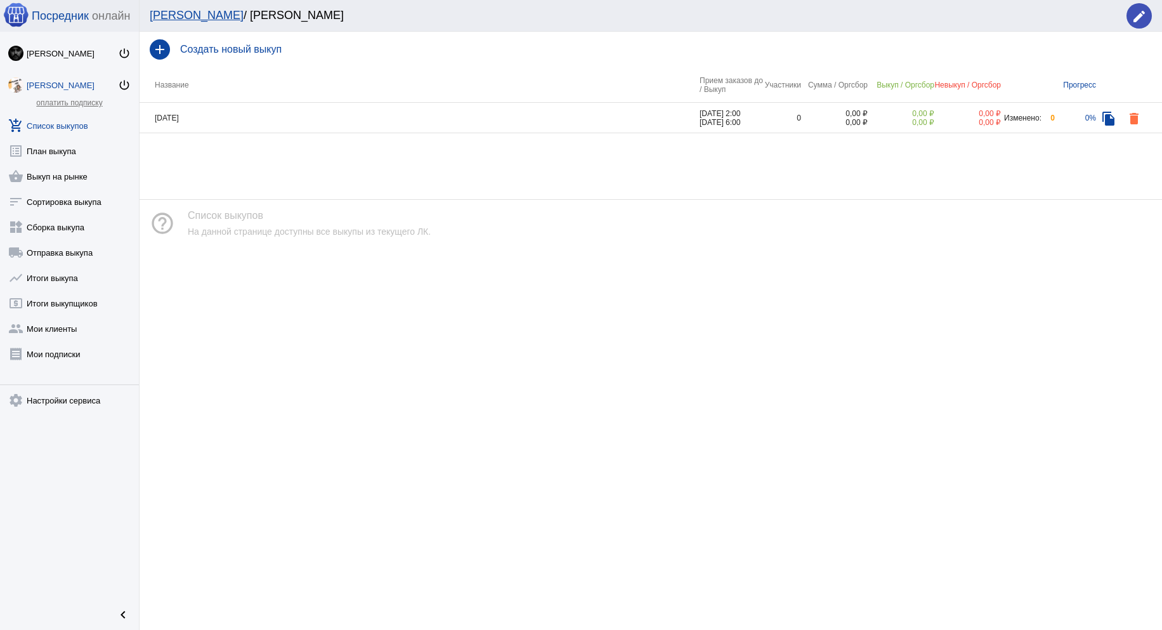
click at [280, 171] on div "add Создать новый выкуп Название Прием заказов до / Выкуп Участники Сумма / Орг…" at bounding box center [650, 331] width 1022 height 598
click at [32, 12] on span "Посредник" at bounding box center [60, 16] width 57 height 13
click at [20, 16] on img at bounding box center [15, 14] width 25 height 25
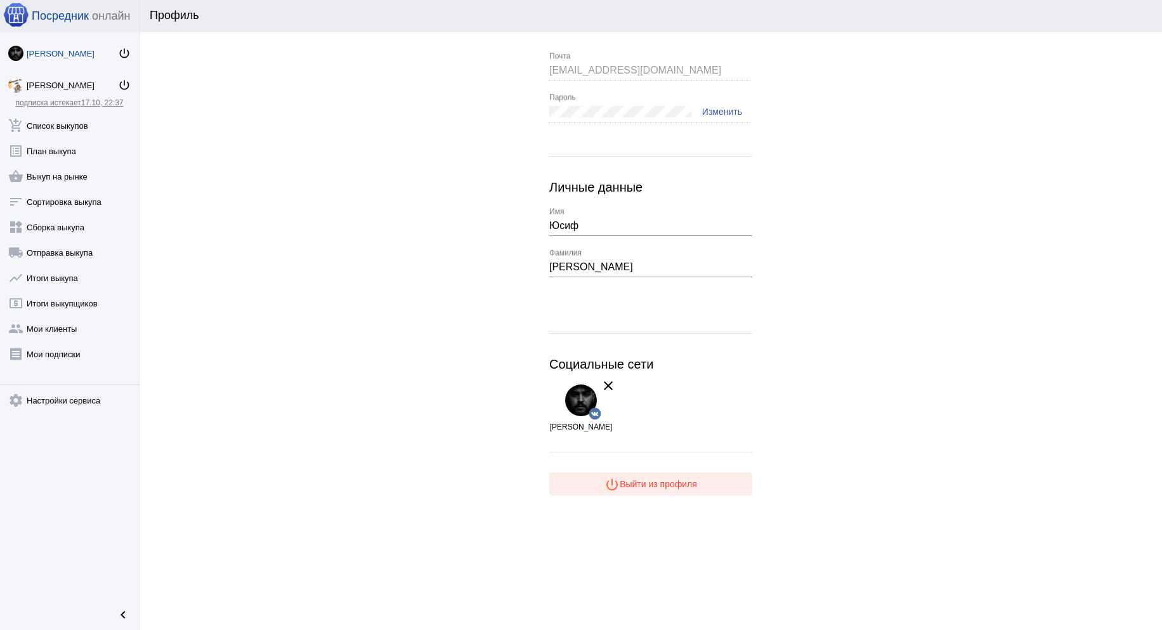
click at [634, 484] on span "power_settings_new Выйти из профиля" at bounding box center [650, 484] width 93 height 10
